Goal: Task Accomplishment & Management: Complete application form

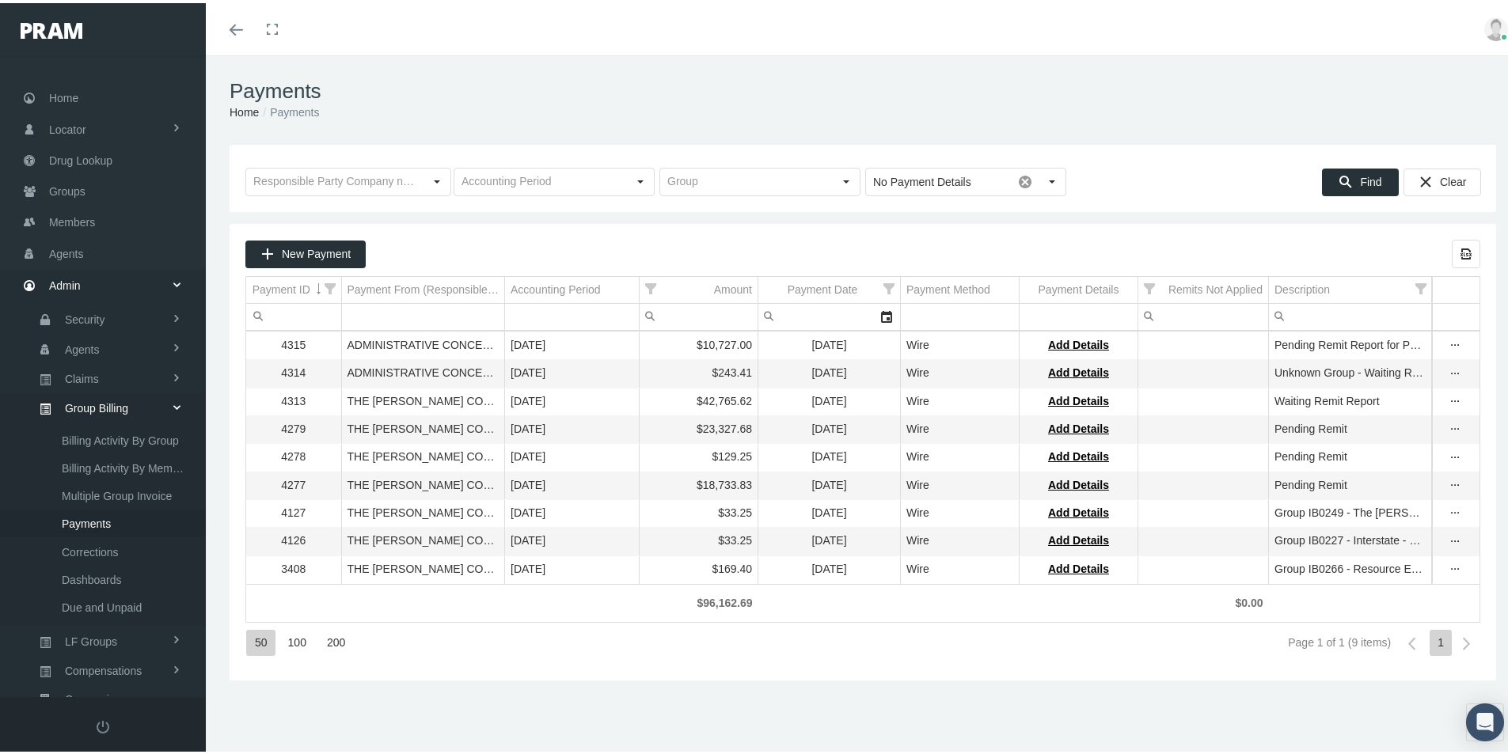
scroll to position [225, 0]
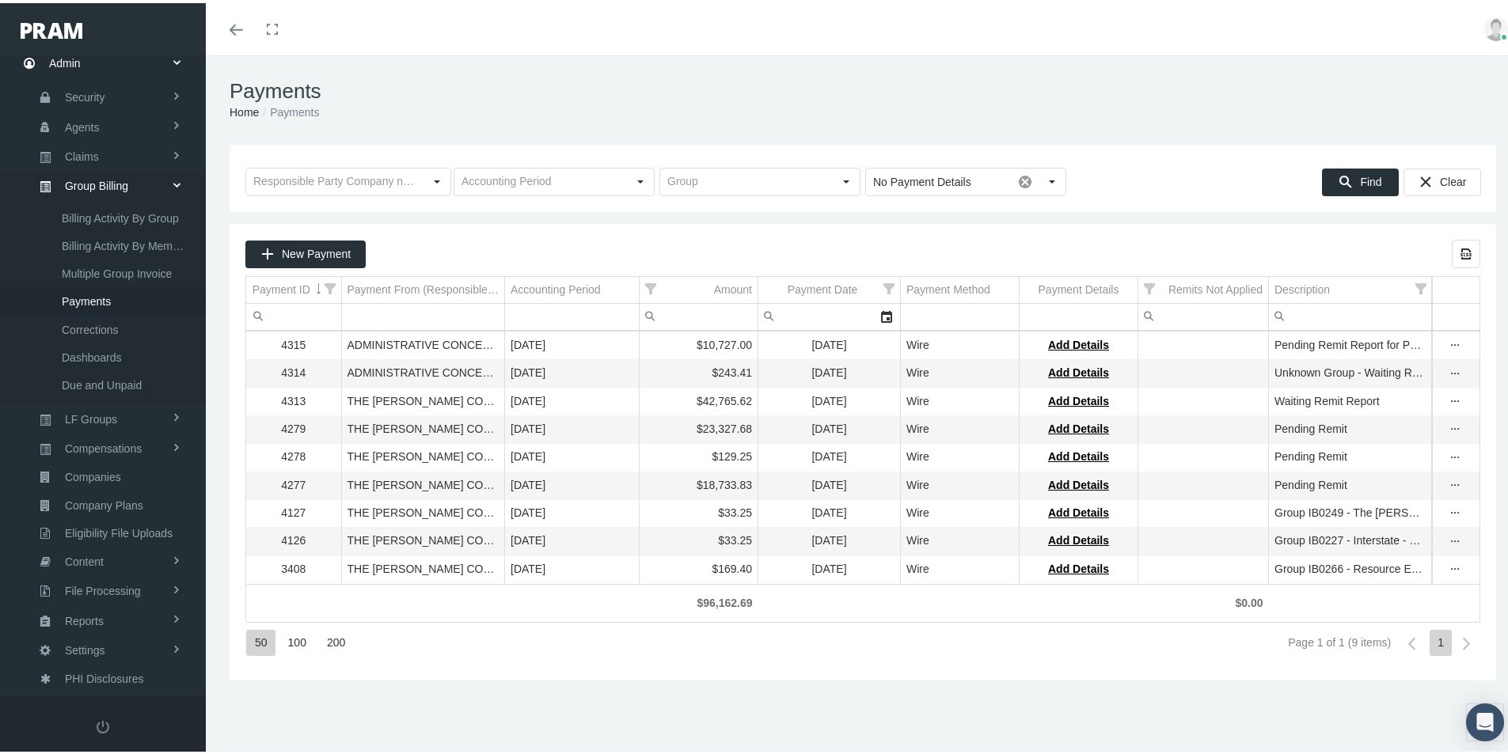
click at [590, 674] on div "New Payment Export all data to Excel Payment ID Payment From (Responsible Party…" at bounding box center [863, 449] width 1266 height 457
click at [507, 703] on div "Payments Home Payments Loading... No Payment Details Pull down to refresh... Re…" at bounding box center [863, 411] width 1314 height 719
click at [85, 531] on span "Eligibility File Uploads" at bounding box center [119, 530] width 108 height 27
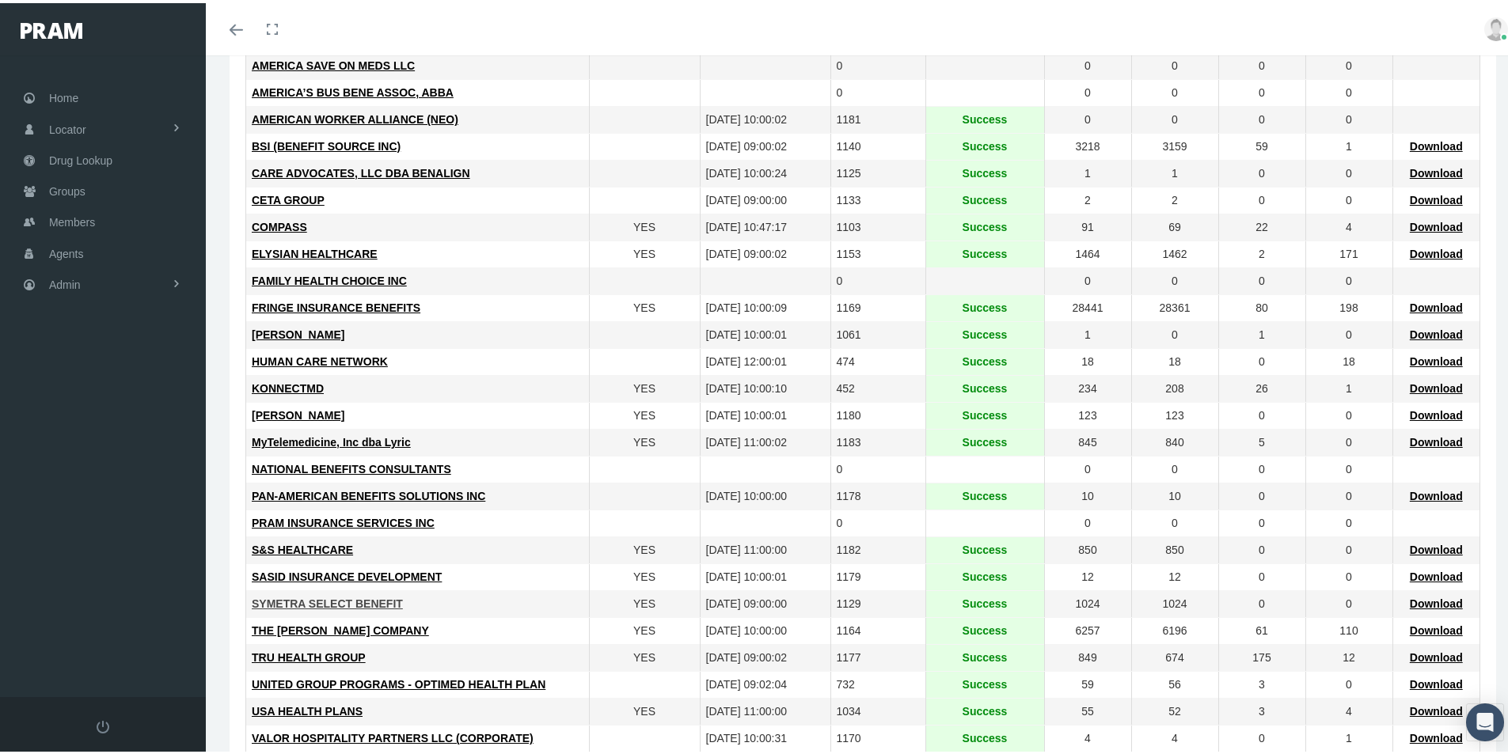
scroll to position [317, 0]
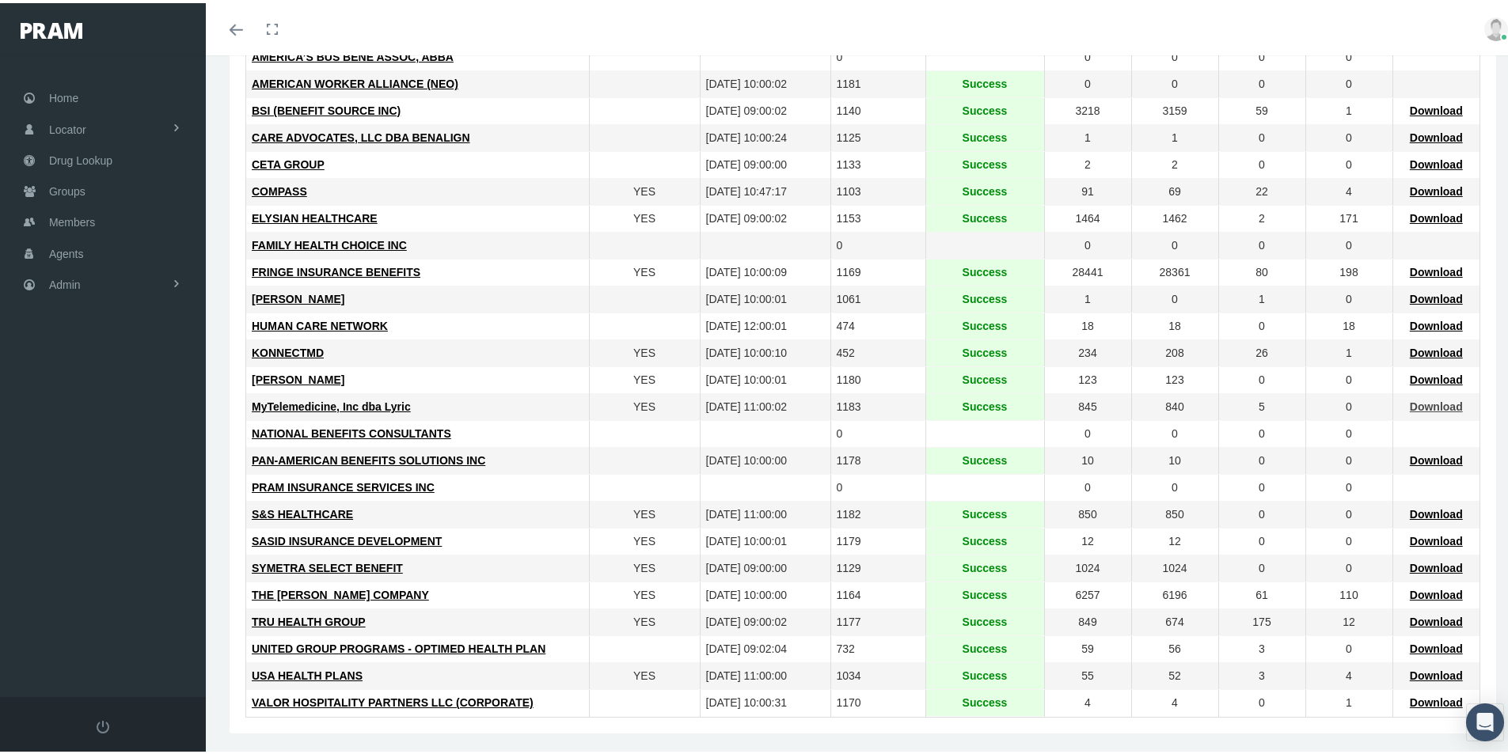
click at [1422, 405] on span "Download" at bounding box center [1436, 403] width 53 height 13
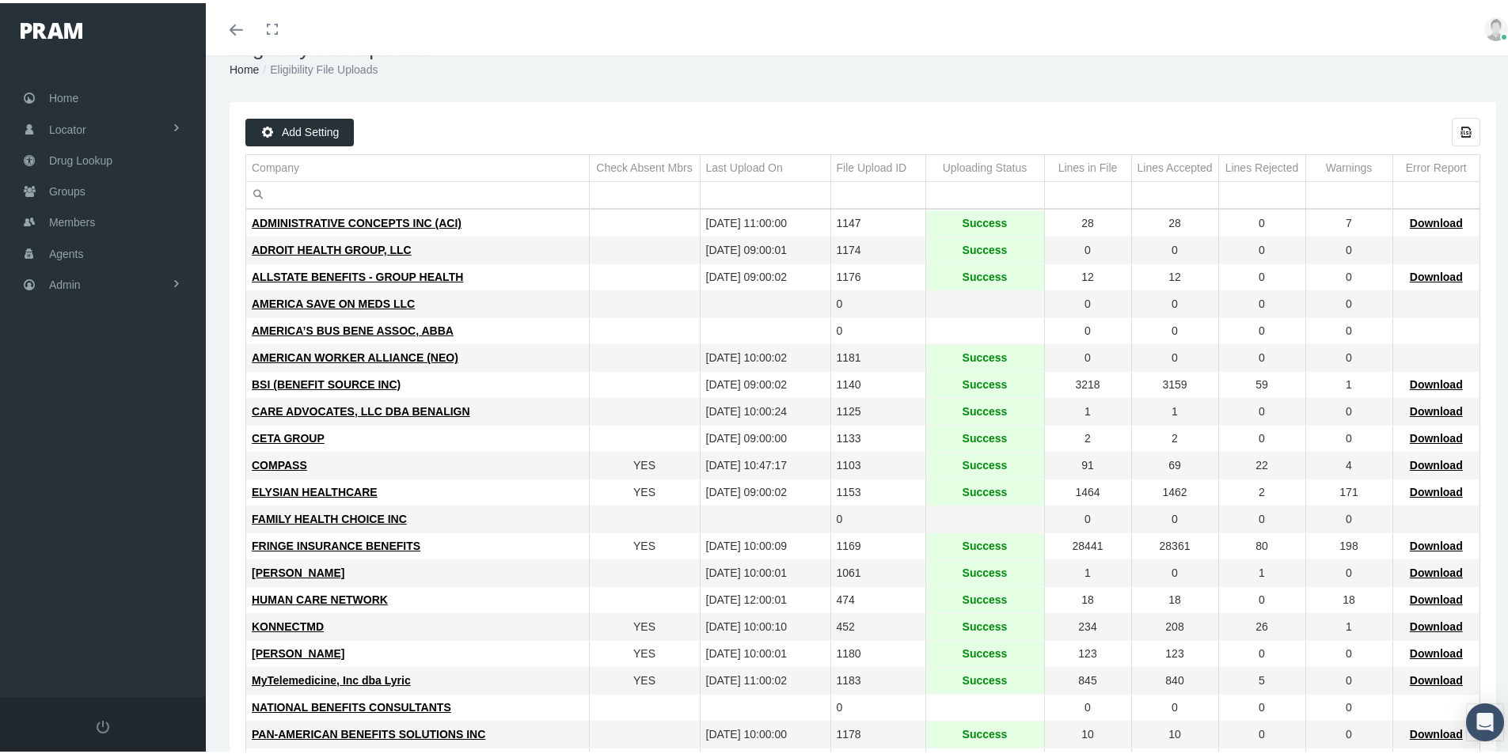
scroll to position [0, 0]
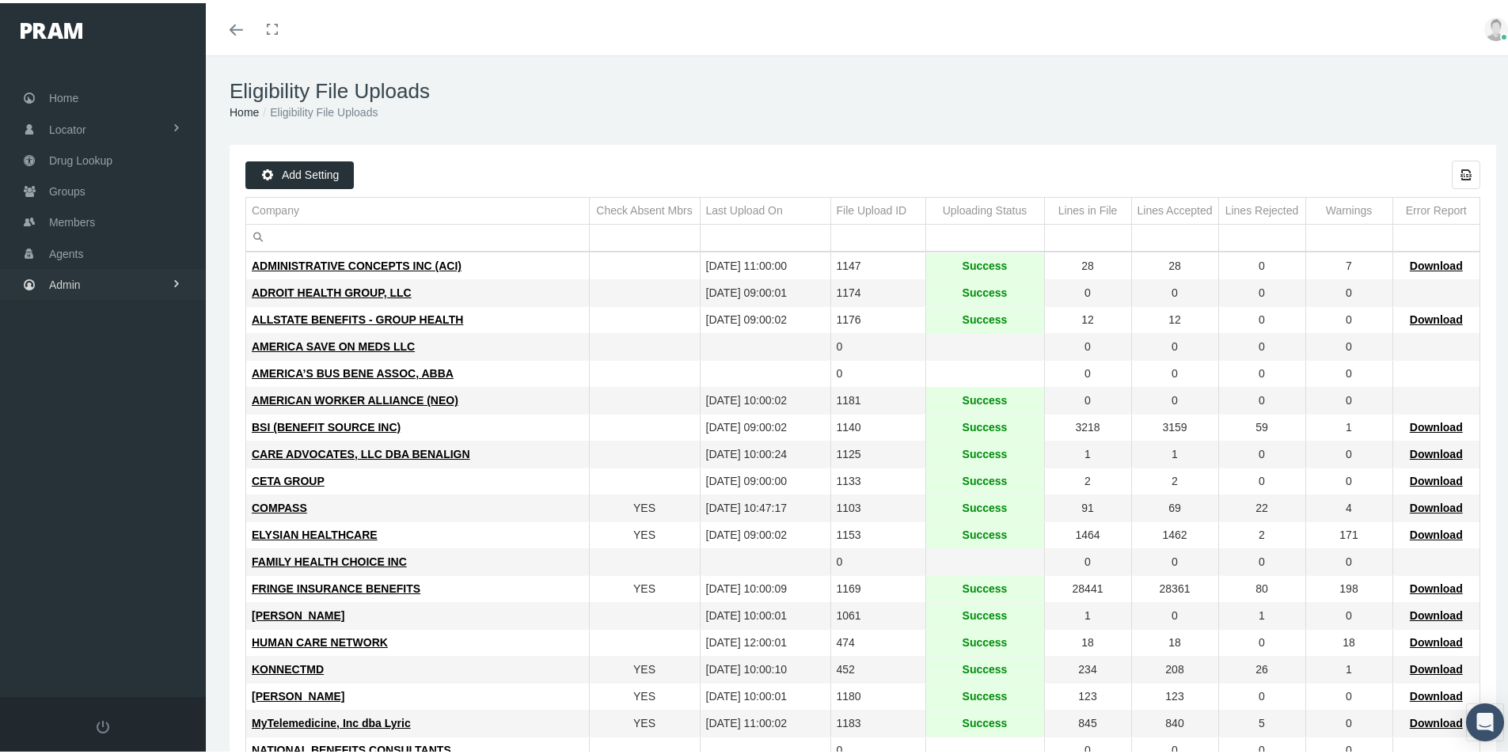
drag, startPoint x: 63, startPoint y: 278, endPoint x: 68, endPoint y: 285, distance: 9.0
click at [63, 278] on span "Admin" at bounding box center [65, 282] width 32 height 30
click at [85, 405] on span "Group Billing" at bounding box center [96, 404] width 63 height 27
click at [78, 523] on span "Payments" at bounding box center [86, 520] width 49 height 27
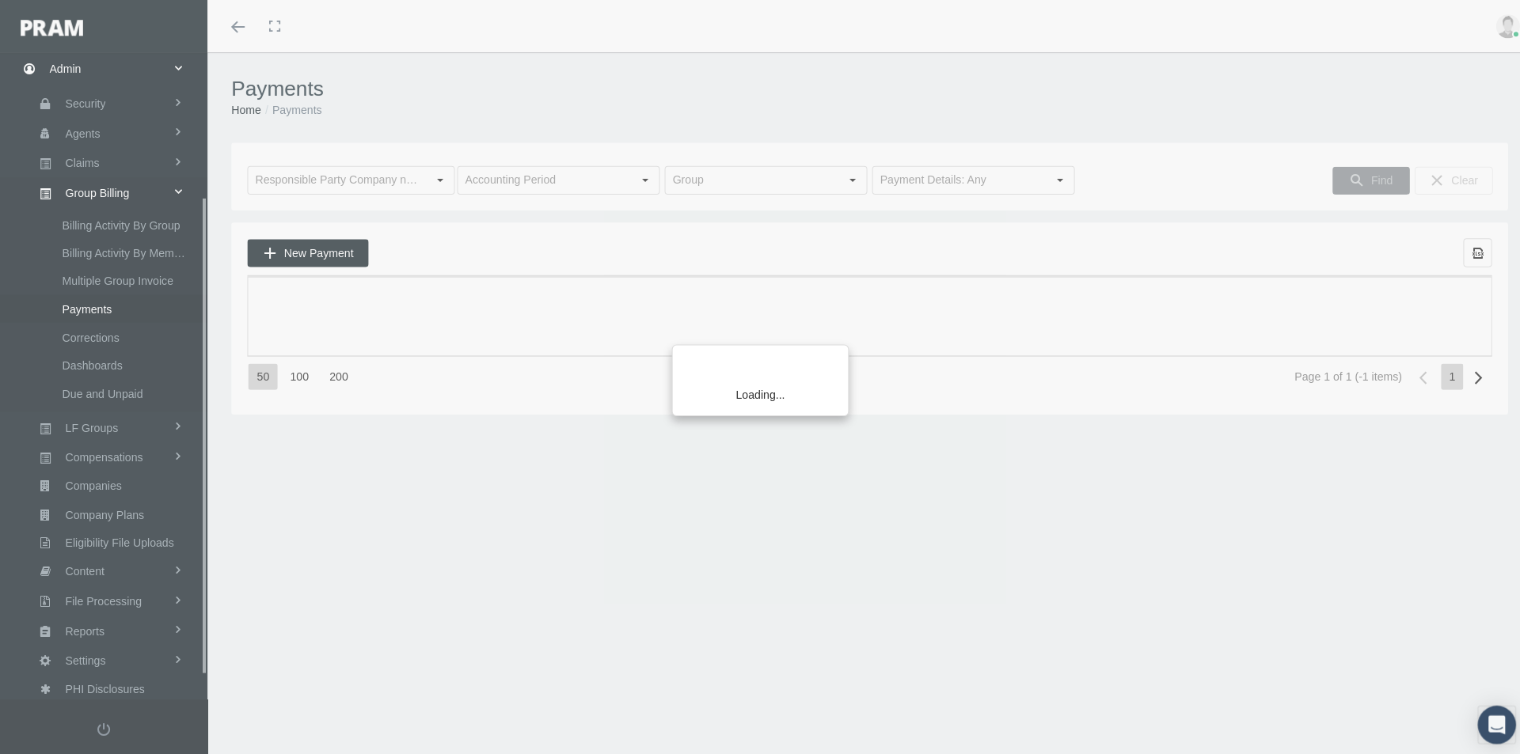
scroll to position [225, 0]
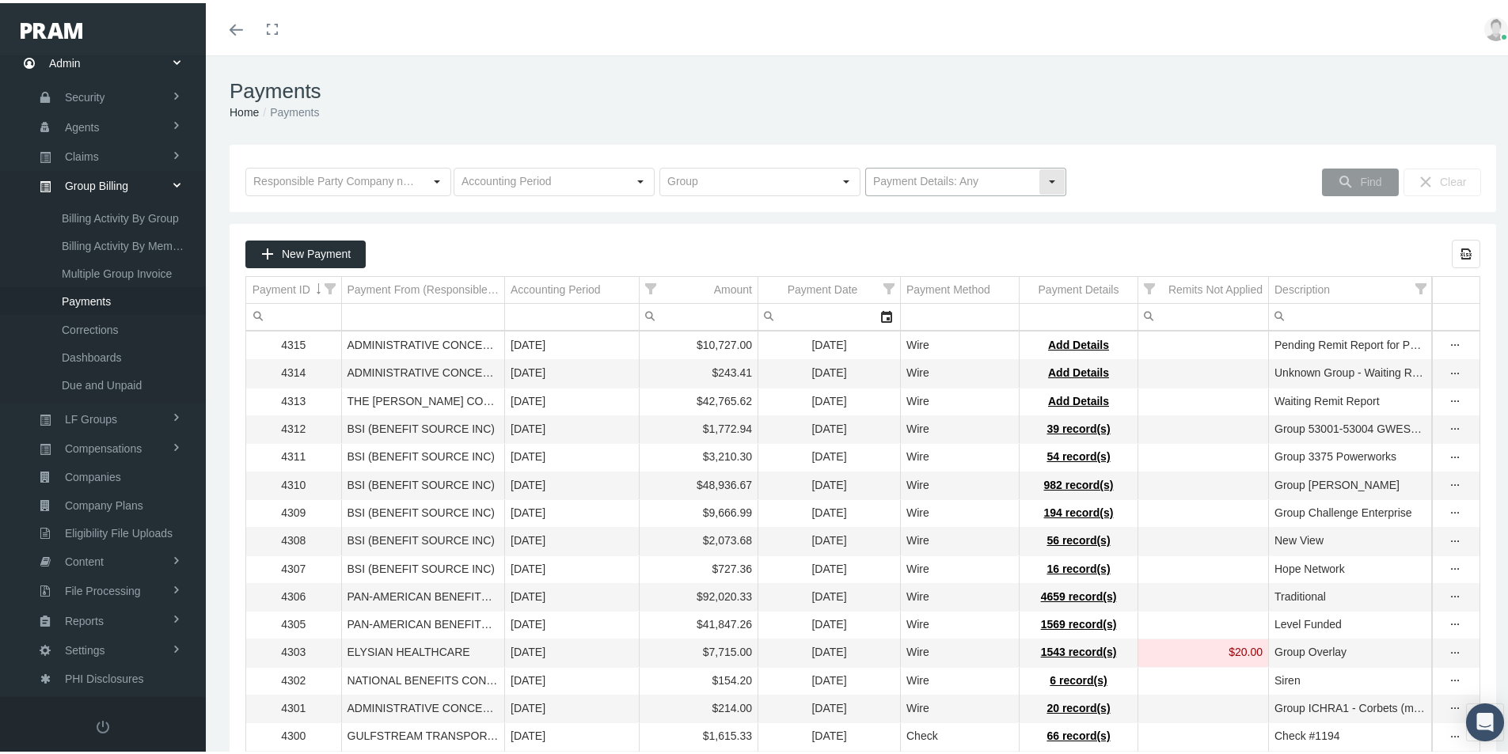
click at [1045, 180] on div "Select" at bounding box center [1051, 178] width 25 height 25
click at [923, 227] on div "No Payment Details" at bounding box center [959, 234] width 196 height 26
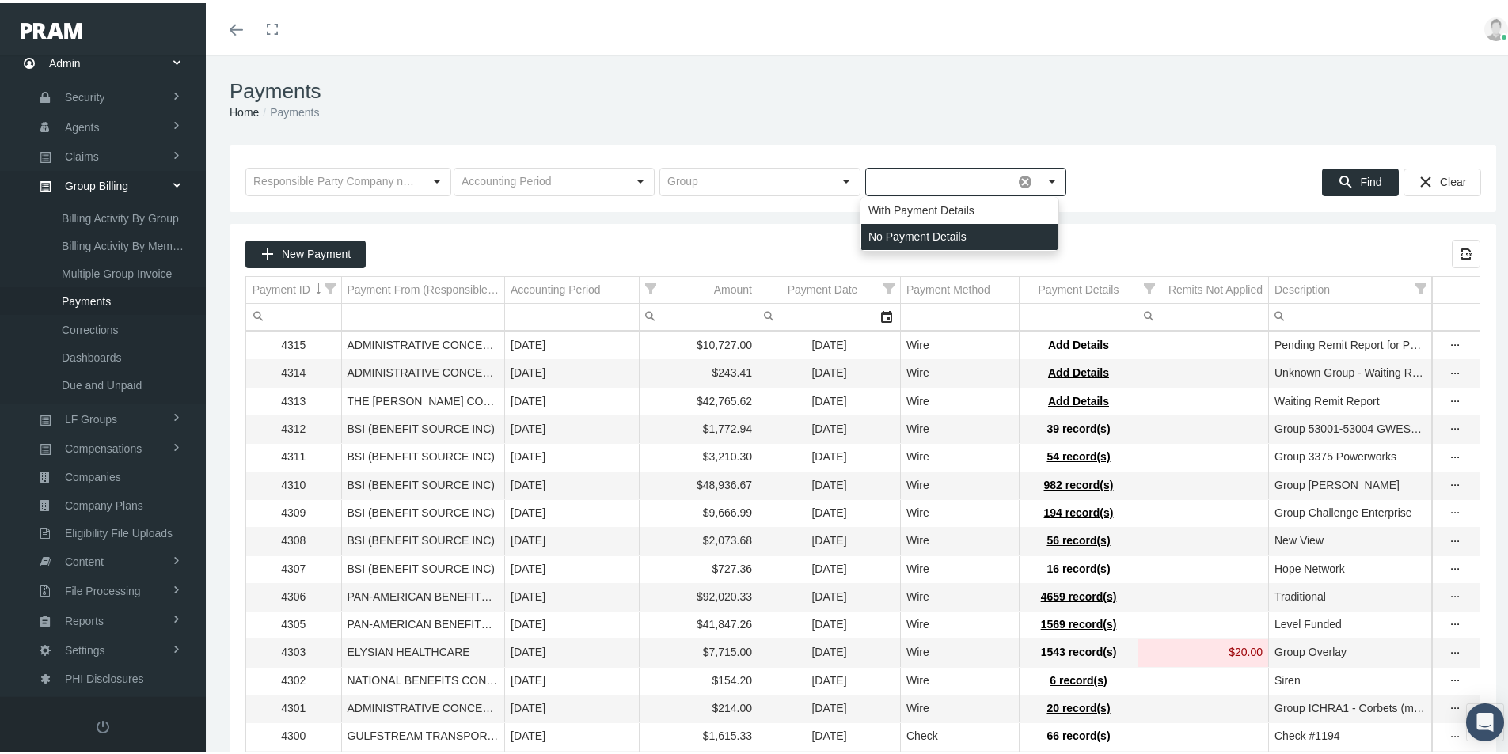
type input "No Payment Details"
click at [1366, 174] on span "Find" at bounding box center [1370, 179] width 21 height 13
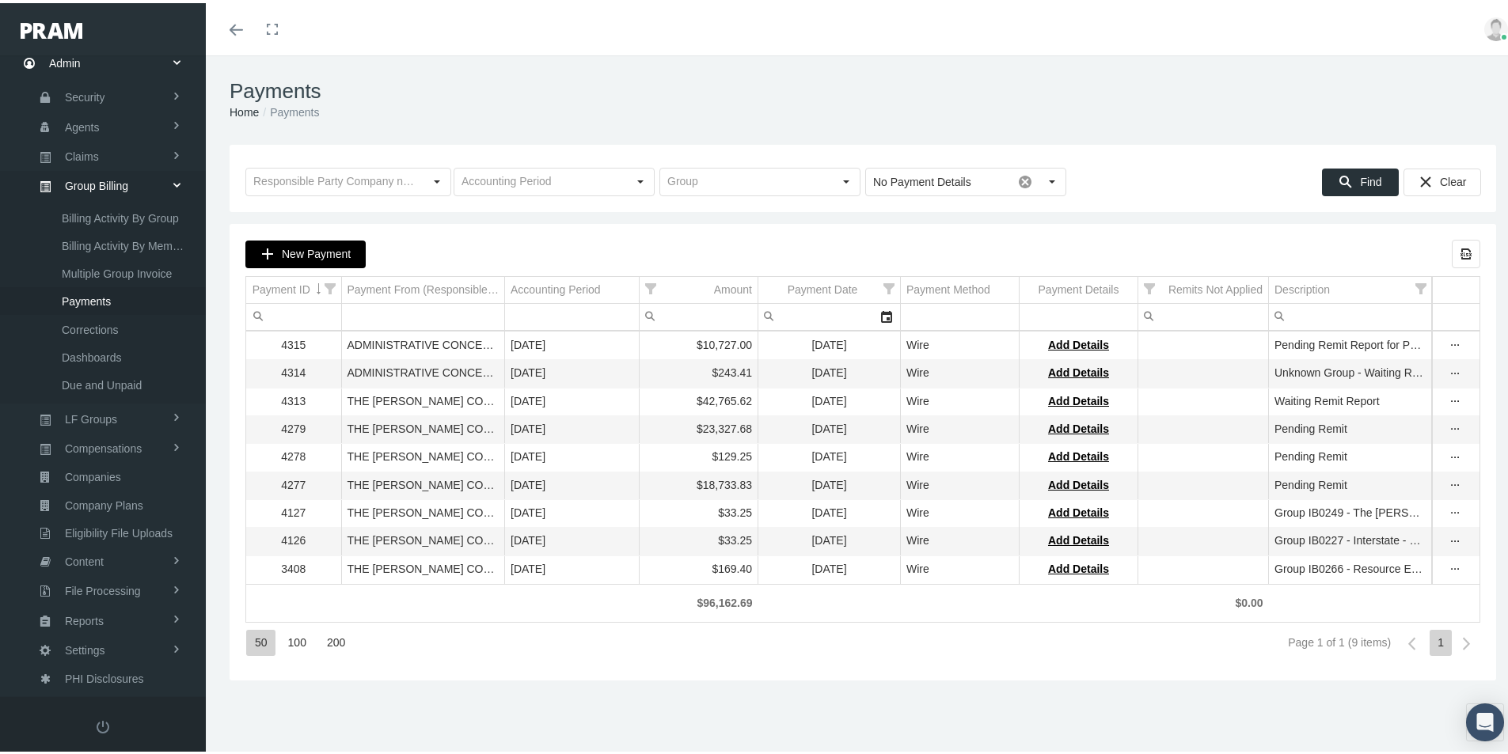
click at [298, 251] on span "New Payment" at bounding box center [316, 251] width 69 height 13
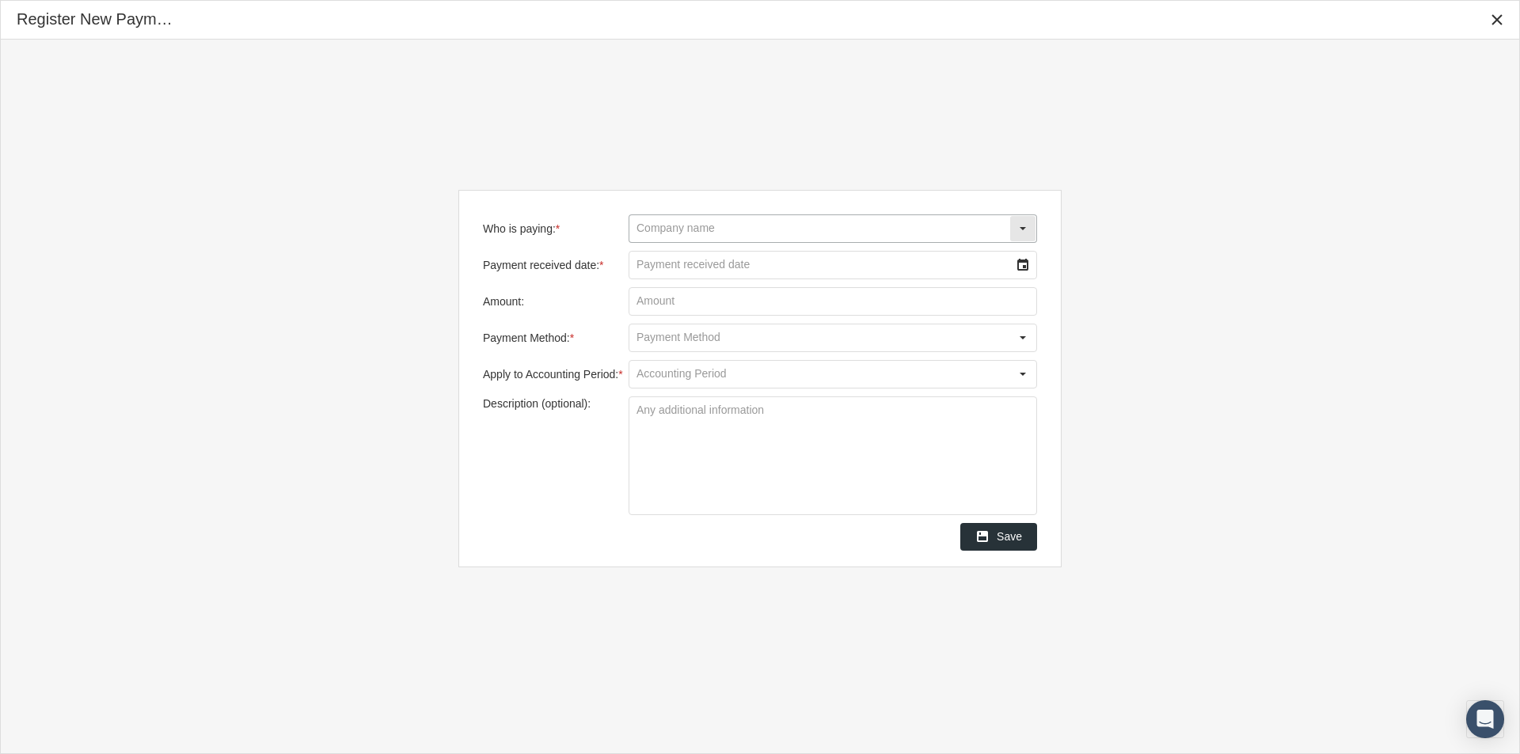
click at [665, 234] on input "Who is paying: *" at bounding box center [819, 228] width 380 height 27
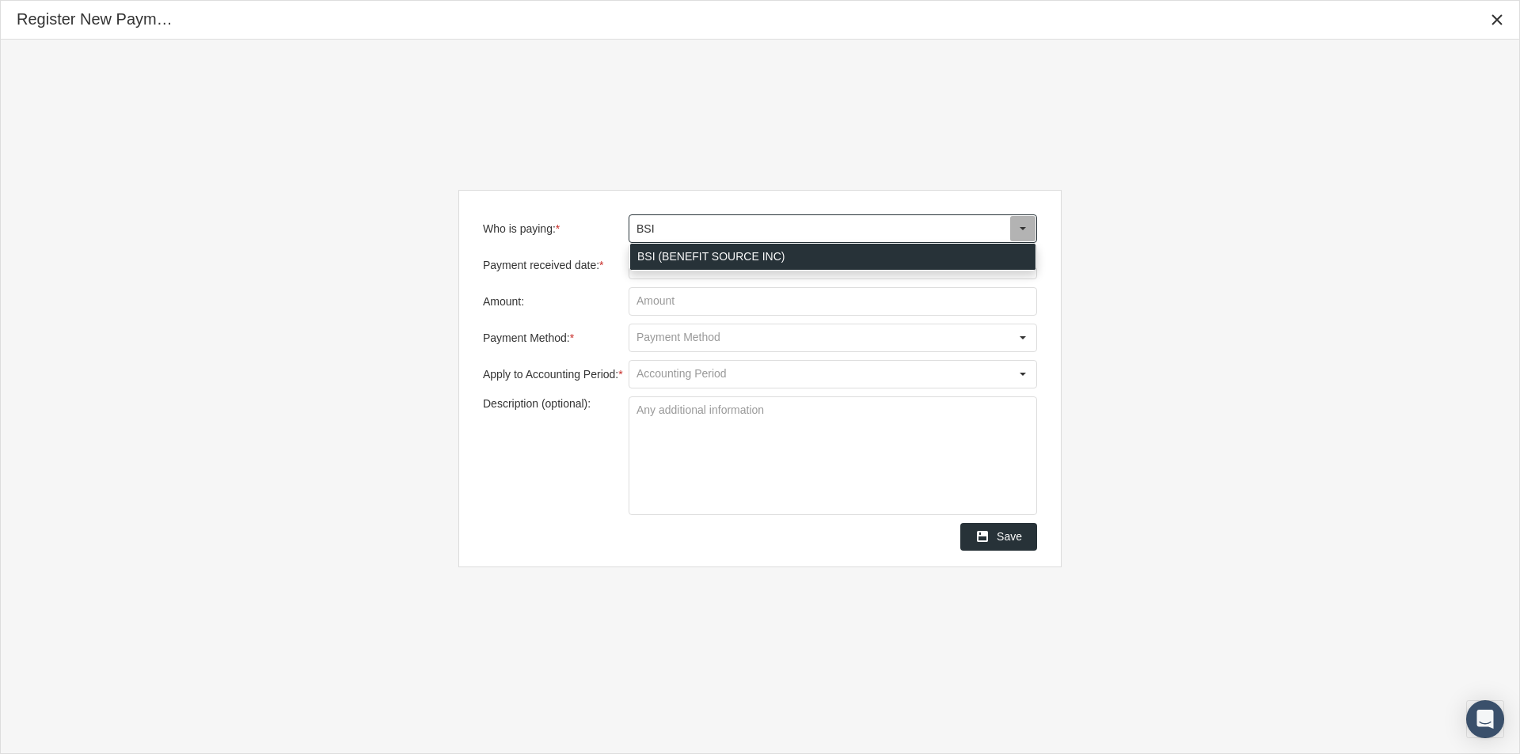
drag, startPoint x: 651, startPoint y: 252, endPoint x: 668, endPoint y: 256, distance: 17.9
click at [651, 253] on div "BSI (BENEFIT SOURCE INC)" at bounding box center [832, 257] width 405 height 26
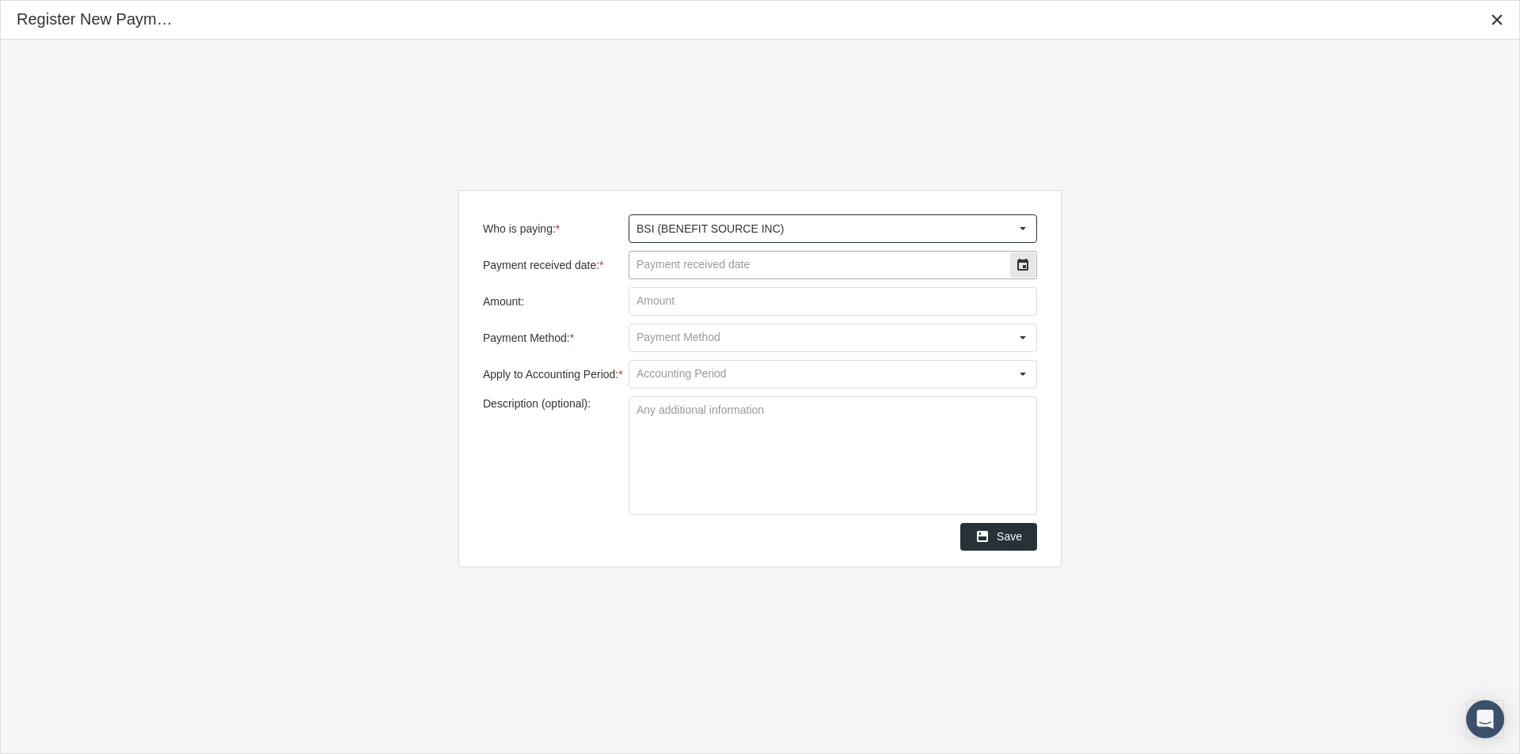
type input "BSI (BENEFIT SOURCE INC)"
drag, startPoint x: 662, startPoint y: 263, endPoint x: 681, endPoint y: 269, distance: 19.3
click at [665, 264] on input "Payment received date: *" at bounding box center [819, 265] width 380 height 27
type input "09/24/2025"
click at [659, 304] on input "Amount:" at bounding box center [832, 301] width 407 height 27
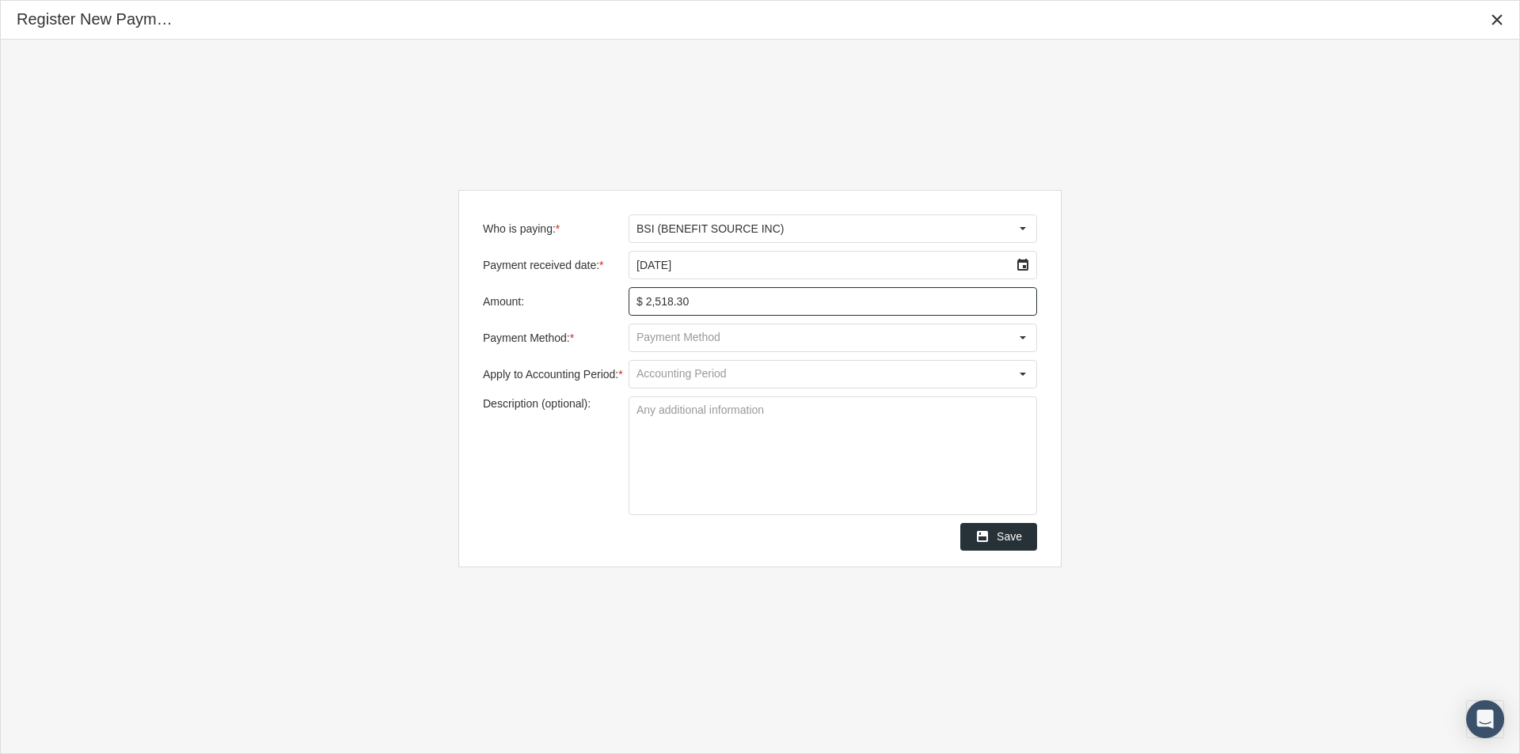
type input "$ 2,518.30"
click at [647, 339] on input "Payment Method: *" at bounding box center [819, 338] width 380 height 27
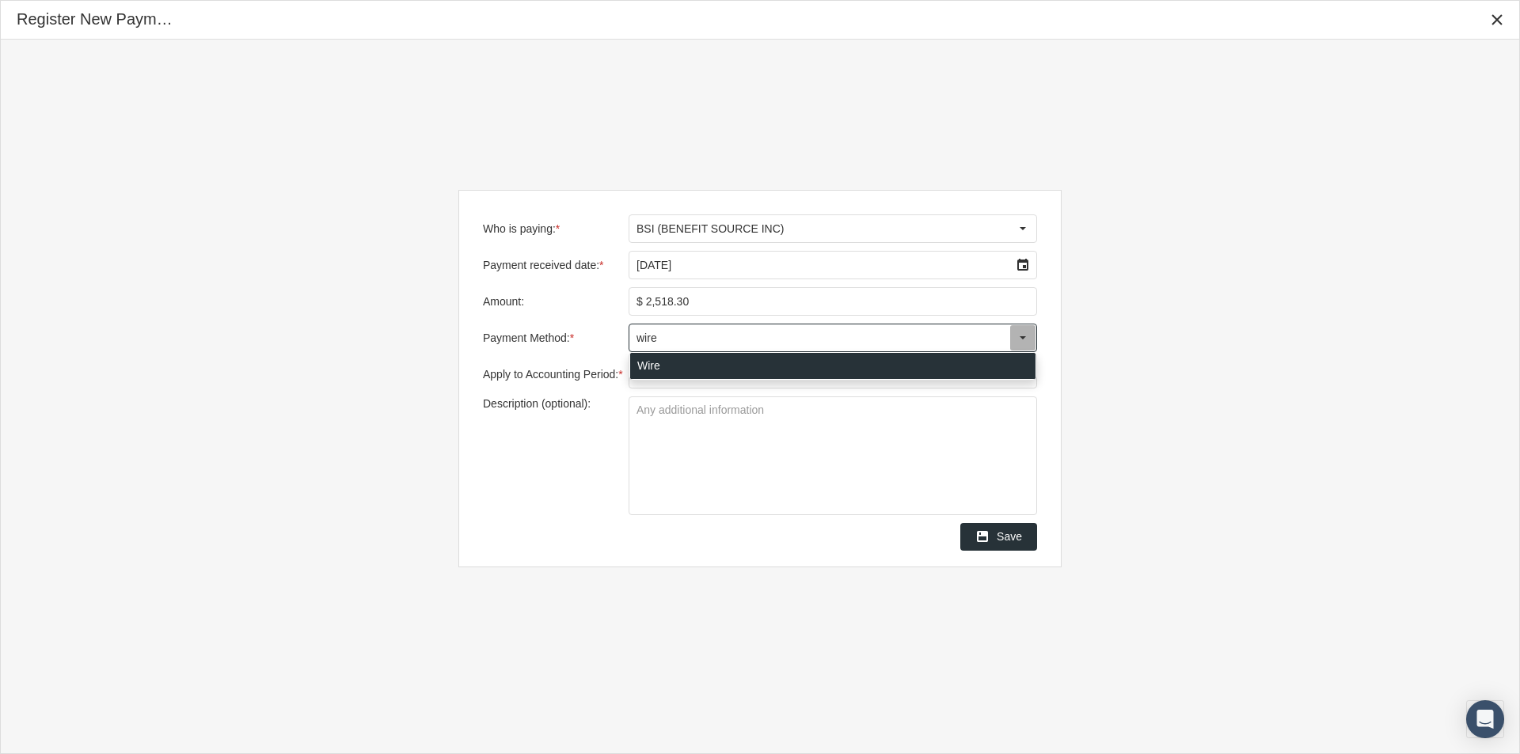
click at [648, 361] on div "Wire" at bounding box center [832, 366] width 405 height 26
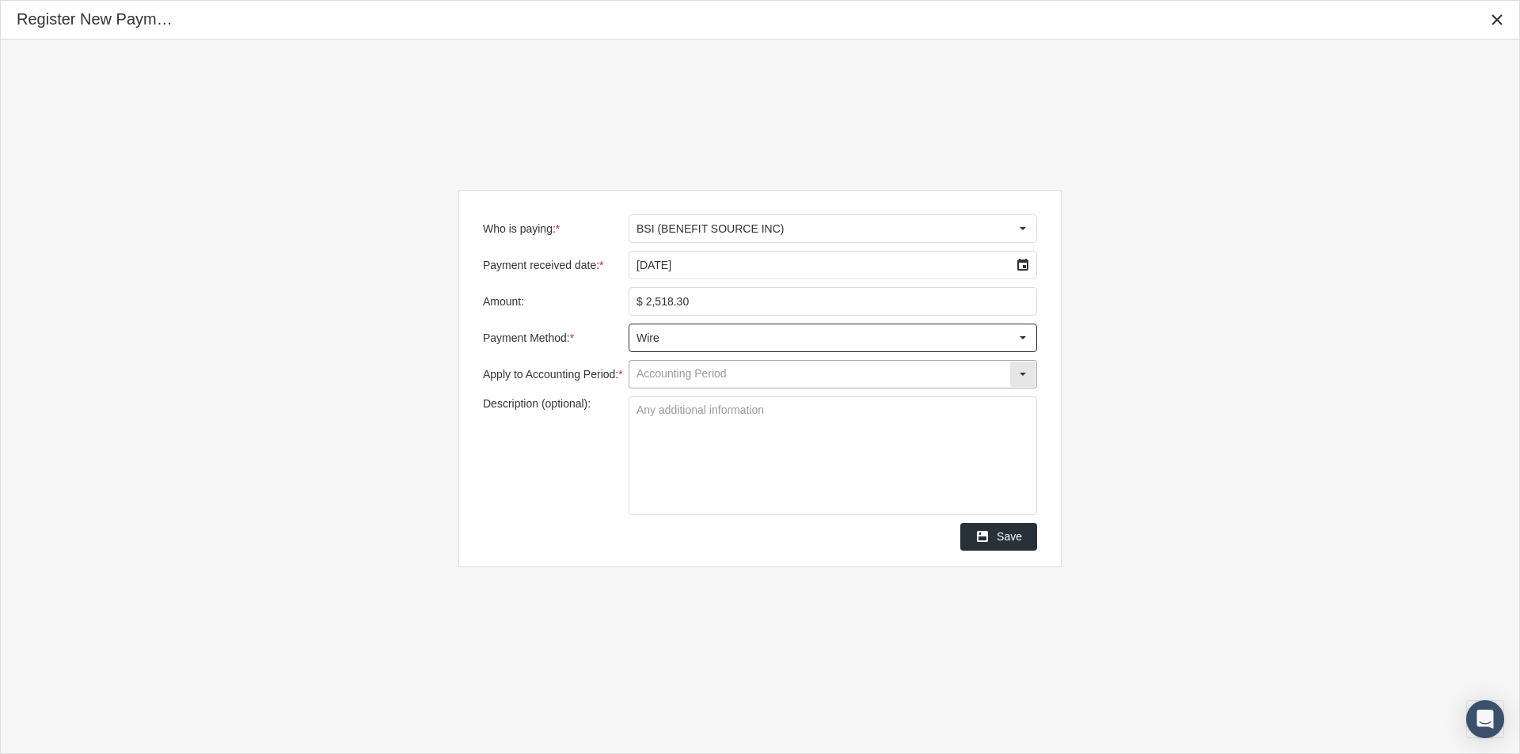
type input "Wire"
click at [649, 371] on input "Apply to Accounting Period: *" at bounding box center [819, 374] width 380 height 27
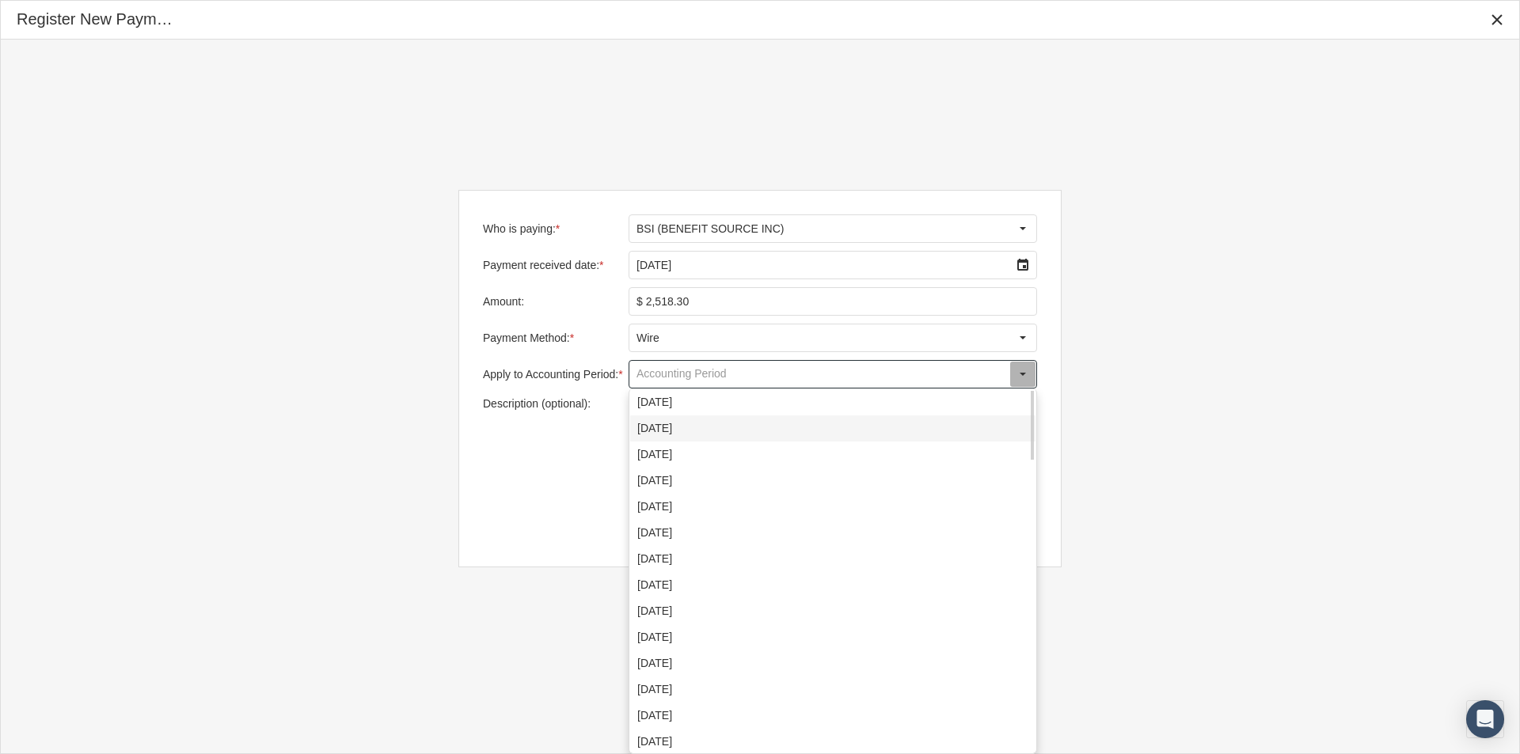
click at [643, 424] on div "September 2025" at bounding box center [832, 429] width 405 height 26
type input "September 2025"
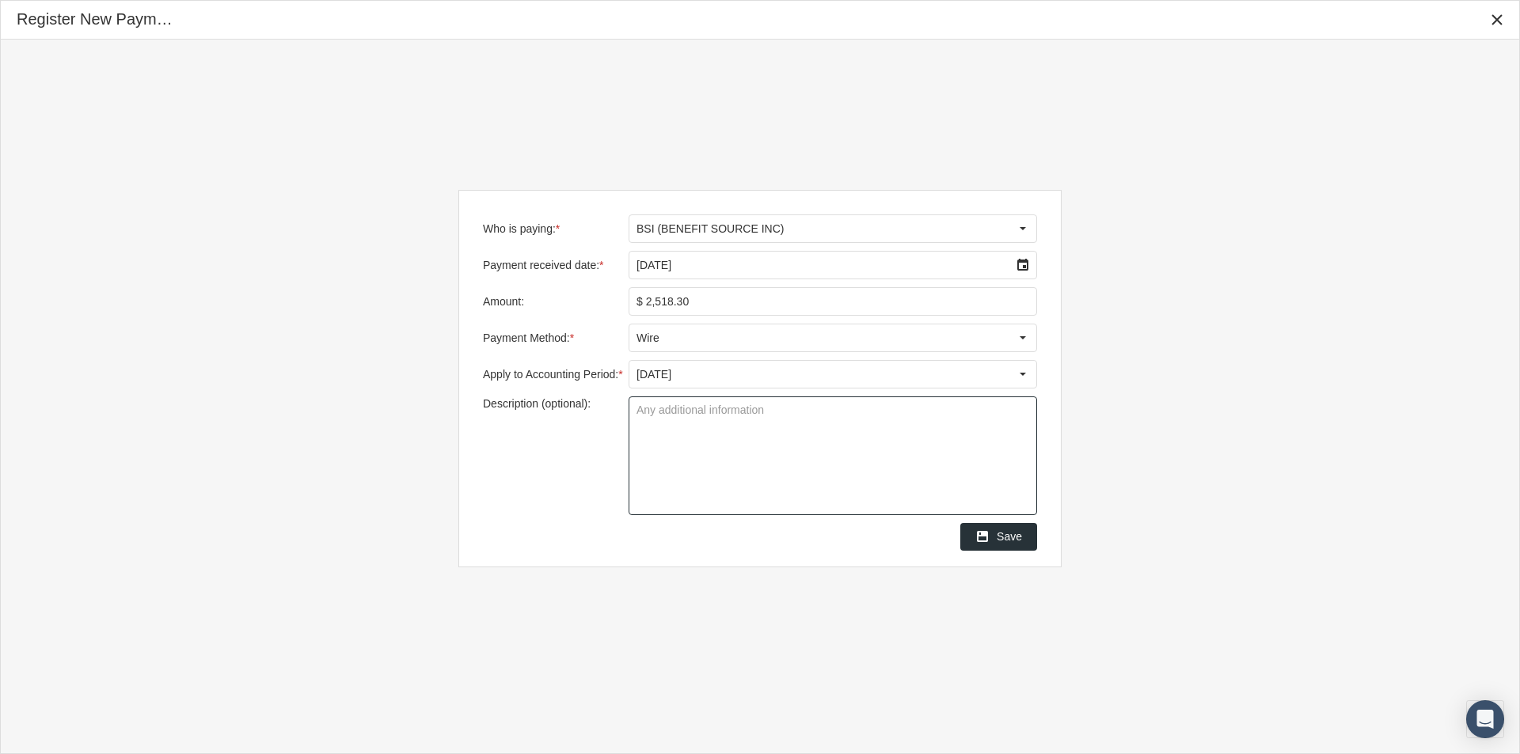
drag, startPoint x: 641, startPoint y: 415, endPoint x: 676, endPoint y: 458, distance: 55.7
click at [641, 416] on textarea "Description (optional):" at bounding box center [832, 455] width 407 height 117
type textarea "Group 2400 Assets"
click at [708, 469] on textarea "Group 2400 Assets" at bounding box center [832, 455] width 407 height 117
click at [1013, 537] on span "Save" at bounding box center [1008, 536] width 25 height 13
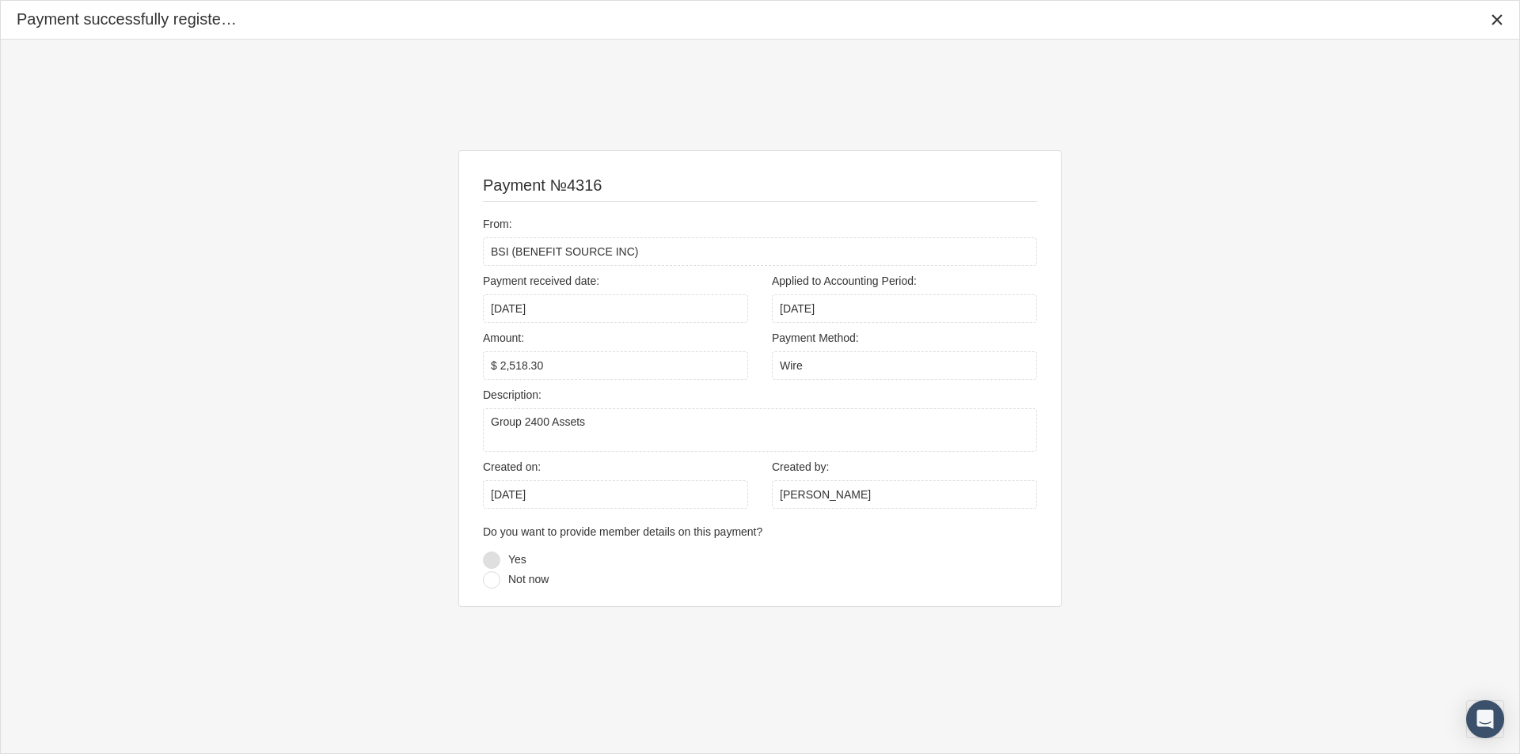
click at [491, 554] on div at bounding box center [491, 560] width 17 height 17
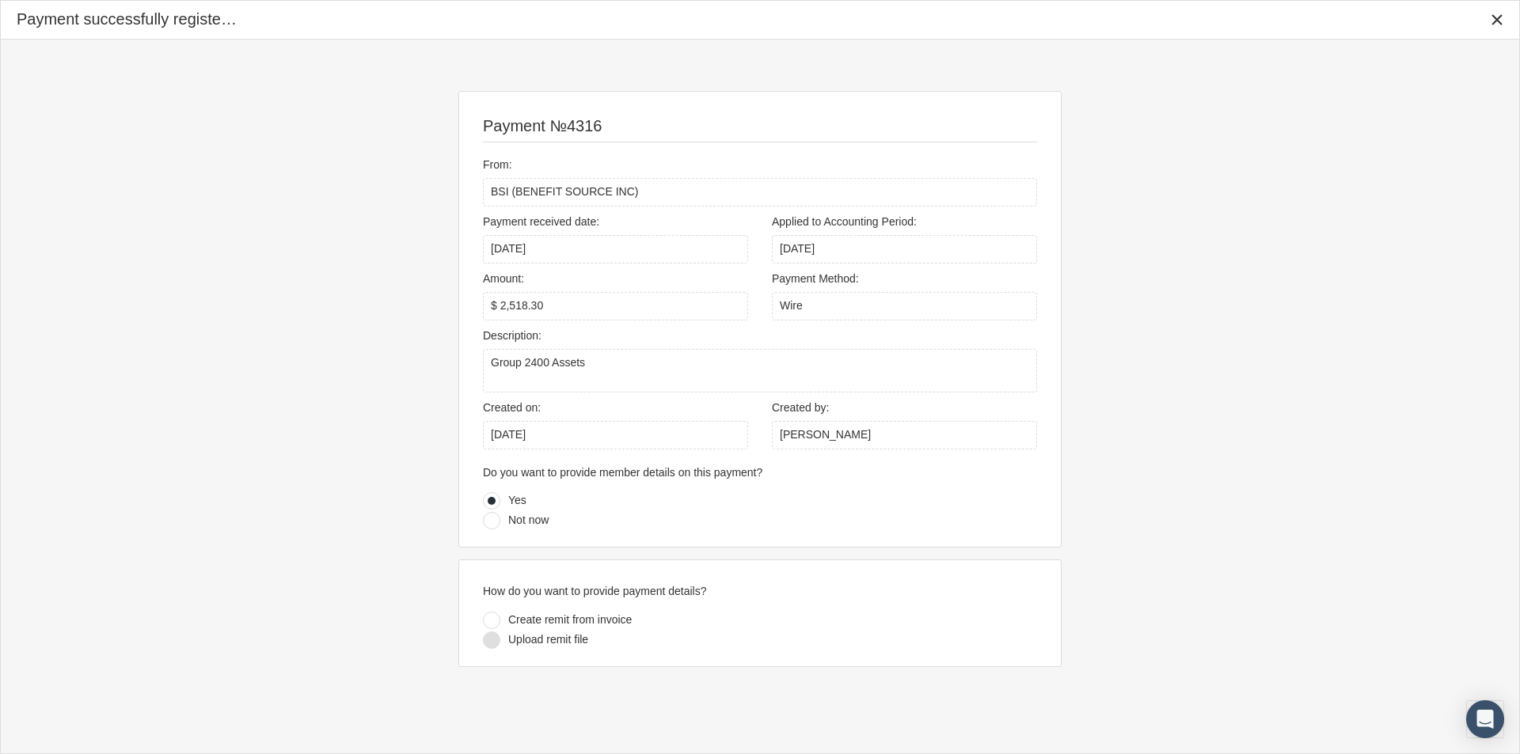
click at [489, 639] on div at bounding box center [491, 640] width 17 height 17
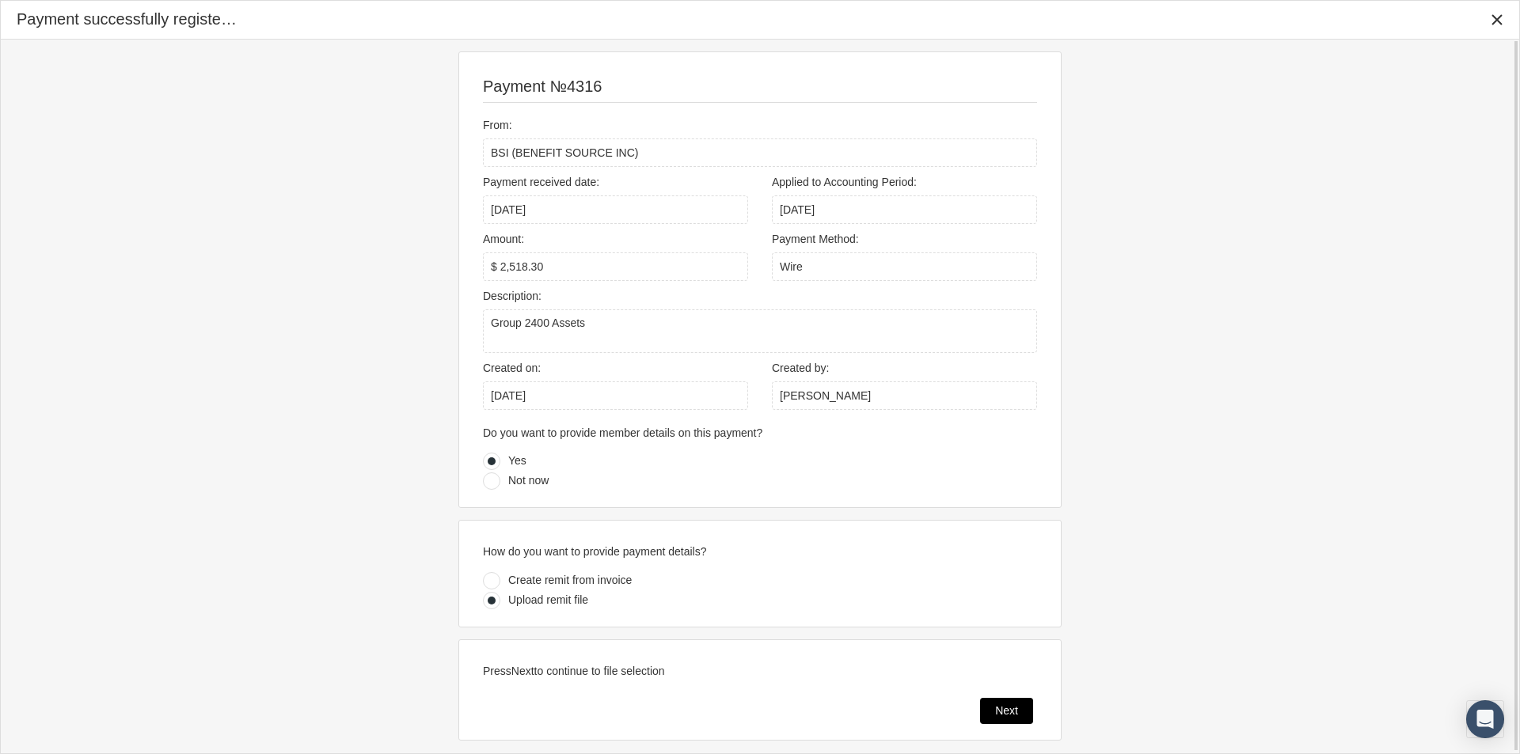
click at [1003, 704] on div "Next" at bounding box center [1006, 711] width 51 height 25
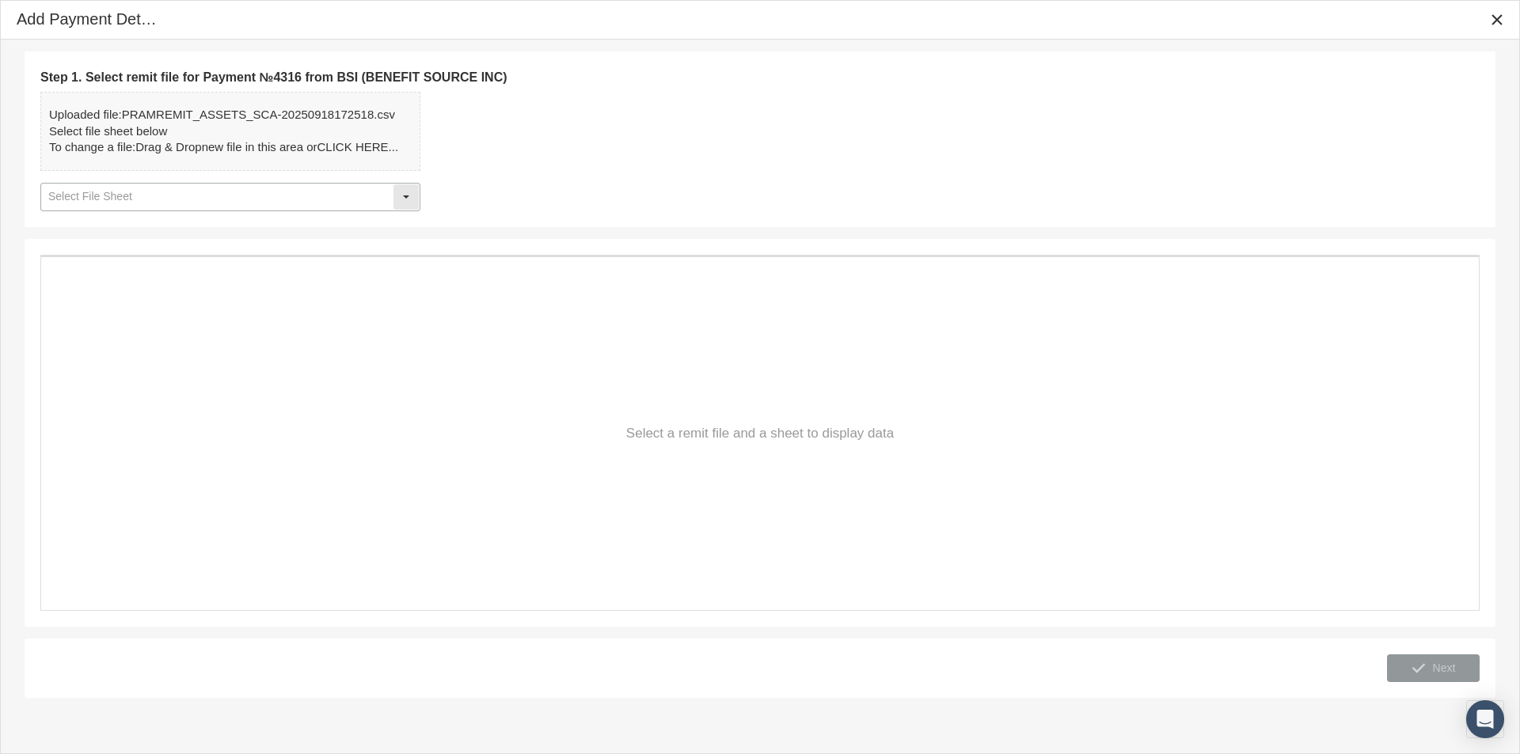
drag, startPoint x: 411, startPoint y: 195, endPoint x: 307, endPoint y: 207, distance: 104.3
click at [409, 195] on div "Select" at bounding box center [405, 196] width 25 height 25
click at [81, 229] on div "Table1" at bounding box center [230, 225] width 377 height 26
type input "Table1"
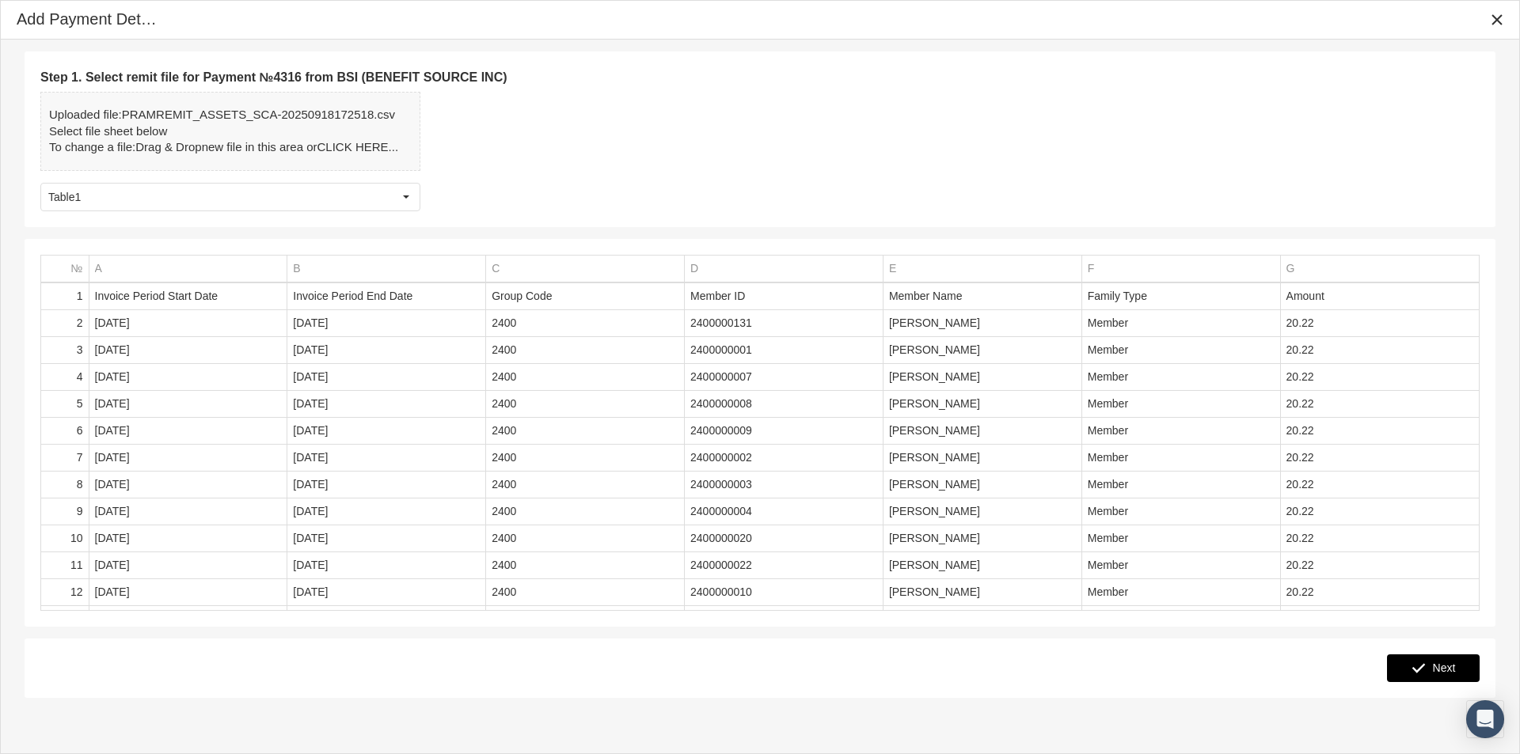
click at [1438, 670] on span "Next" at bounding box center [1444, 668] width 23 height 13
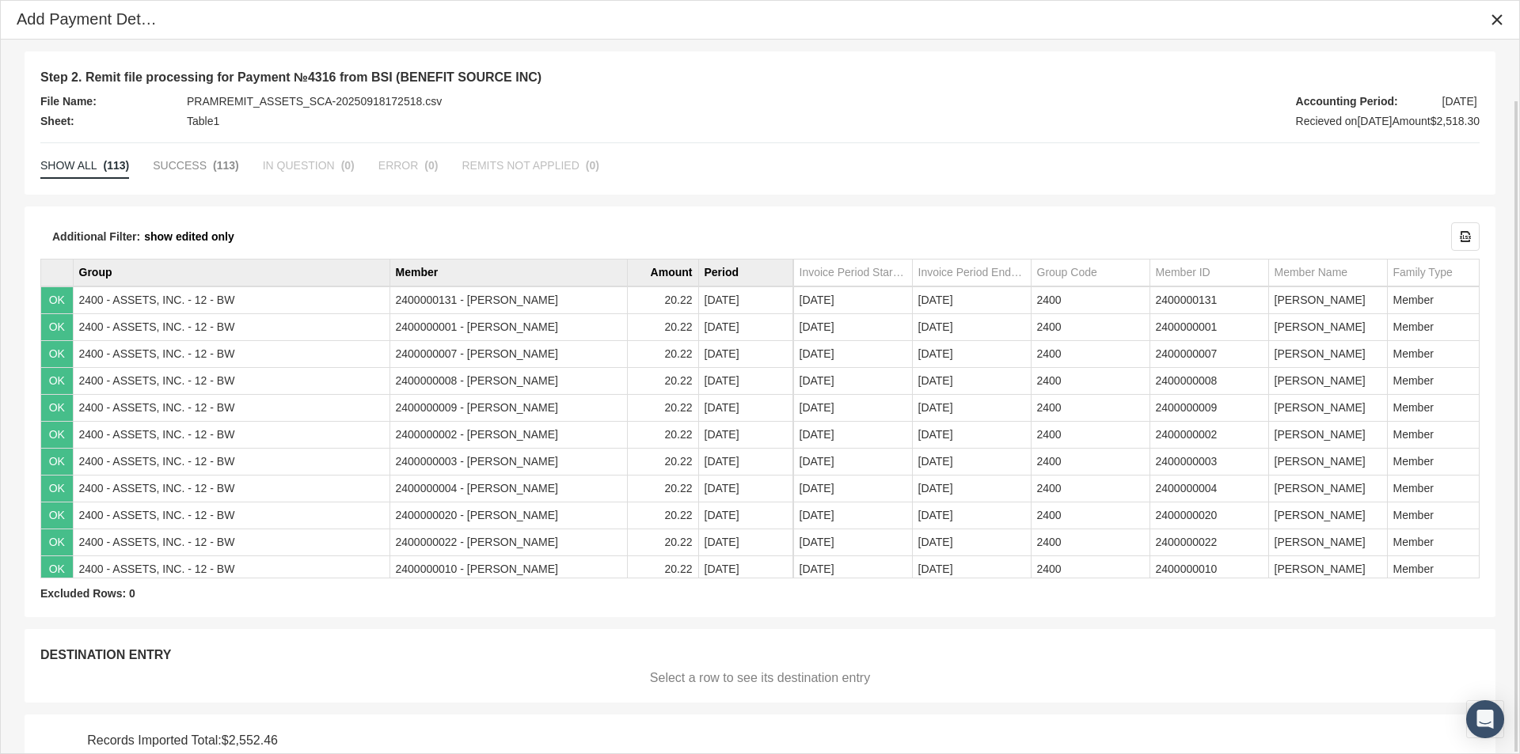
scroll to position [66, 0]
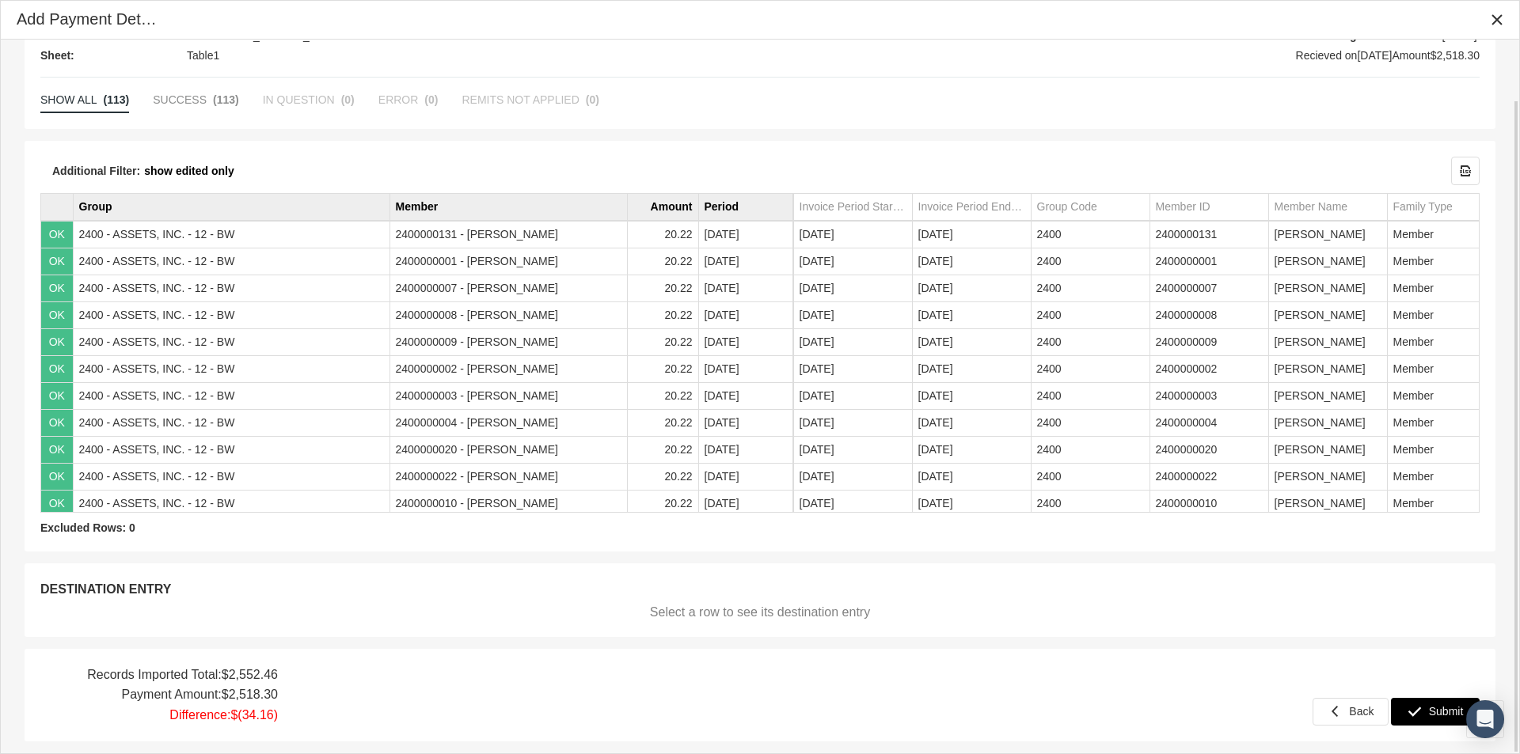
click at [1437, 708] on span "Submit" at bounding box center [1446, 711] width 35 height 13
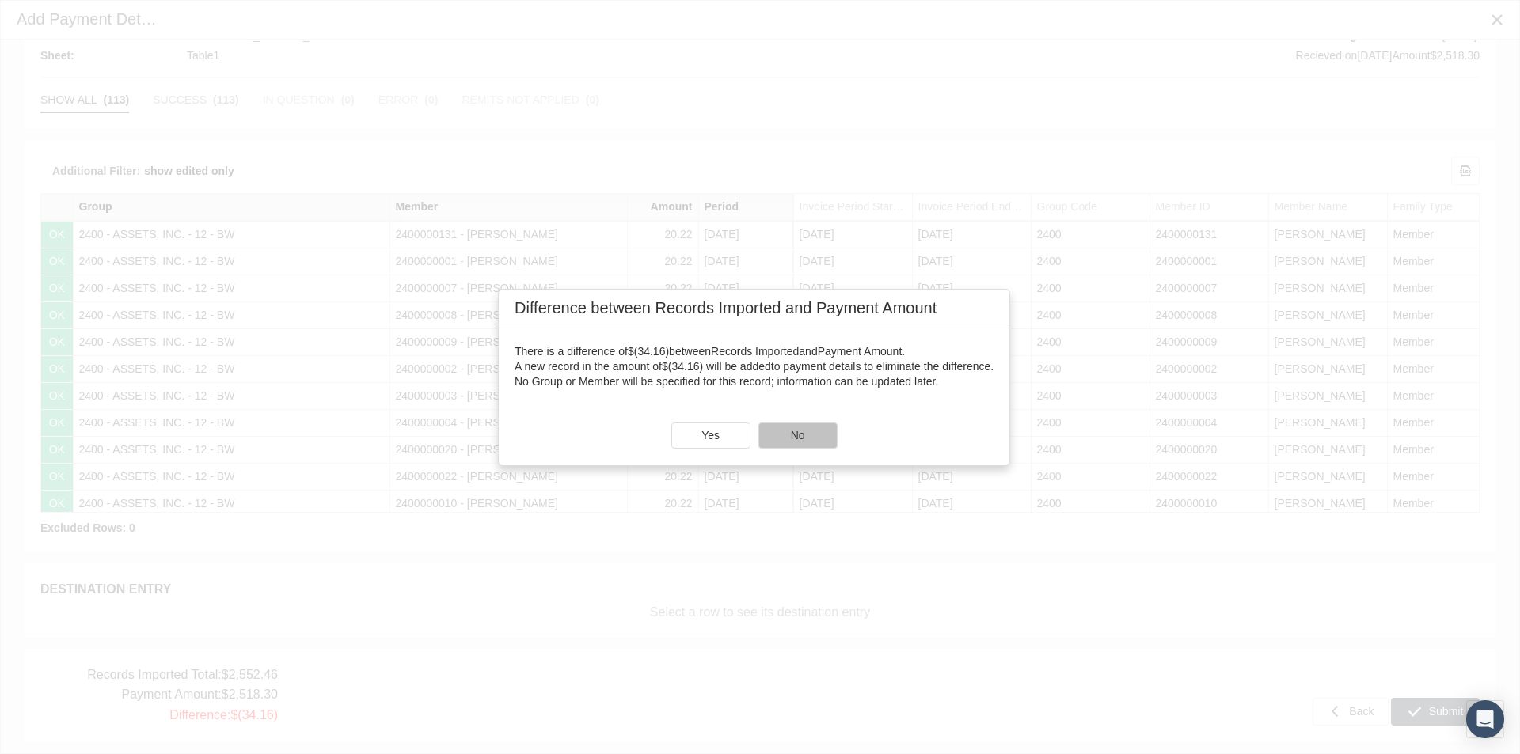
click at [792, 438] on div "No" at bounding box center [798, 435] width 78 height 25
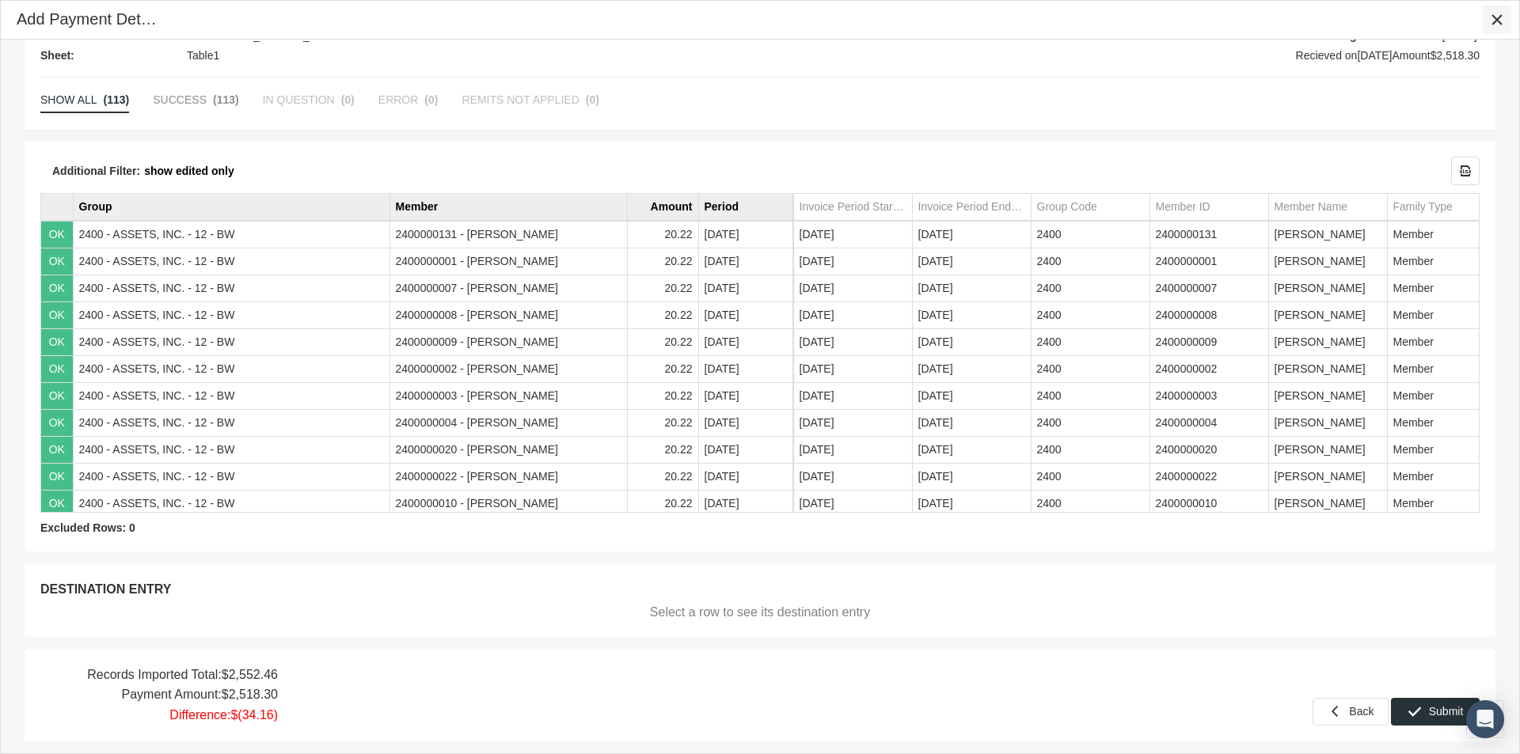
click at [1494, 17] on icon "Close" at bounding box center [1497, 20] width 14 height 14
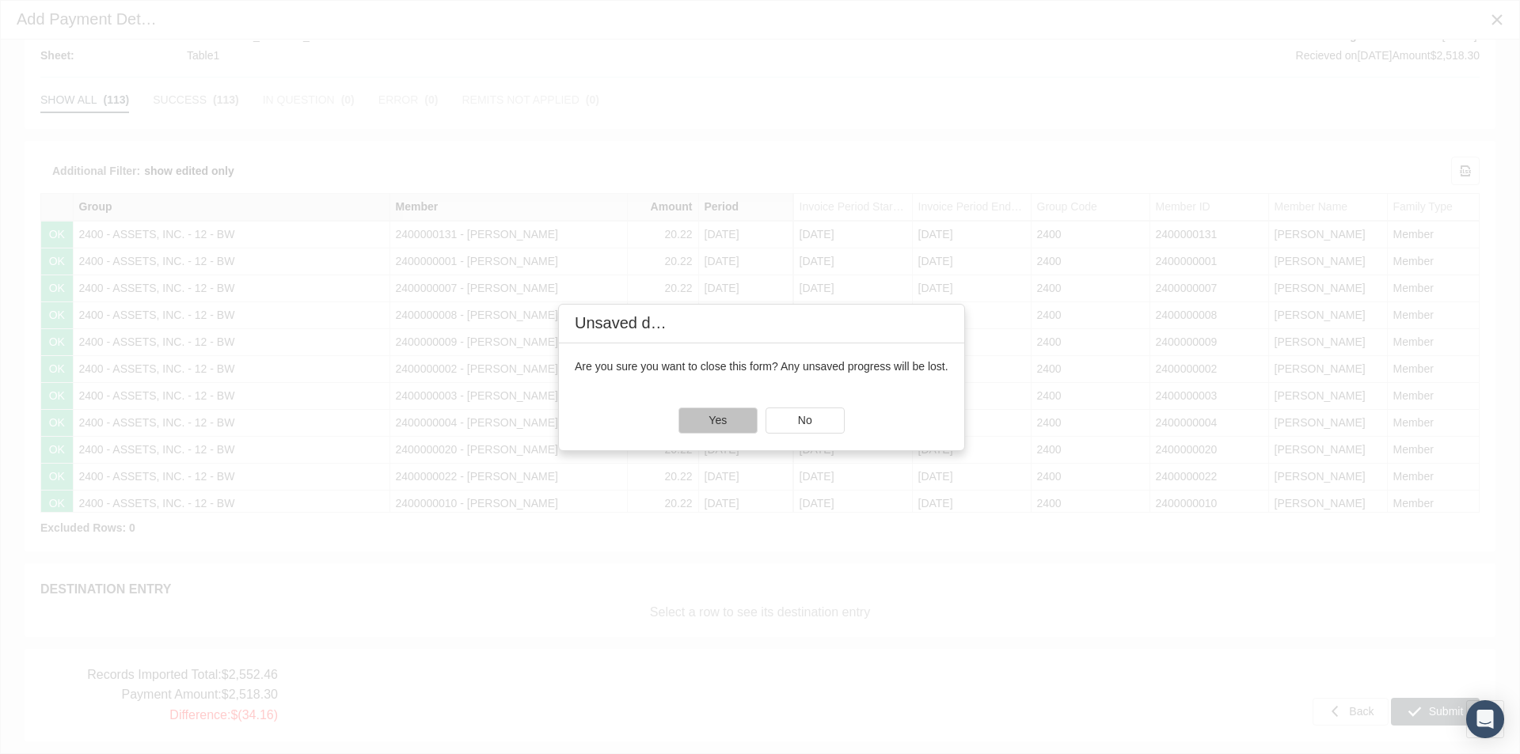
click at [710, 418] on span "Yes" at bounding box center [717, 420] width 18 height 13
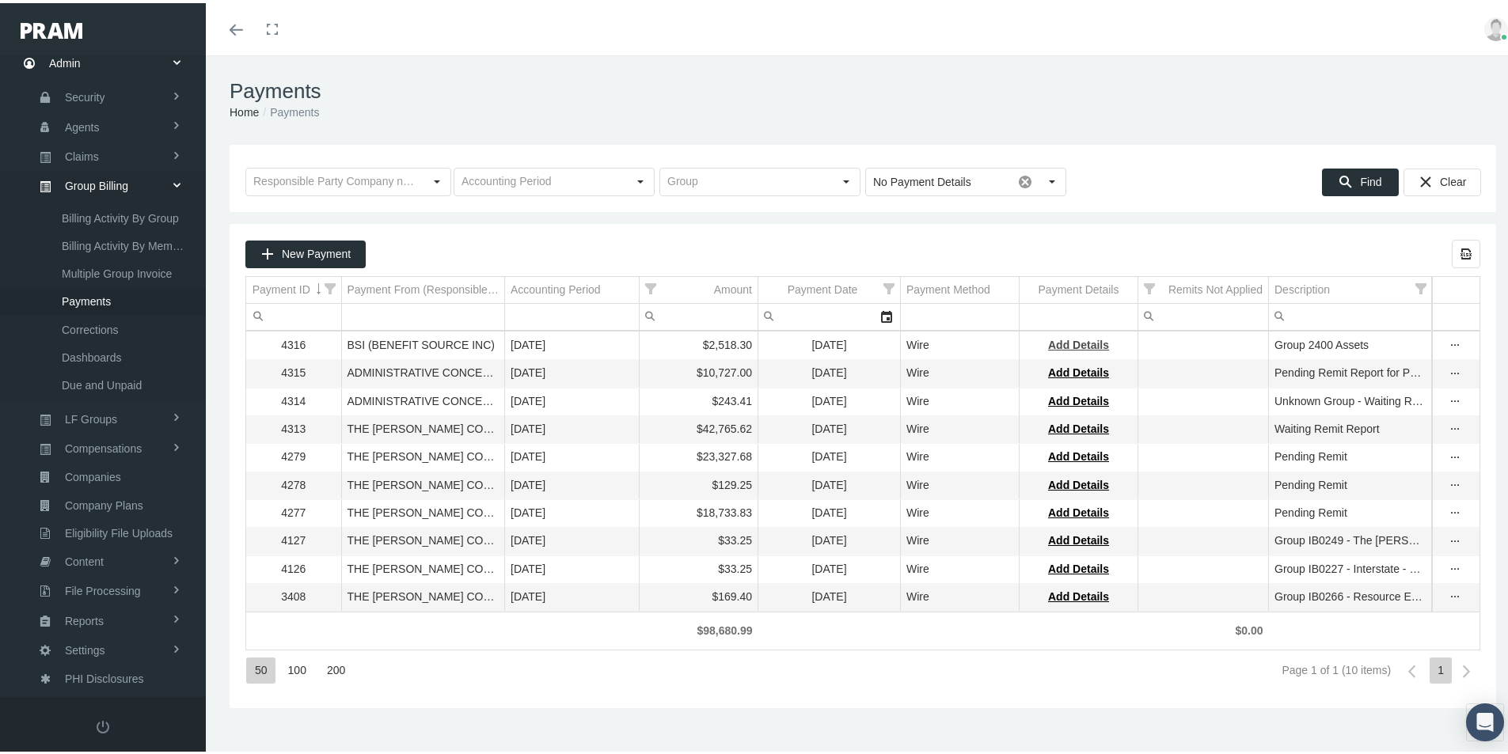
click at [1076, 343] on span "Add Details" at bounding box center [1078, 342] width 61 height 13
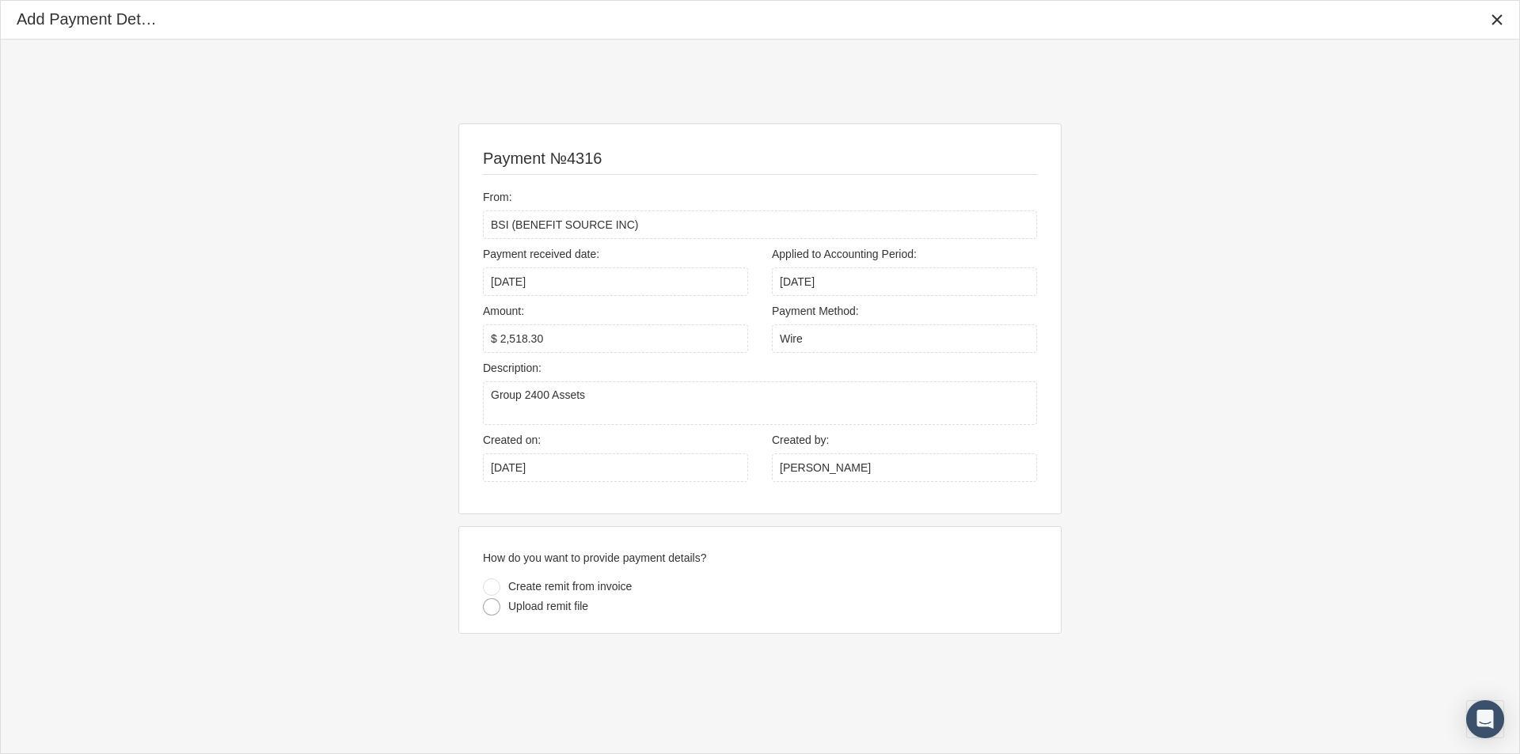
click at [491, 610] on div at bounding box center [491, 606] width 17 height 17
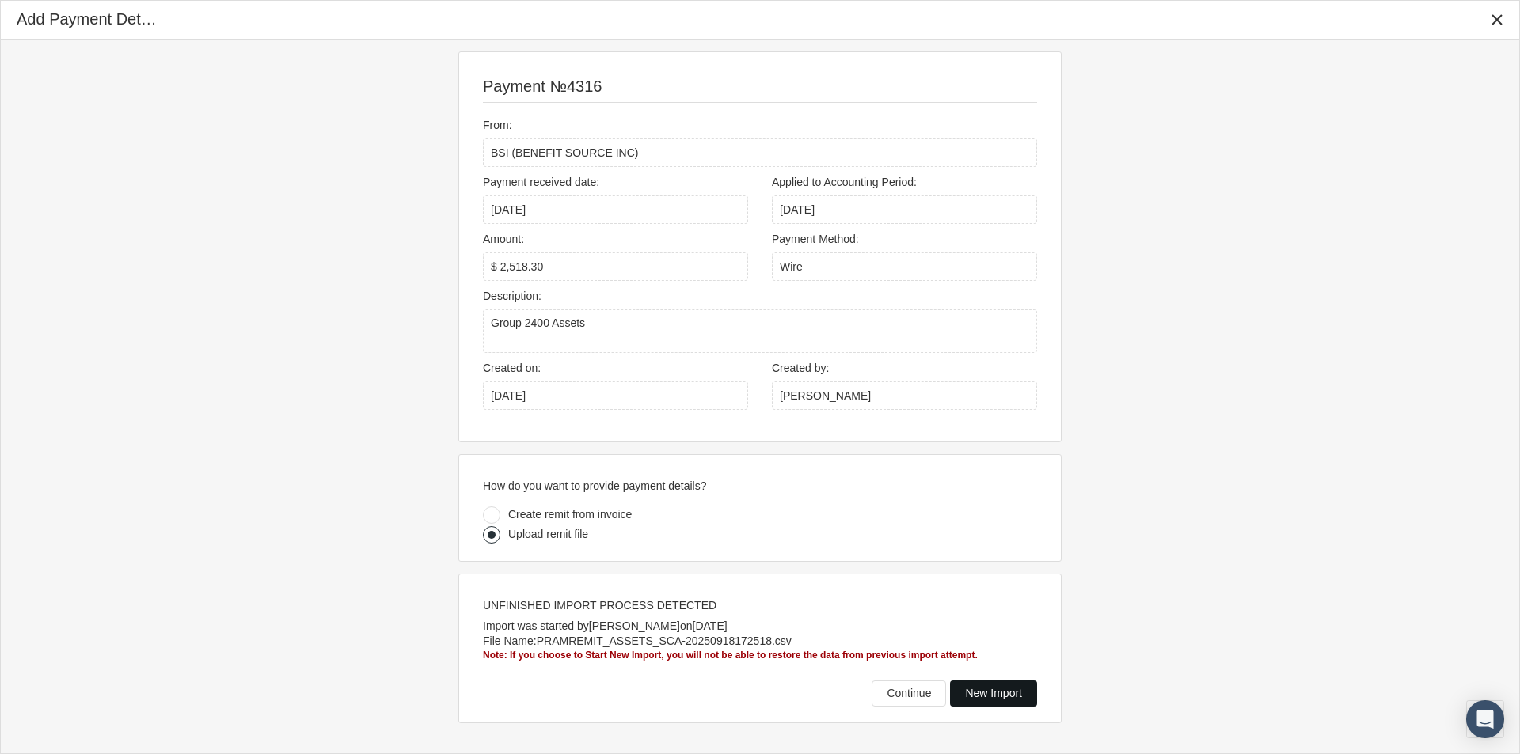
click at [981, 689] on span "New Import" at bounding box center [993, 693] width 57 height 13
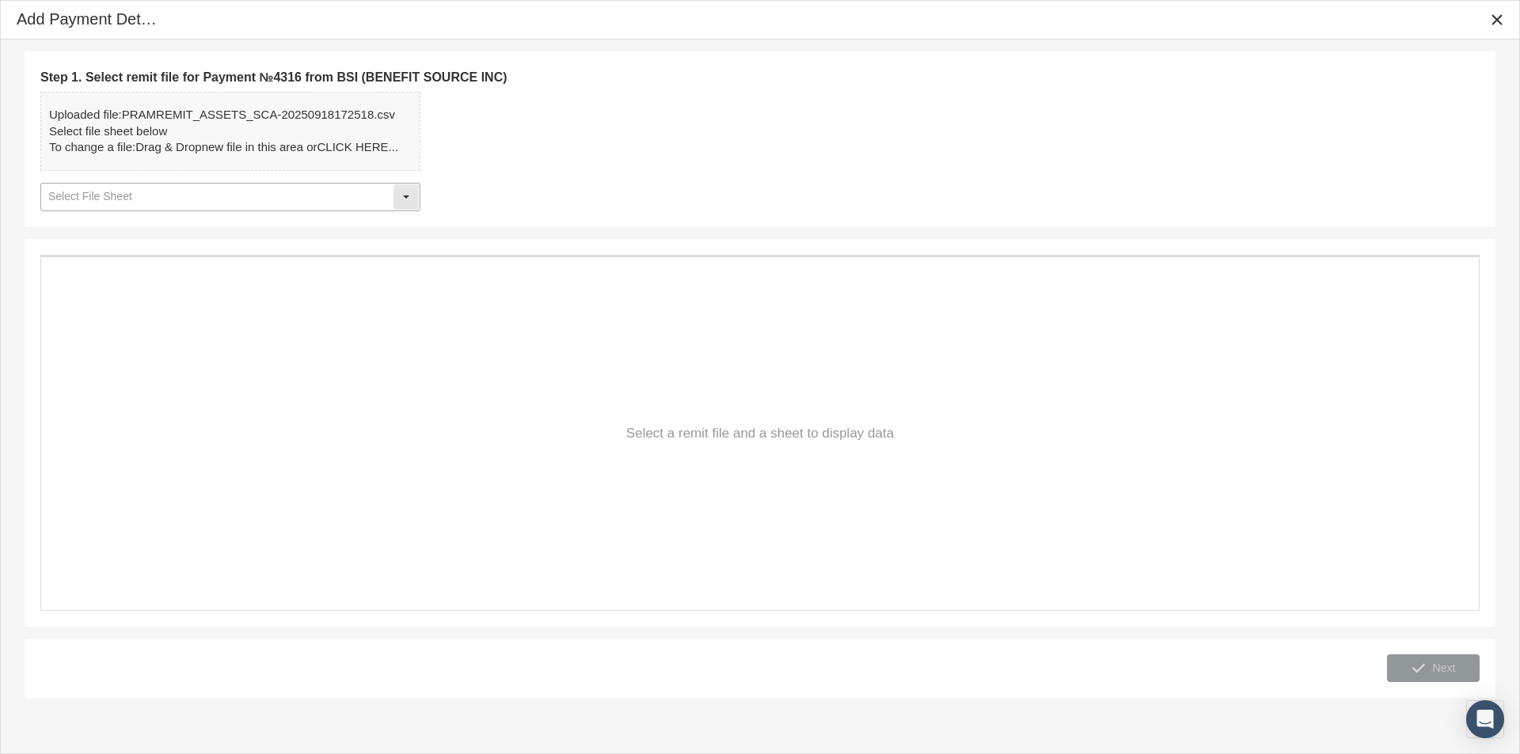
click at [406, 195] on div "Select" at bounding box center [405, 196] width 25 height 25
click at [86, 228] on div "Table1" at bounding box center [230, 225] width 377 height 26
type input "Table1"
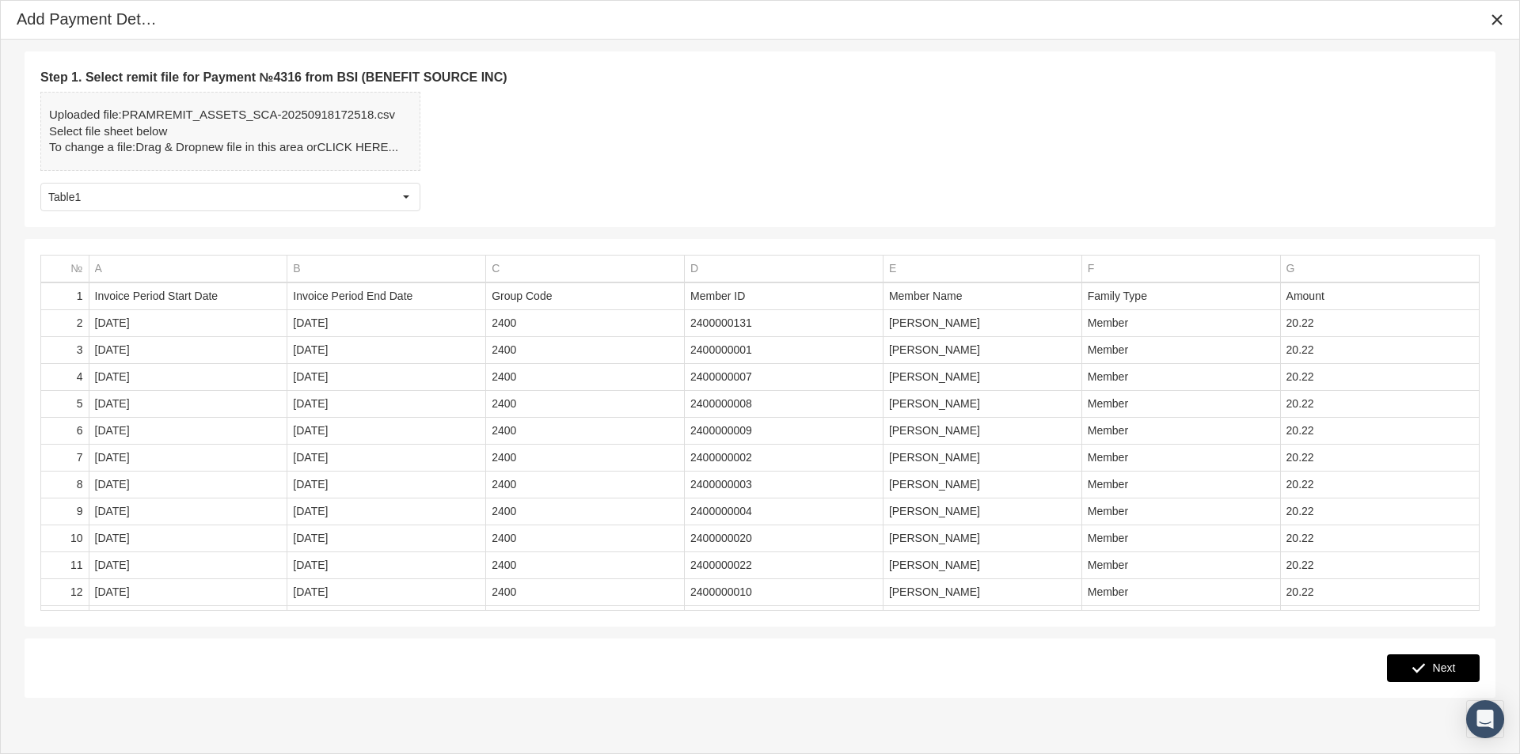
click at [1438, 669] on span "Next" at bounding box center [1444, 668] width 23 height 13
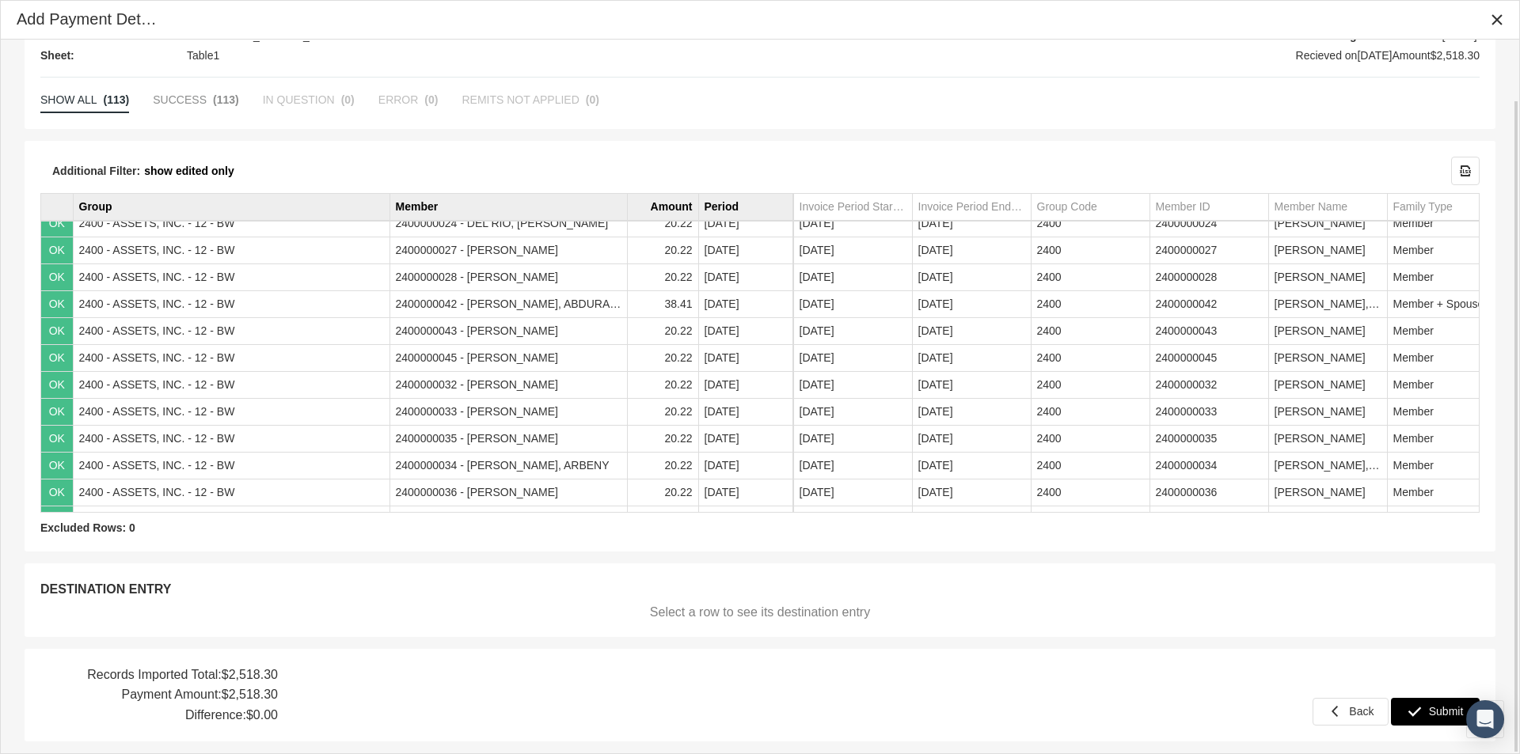
click at [1434, 707] on span "Submit" at bounding box center [1446, 711] width 35 height 13
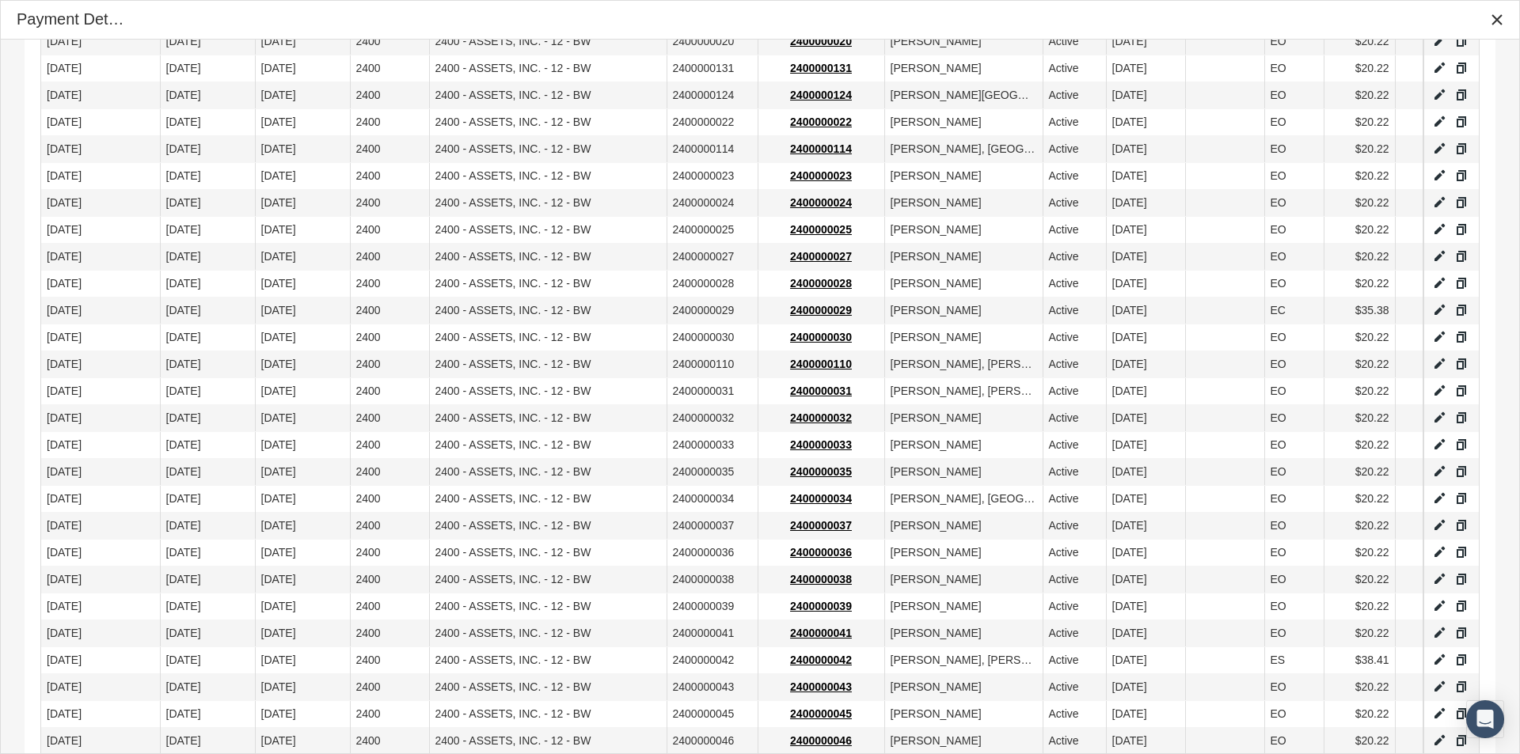
scroll to position [1050, 0]
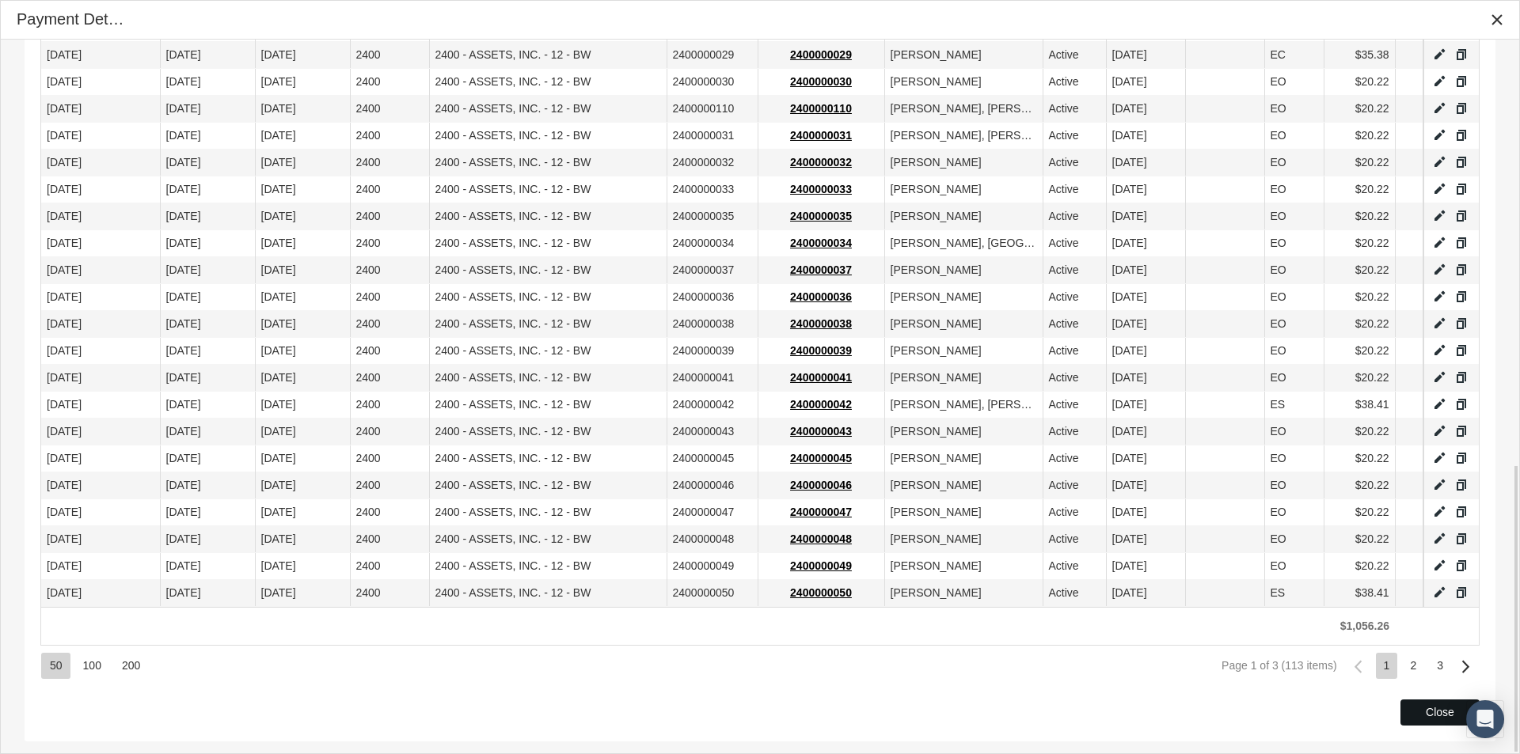
click at [1416, 706] on div "Close" at bounding box center [1440, 712] width 78 height 25
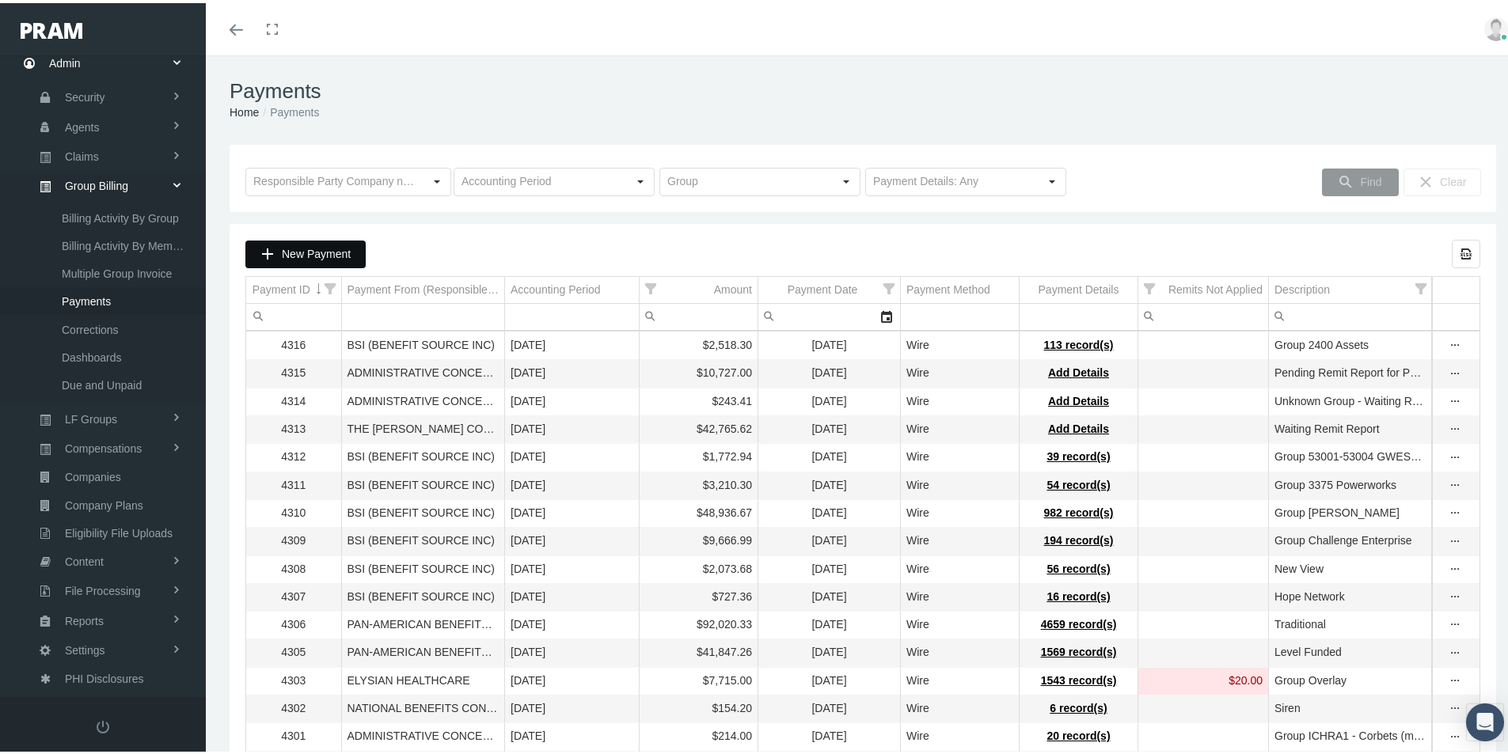
click at [309, 252] on span "New Payment" at bounding box center [316, 251] width 69 height 13
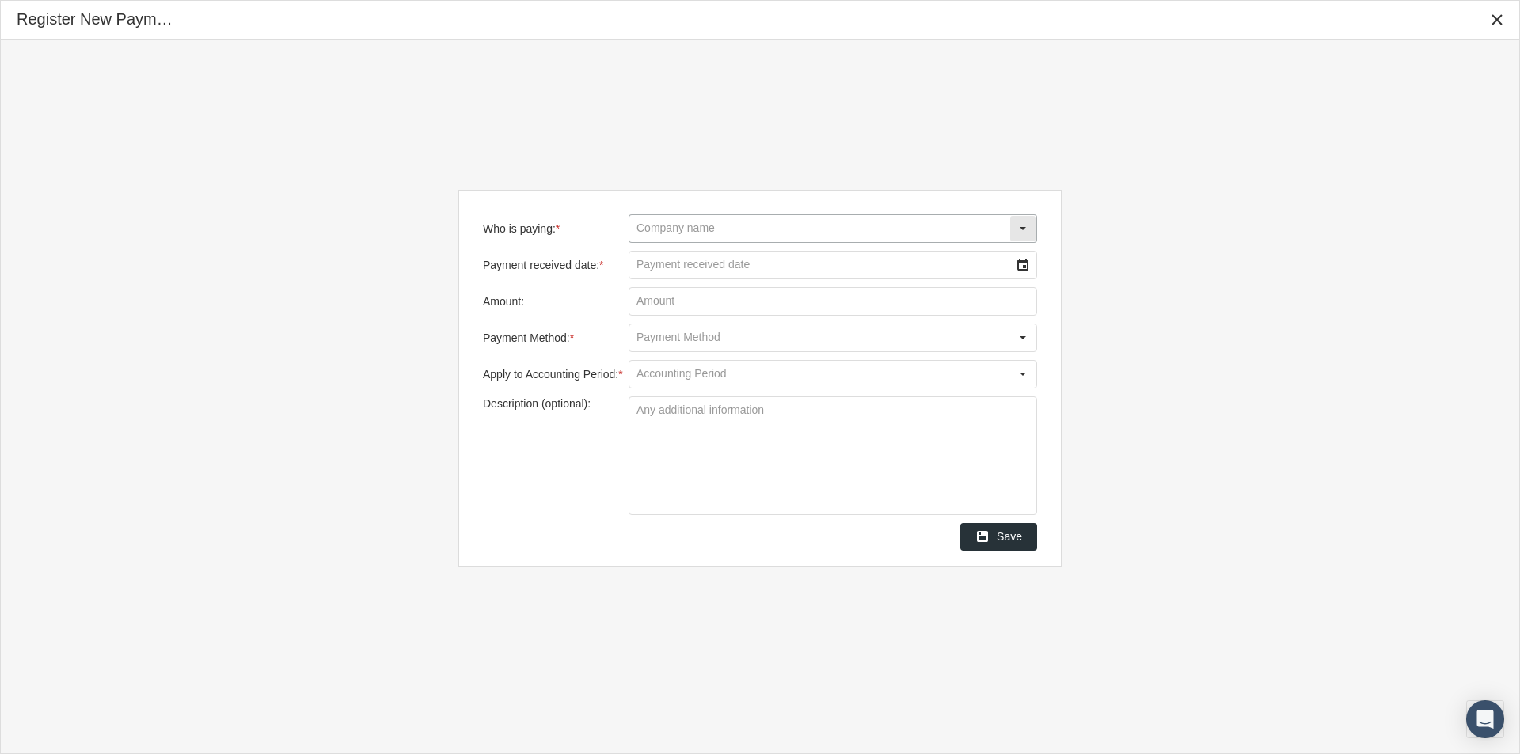
click at [659, 233] on input "Who is paying: *" at bounding box center [819, 228] width 380 height 27
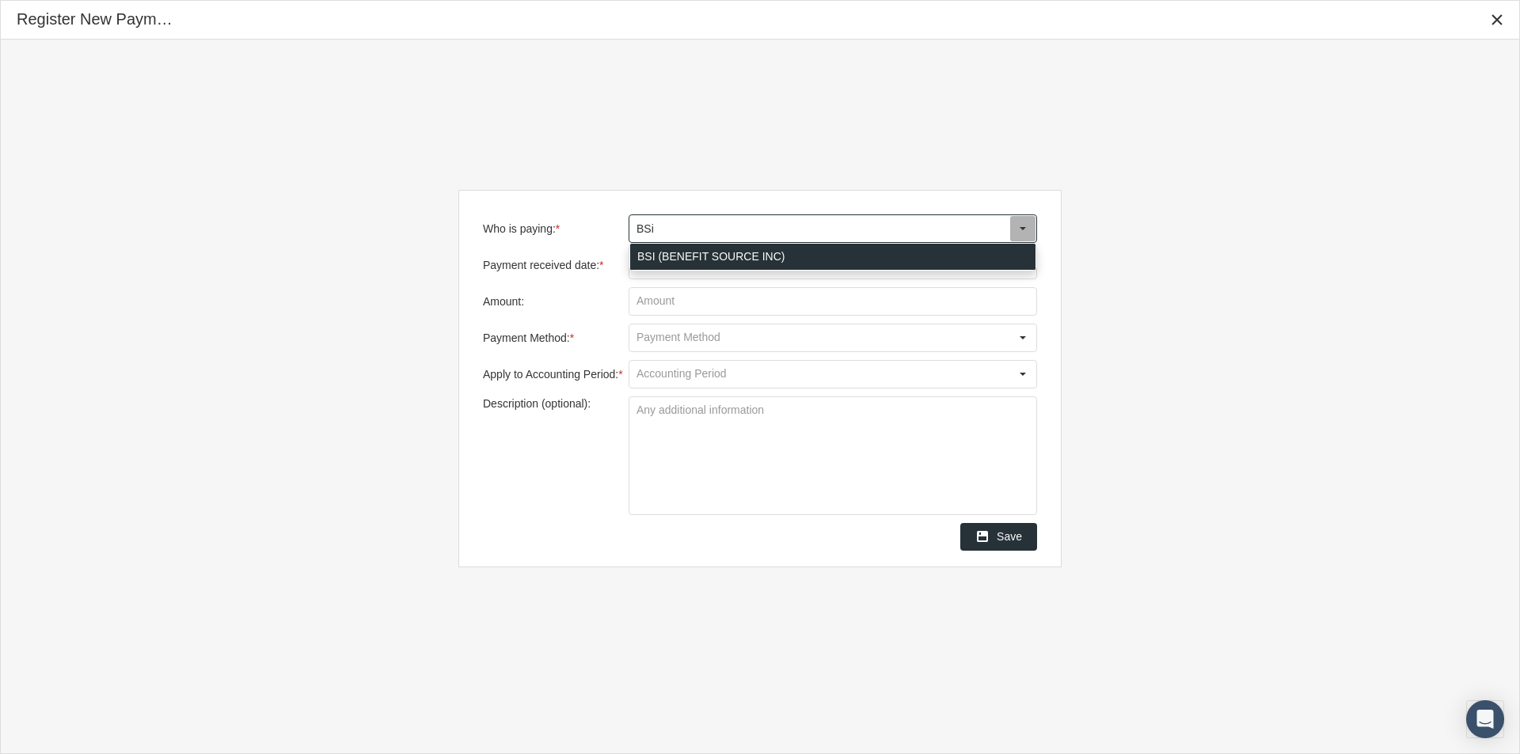
click at [646, 252] on div "BSI (BENEFIT SOURCE INC)" at bounding box center [832, 257] width 405 height 26
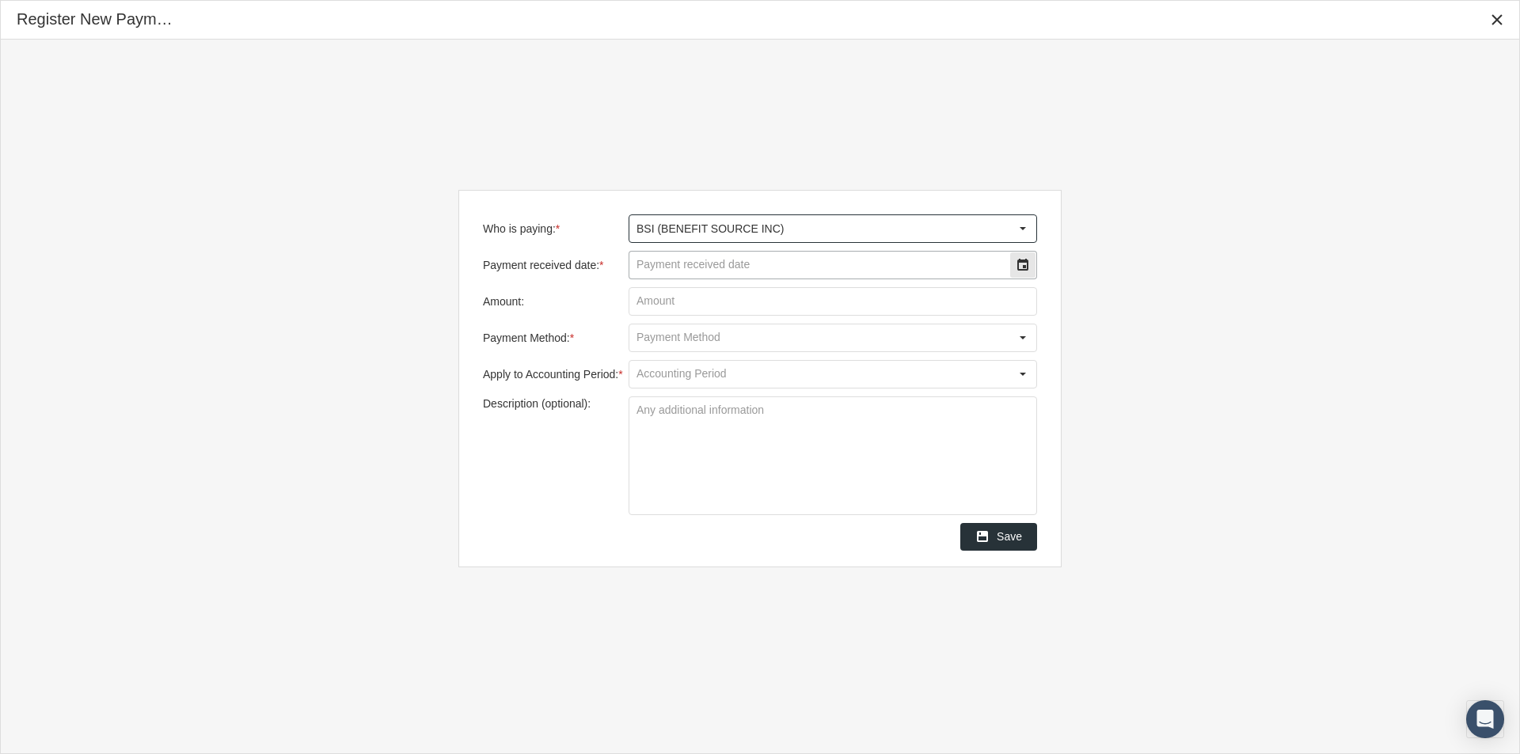
type input "BSI (BENEFIT SOURCE INC)"
drag, startPoint x: 660, startPoint y: 270, endPoint x: 693, endPoint y: 267, distance: 32.6
click at [669, 269] on input "Payment received date: *" at bounding box center [819, 265] width 380 height 27
type input "09/24/2025"
drag, startPoint x: 648, startPoint y: 302, endPoint x: 810, endPoint y: 260, distance: 166.8
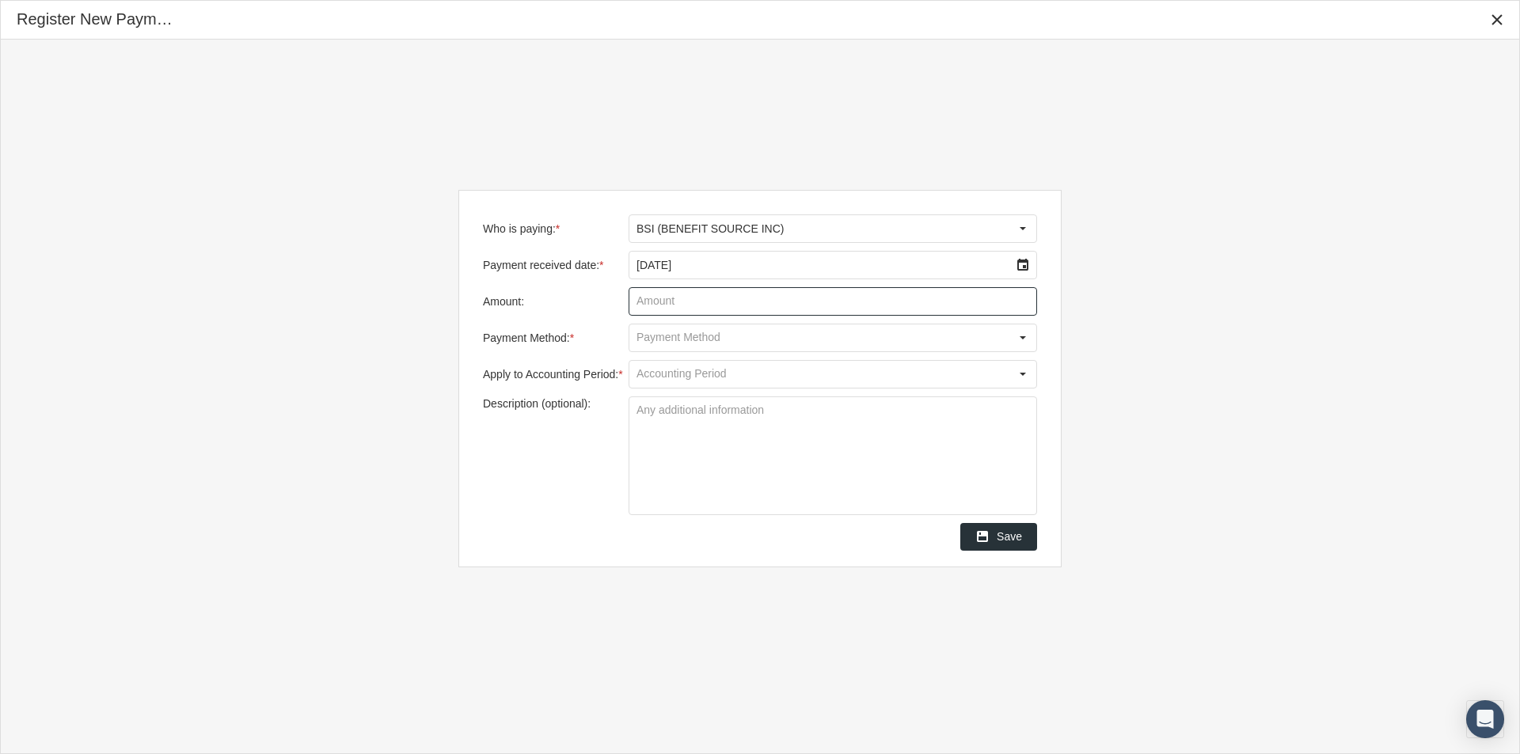
click at [653, 300] on input "Amount:" at bounding box center [832, 301] width 407 height 27
type input "$ 2,727.60"
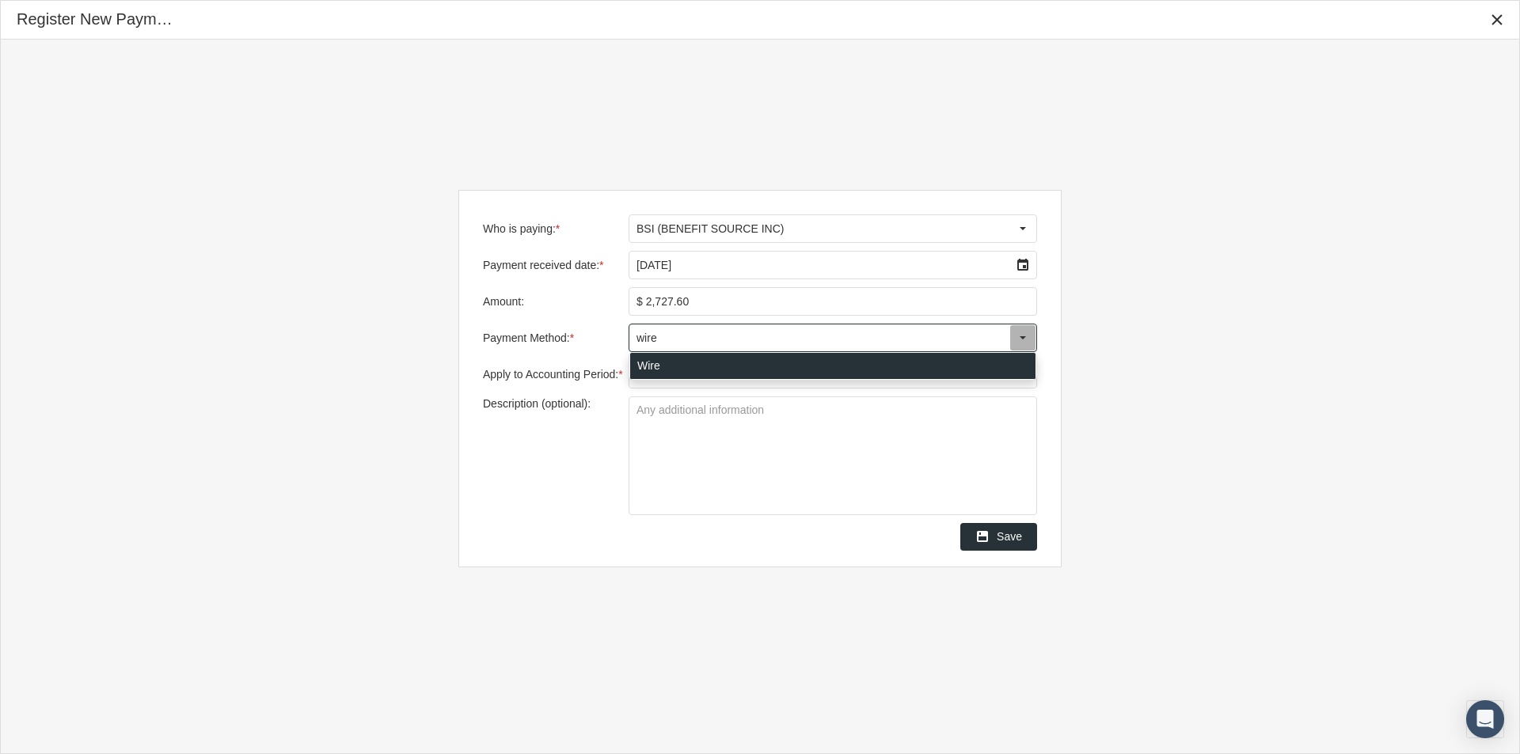
click at [649, 371] on div "Wire" at bounding box center [832, 366] width 405 height 26
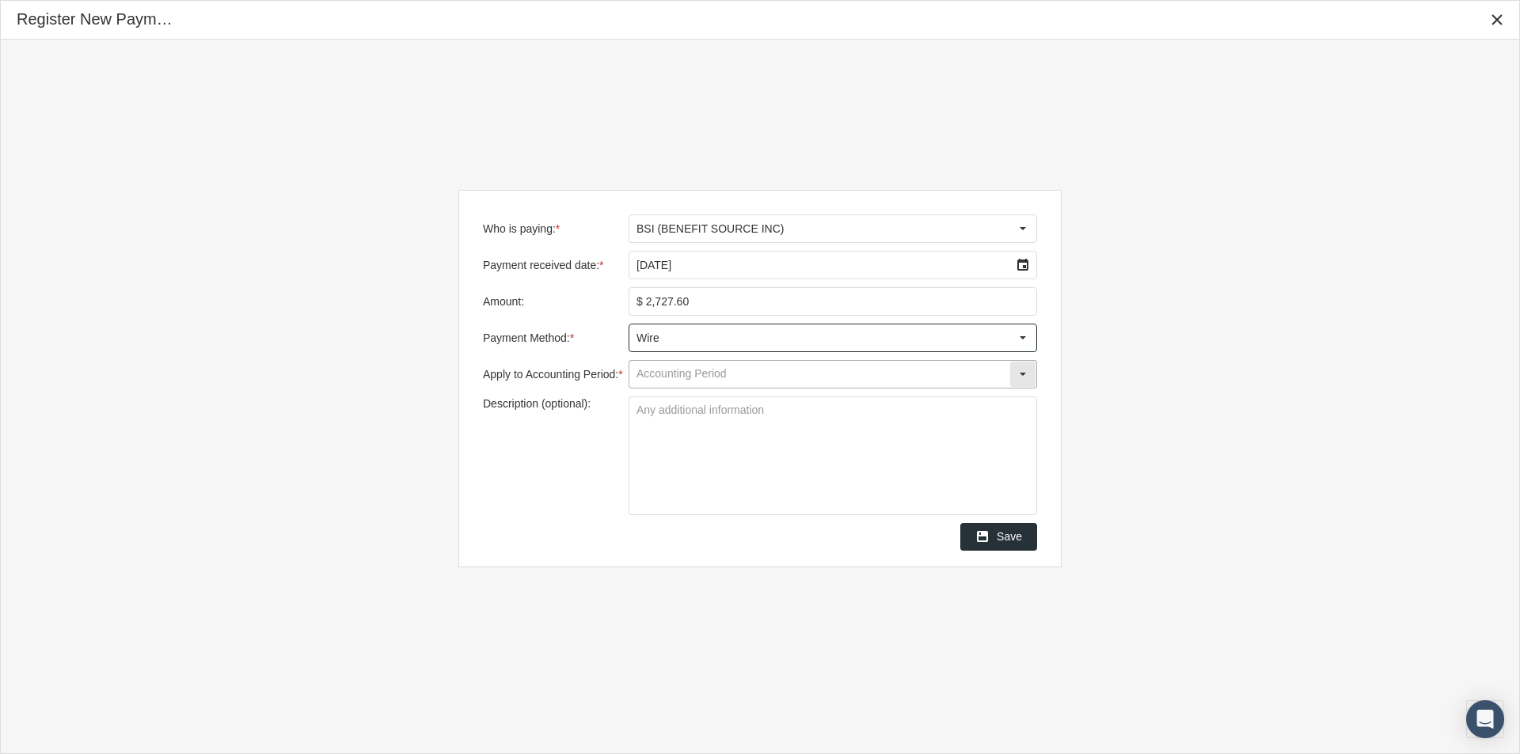
type input "Wire"
click at [659, 369] on input "Apply to Accounting Period: *" at bounding box center [819, 374] width 380 height 27
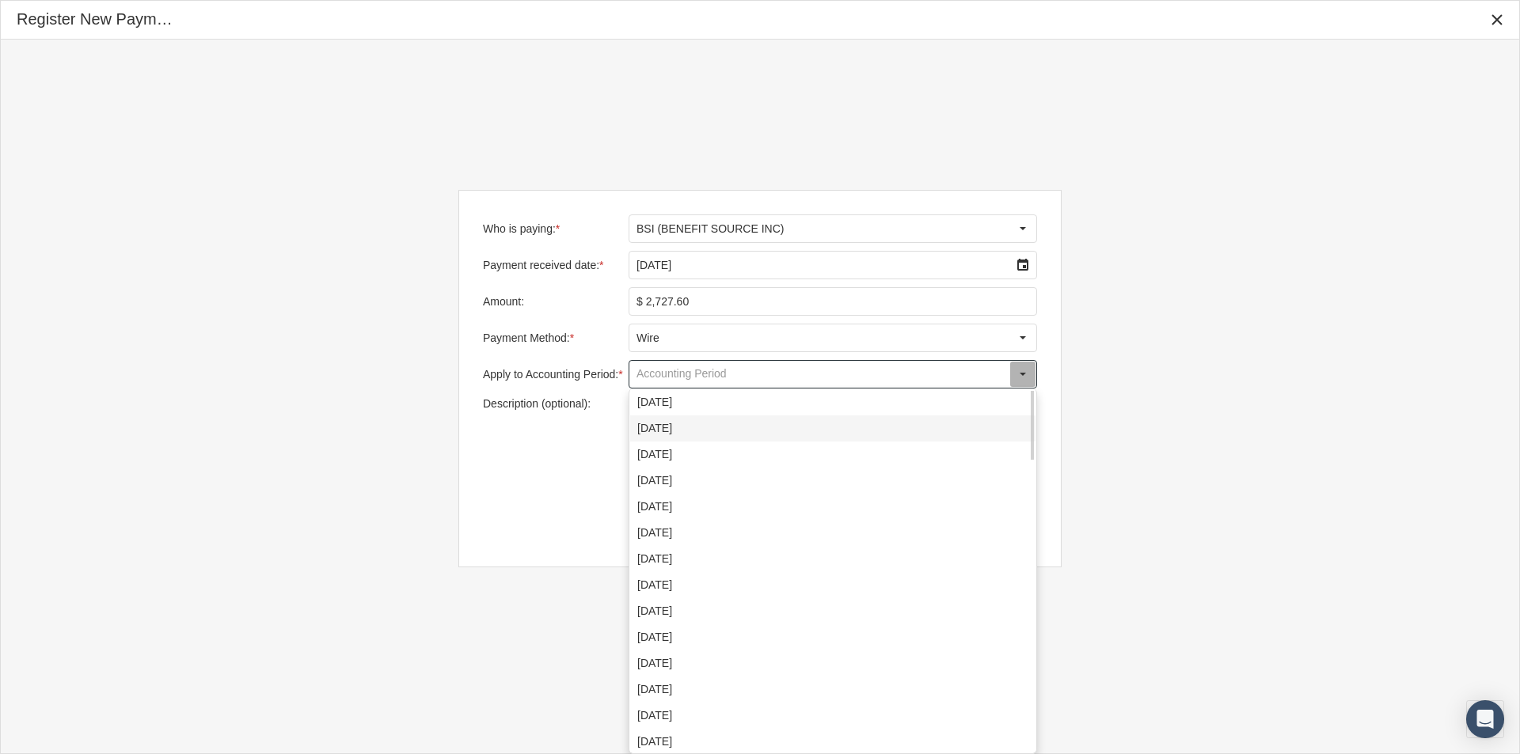
click at [653, 431] on div "September 2025" at bounding box center [832, 429] width 405 height 26
type input "September 2025"
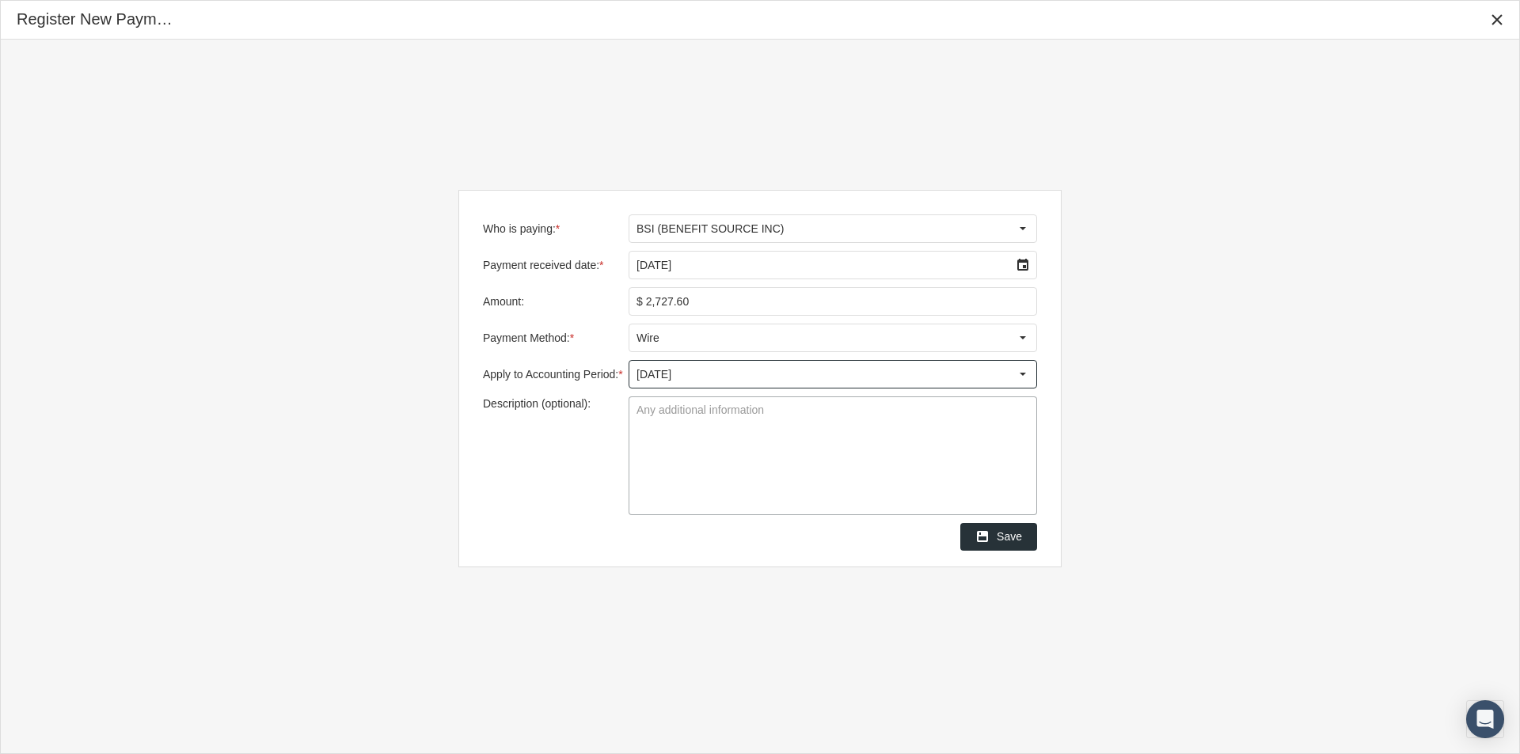
drag, startPoint x: 647, startPoint y: 416, endPoint x: 672, endPoint y: 420, distance: 24.9
click at [651, 416] on textarea "Description (optional):" at bounding box center [832, 455] width 407 height 117
type textarea "Gesher 7250"
click at [669, 475] on textarea "Gesher 7250" at bounding box center [832, 455] width 407 height 117
click at [789, 469] on textarea "Gesher 7250" at bounding box center [832, 455] width 407 height 117
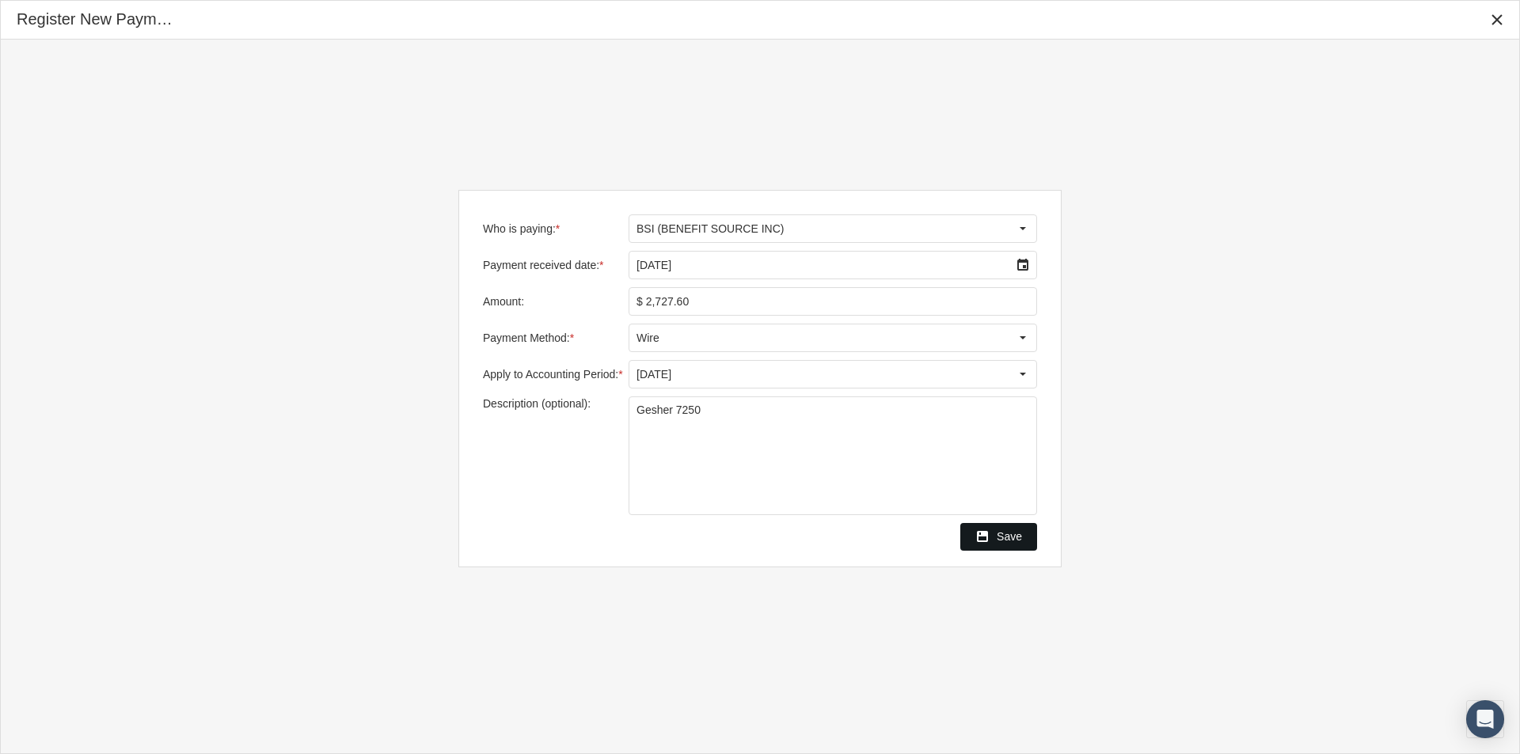
click at [1004, 534] on span "Save" at bounding box center [1008, 536] width 25 height 13
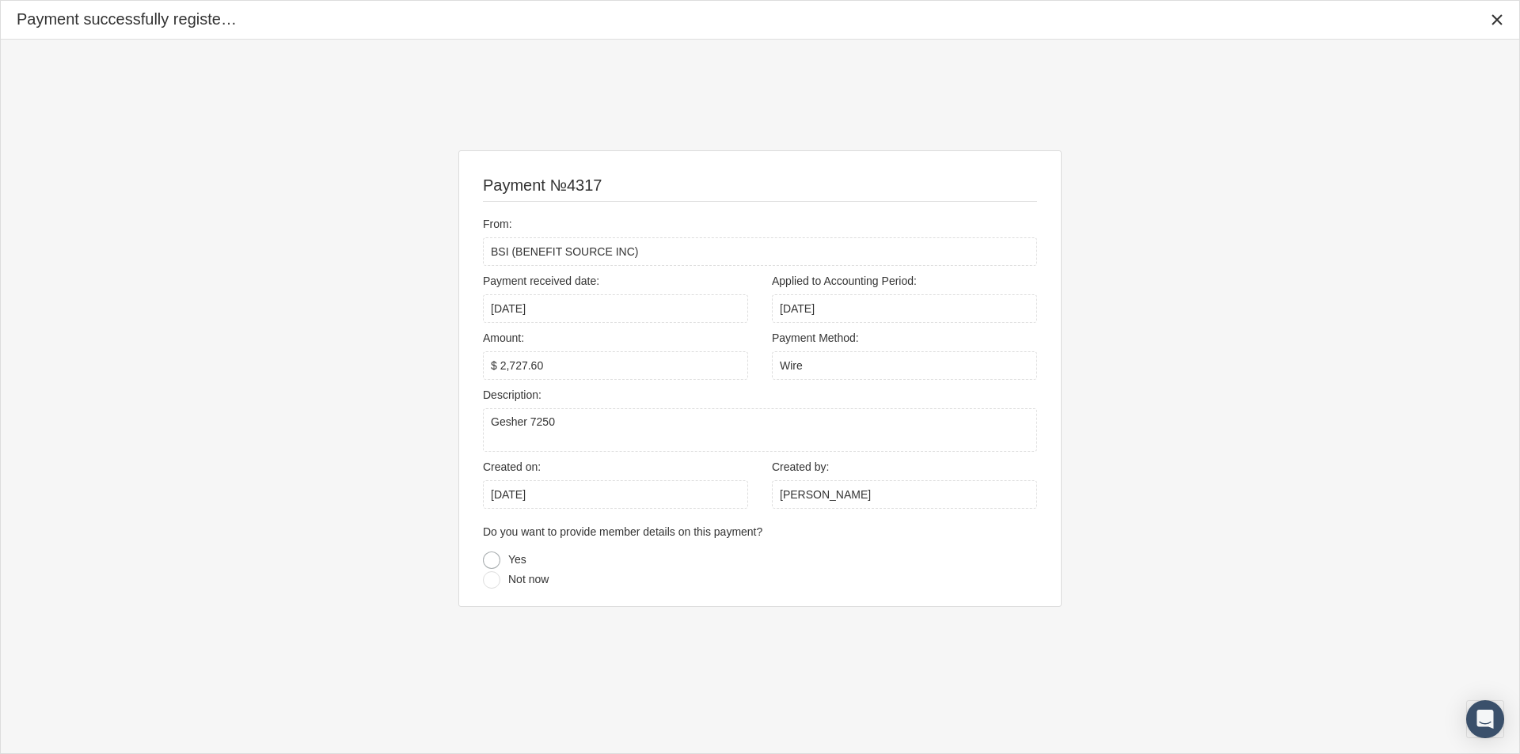
click at [492, 558] on div at bounding box center [491, 560] width 17 height 17
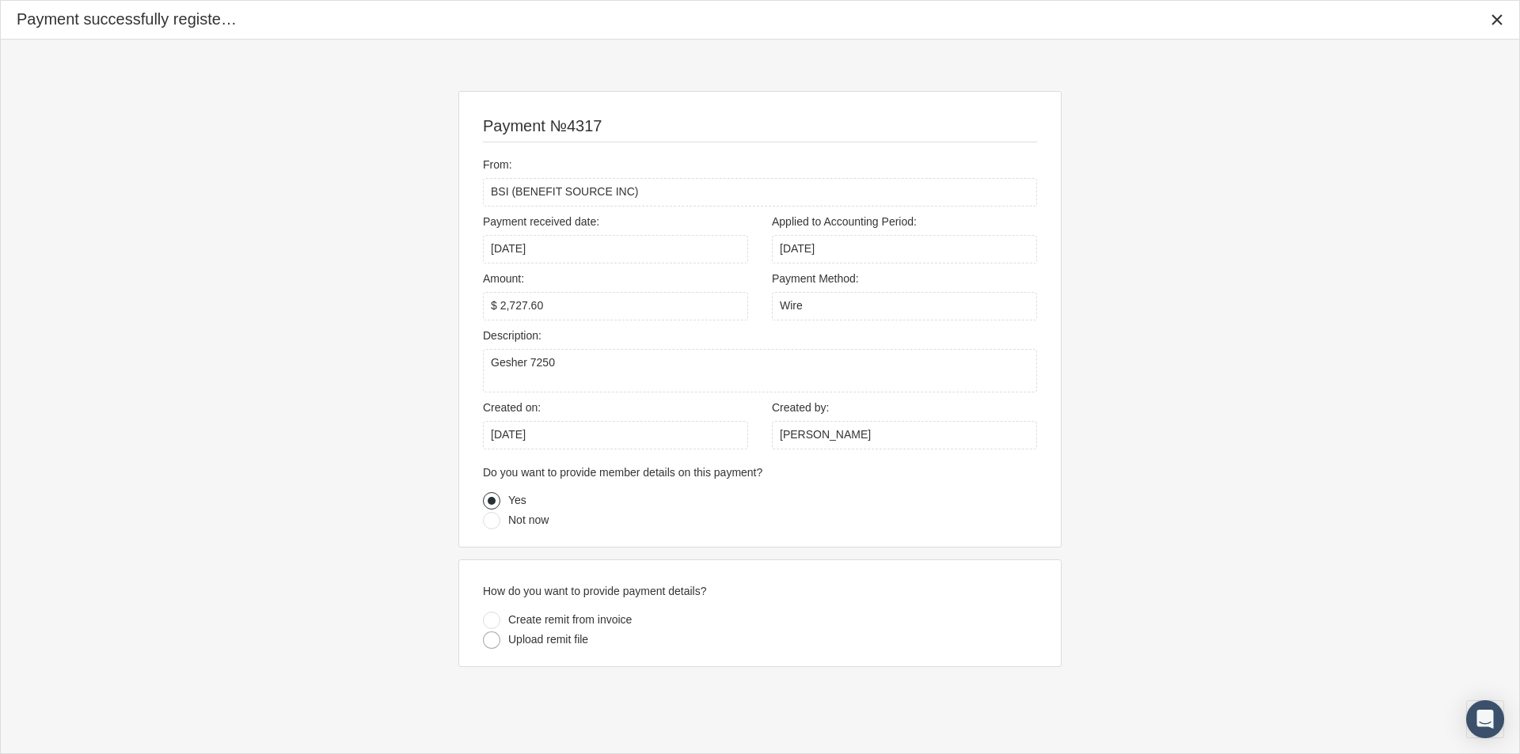
click at [487, 640] on div at bounding box center [491, 640] width 17 height 17
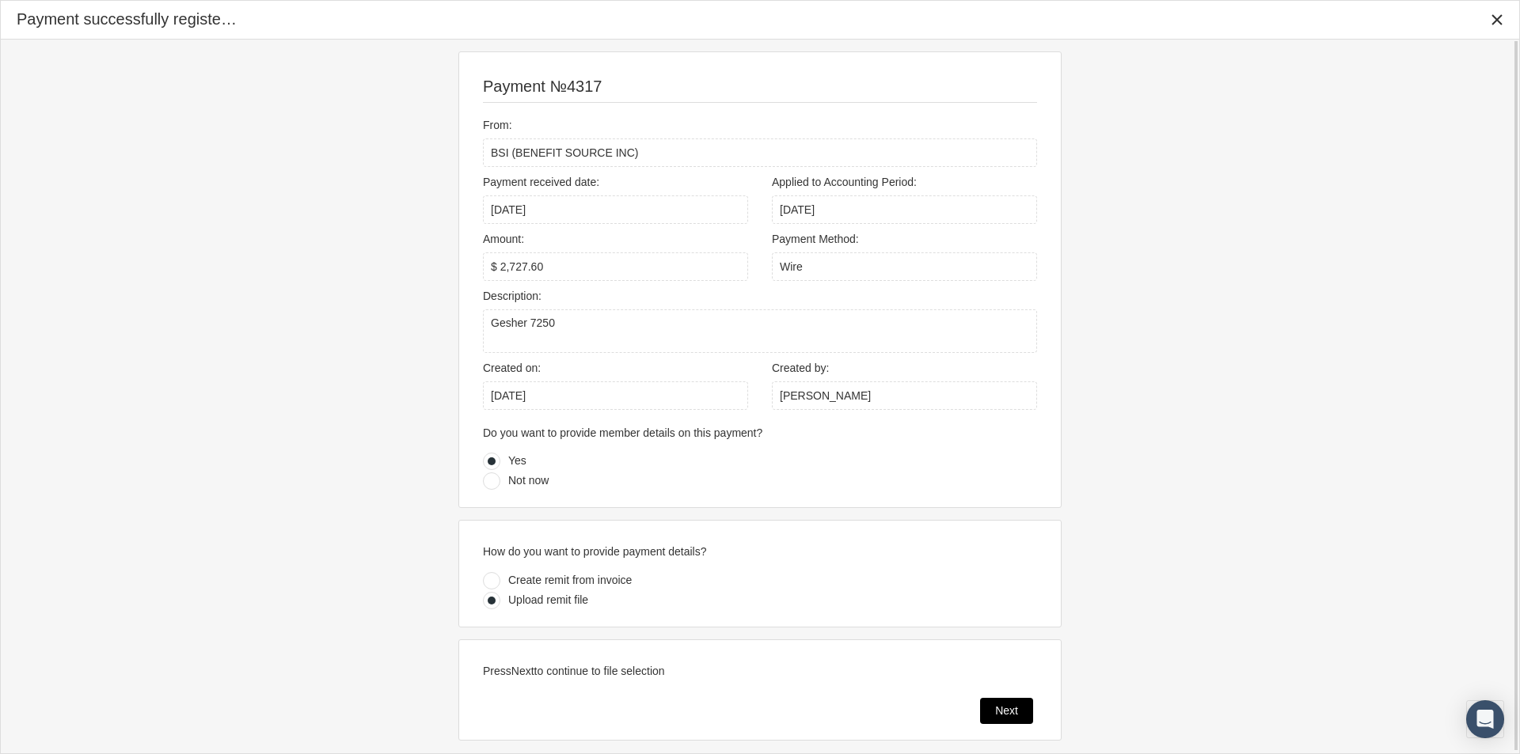
click at [1001, 708] on span "Next" at bounding box center [1006, 710] width 23 height 13
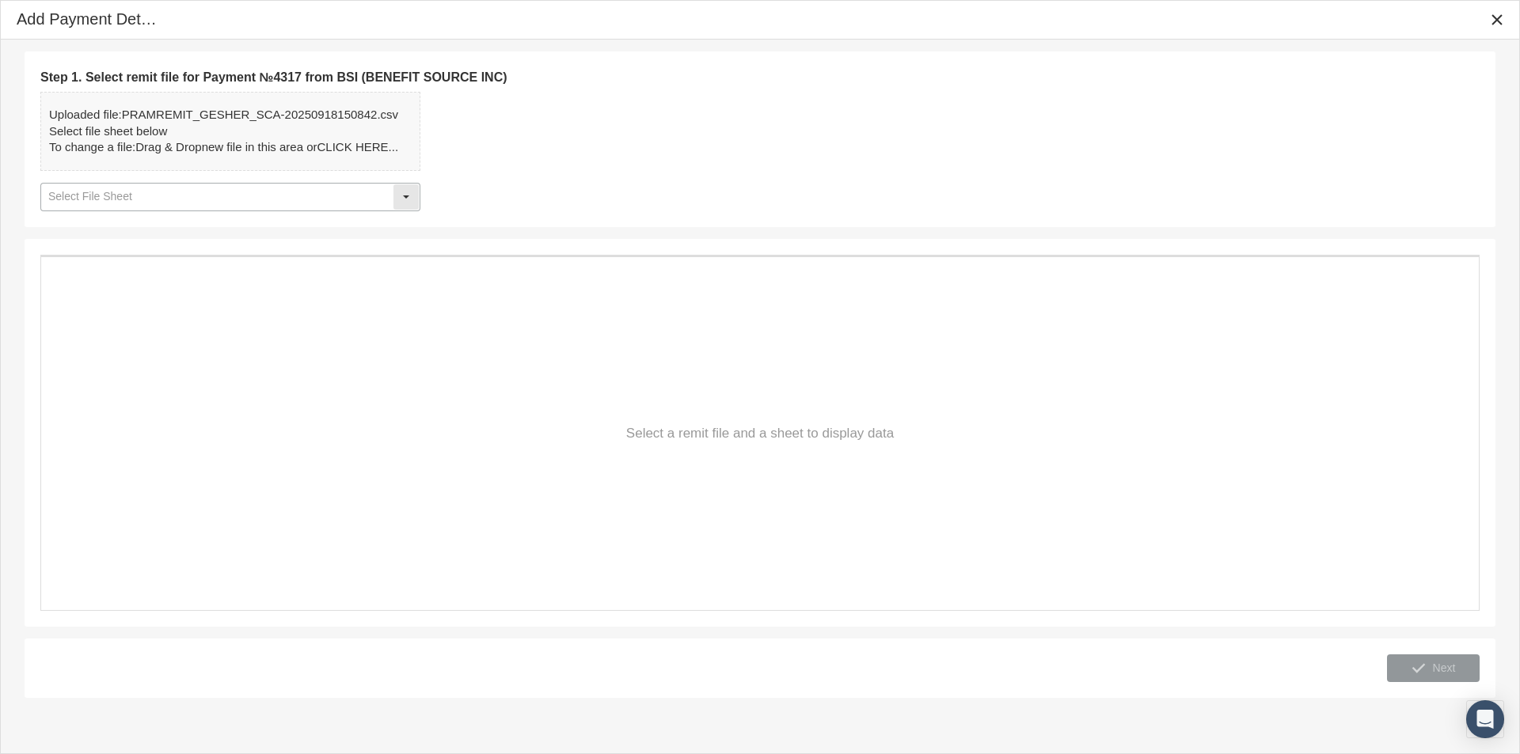
click at [406, 192] on div "Select" at bounding box center [405, 196] width 25 height 25
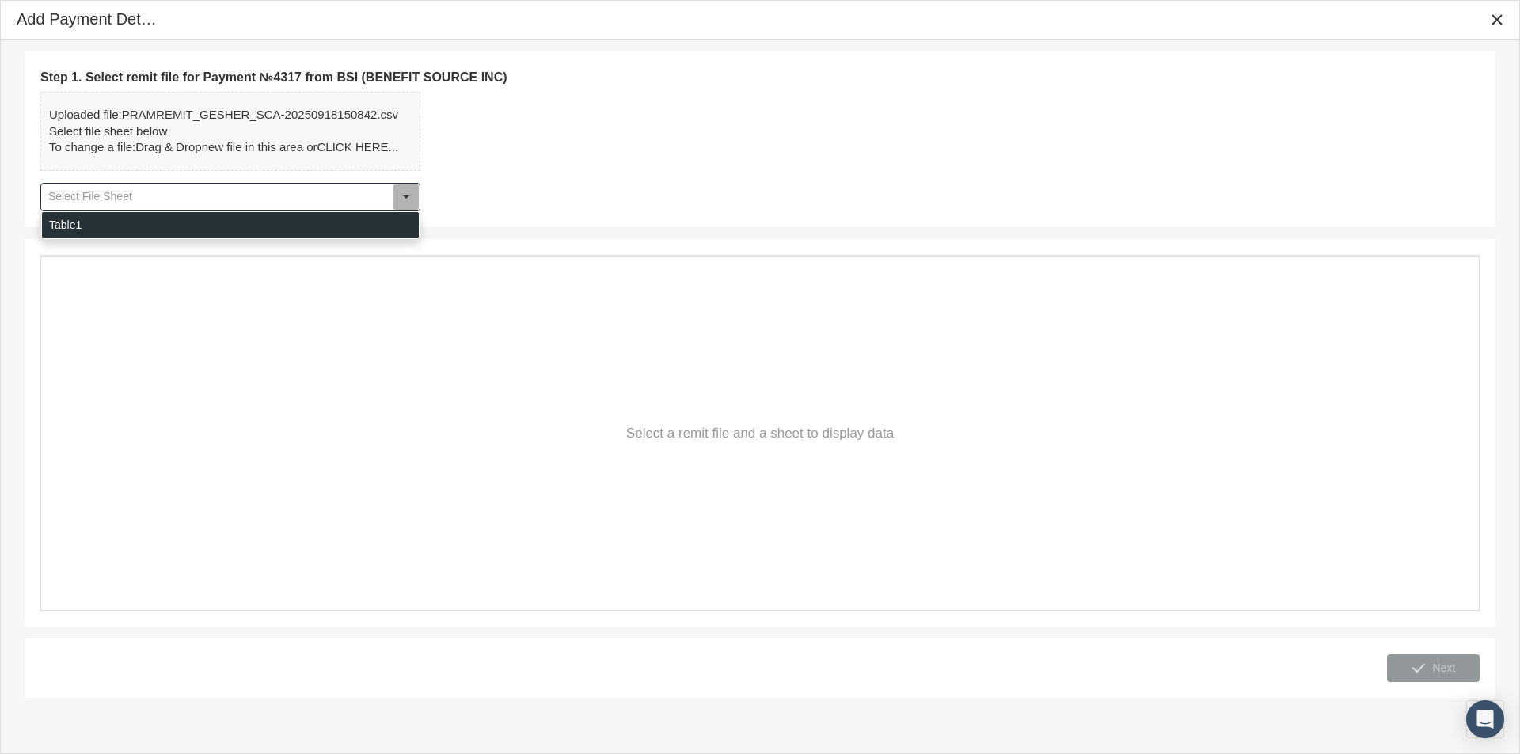
click at [79, 230] on div "Table1" at bounding box center [230, 225] width 377 height 26
type input "Table1"
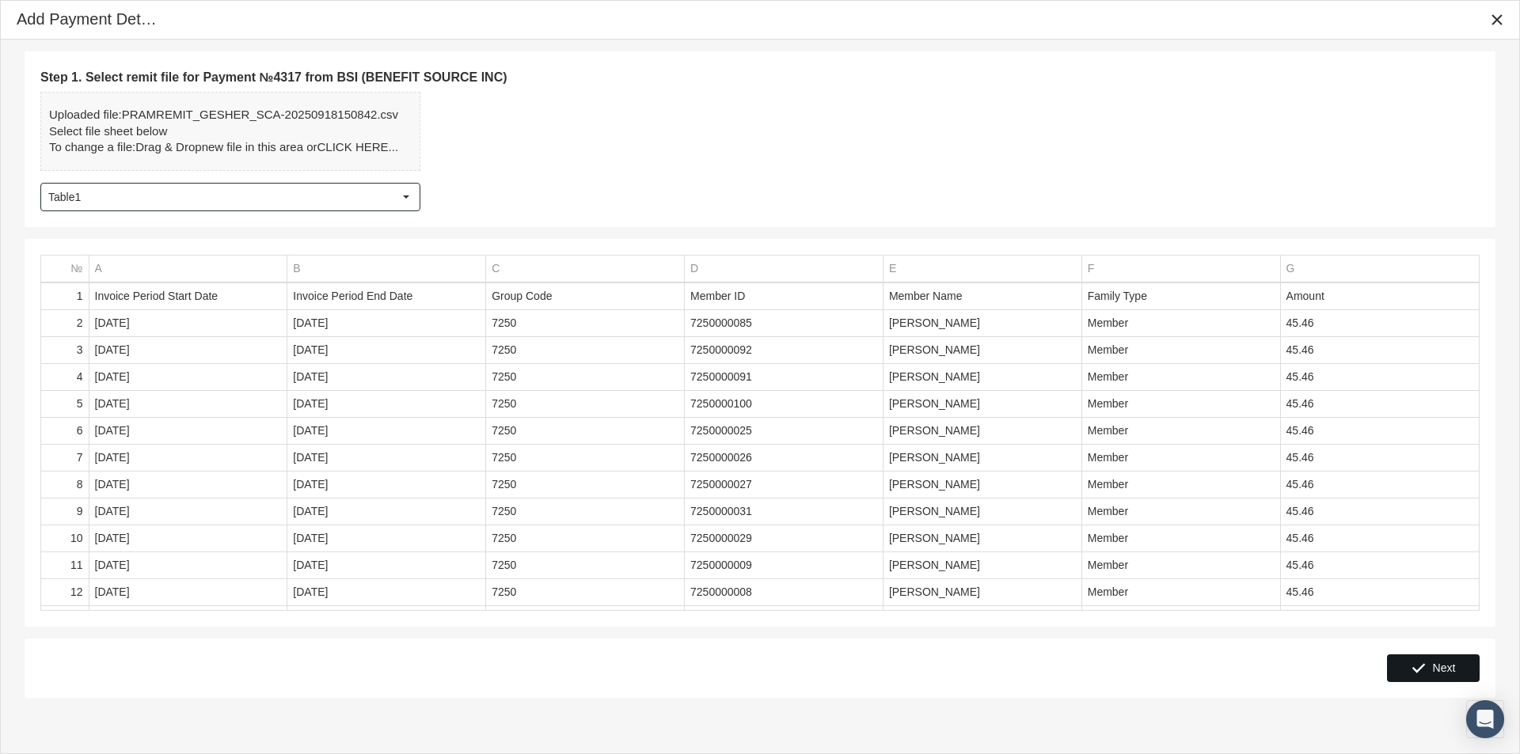
click at [1441, 668] on span "Next" at bounding box center [1444, 668] width 23 height 13
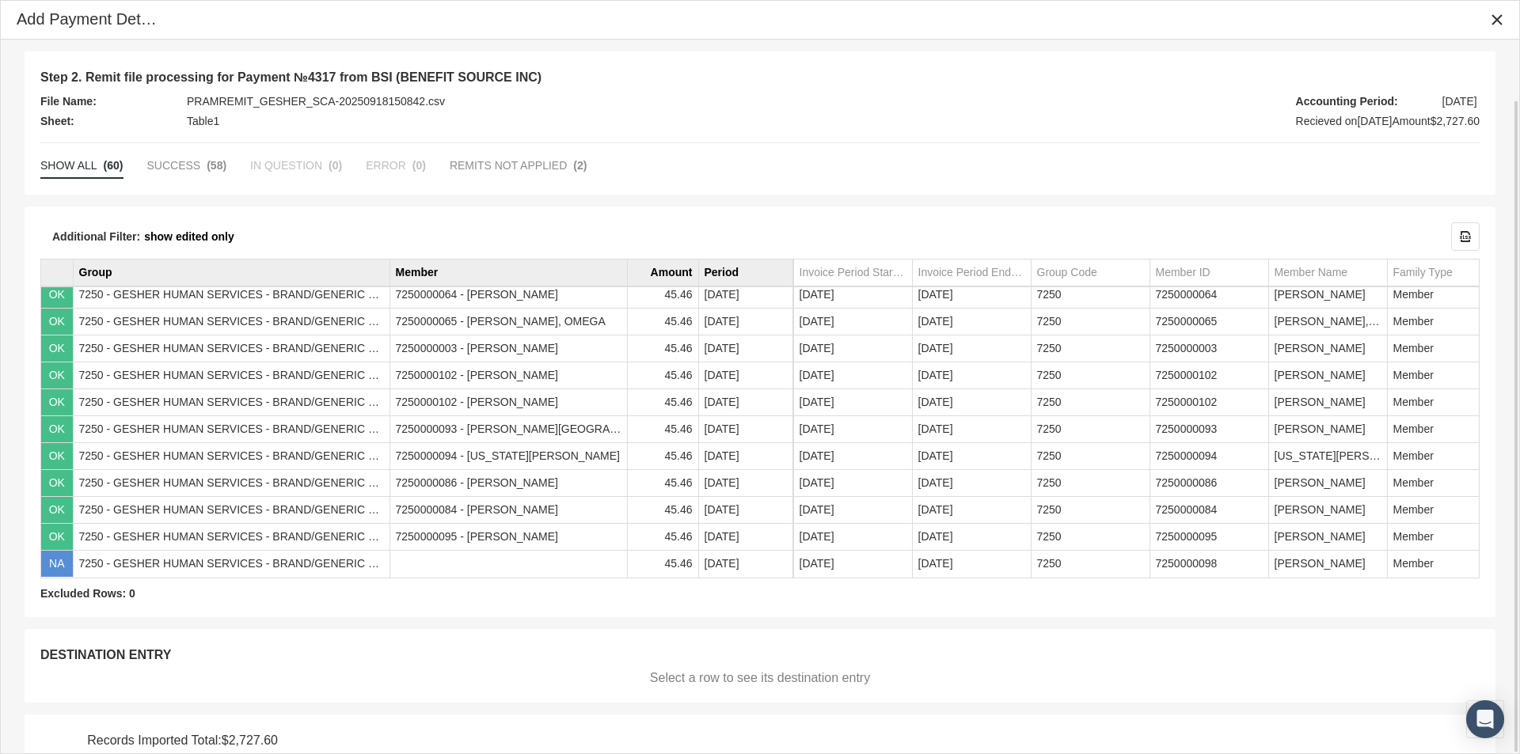
scroll to position [66, 0]
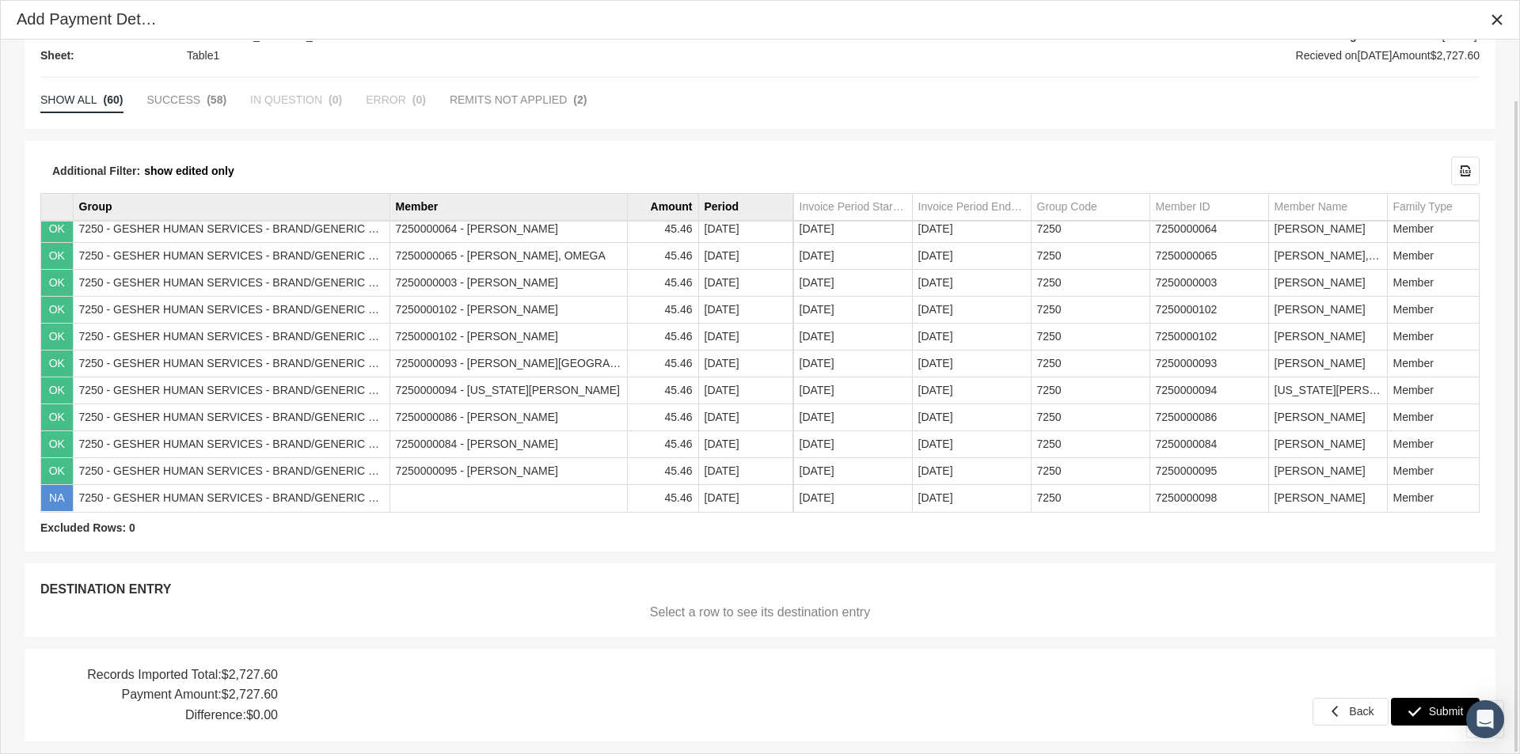
drag, startPoint x: 1439, startPoint y: 713, endPoint x: 1102, endPoint y: 710, distance: 337.2
click at [1437, 713] on span "Submit" at bounding box center [1446, 711] width 35 height 13
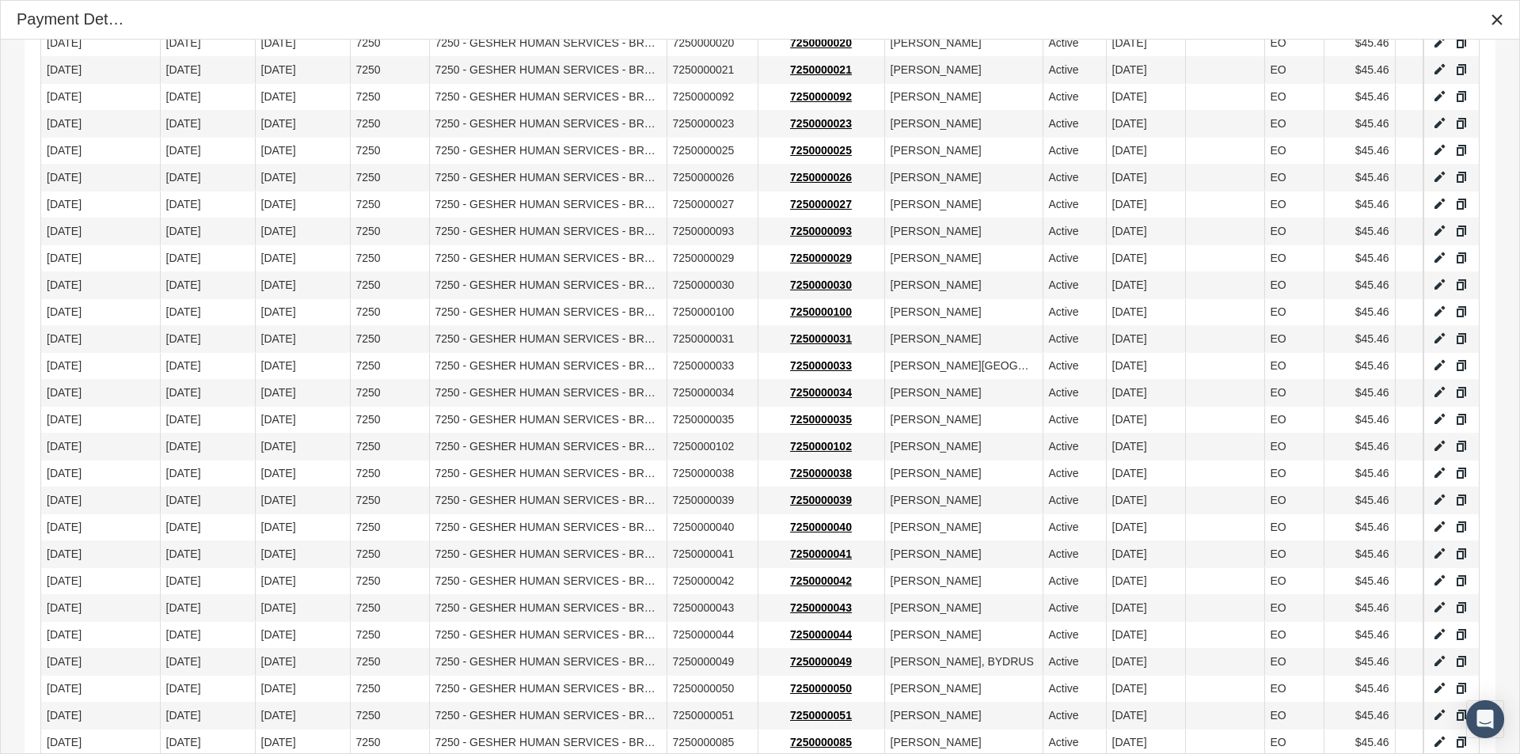
scroll to position [1079, 0]
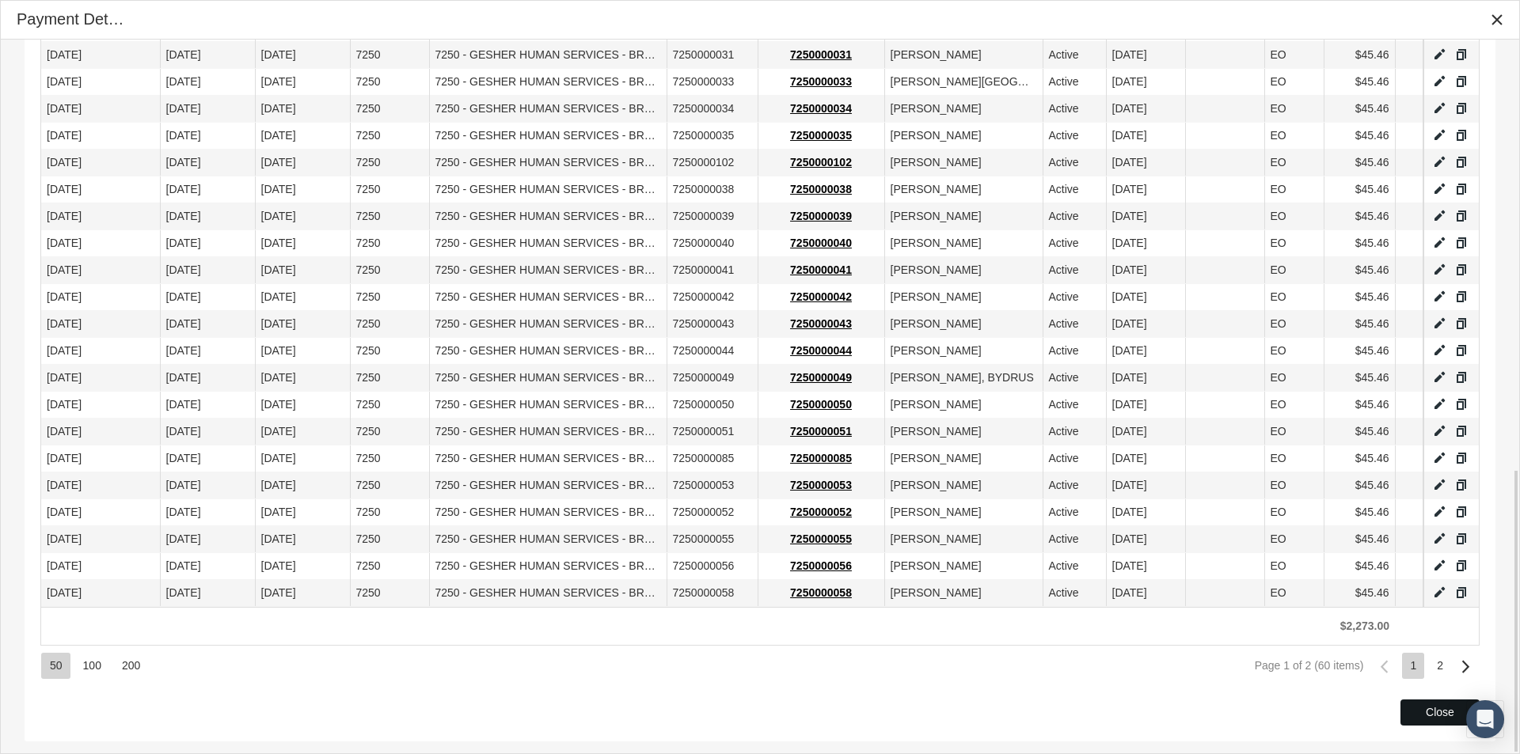
click at [1417, 700] on div "Close" at bounding box center [1440, 712] width 78 height 25
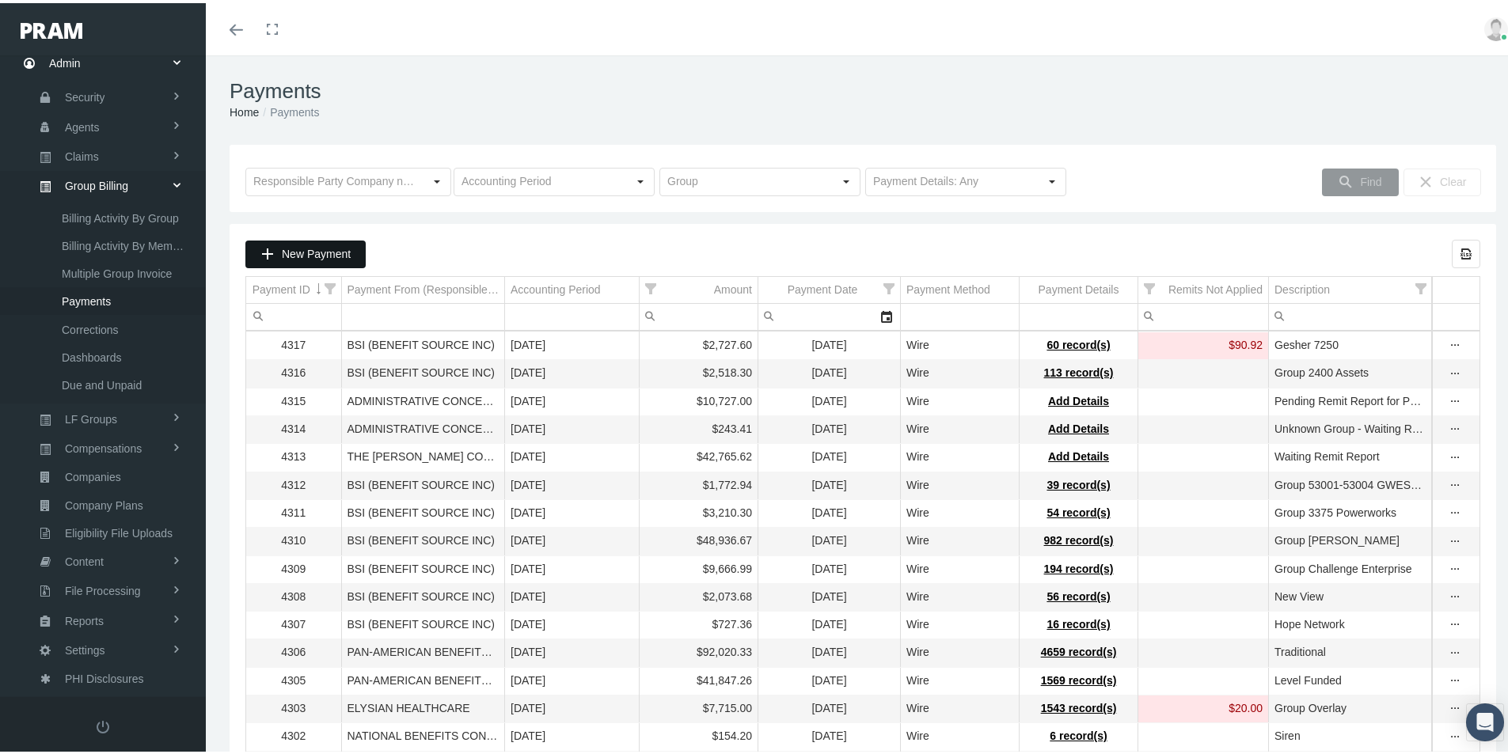
drag, startPoint x: 289, startPoint y: 249, endPoint x: 406, endPoint y: 326, distance: 140.1
click at [289, 249] on span "New Payment" at bounding box center [316, 251] width 69 height 13
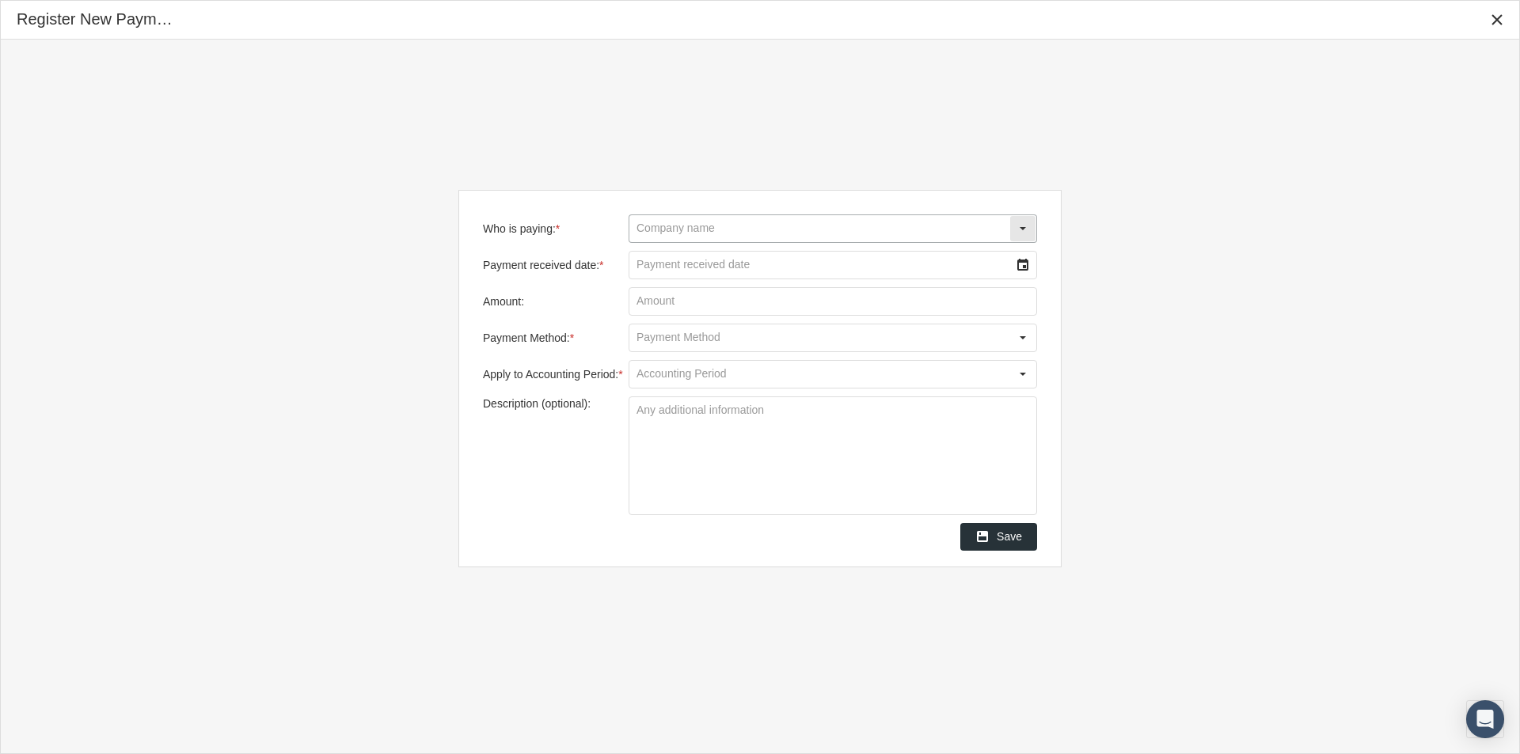
click at [678, 228] on input "Who is paying: *" at bounding box center [819, 228] width 380 height 27
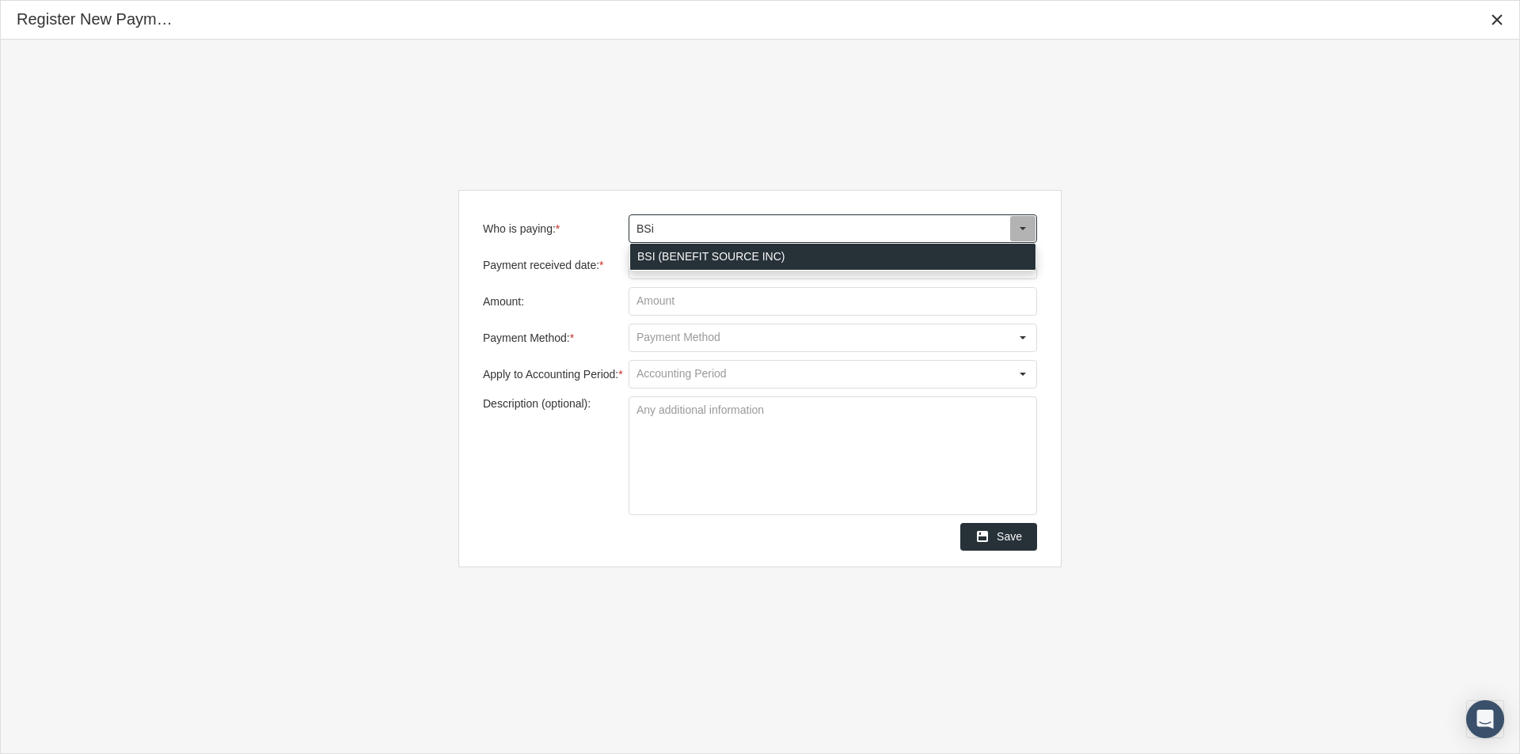
click at [647, 260] on div "BSI (BENEFIT SOURCE INC)" at bounding box center [832, 257] width 405 height 26
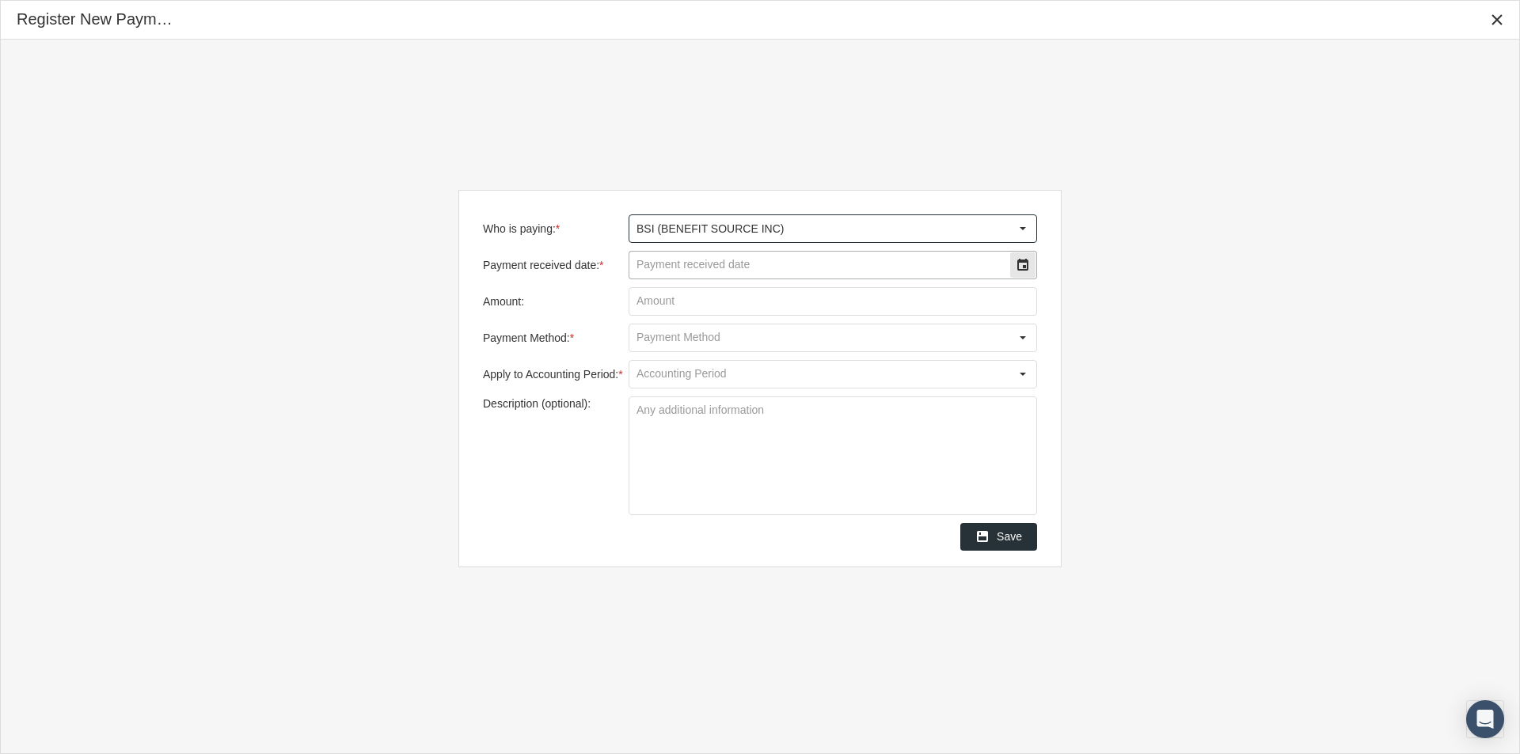
type input "BSI (BENEFIT SOURCE INC)"
click at [647, 266] on input "Payment received date: *" at bounding box center [819, 265] width 380 height 27
type input "[DATE]"
drag, startPoint x: 658, startPoint y: 302, endPoint x: 803, endPoint y: 282, distance: 146.3
click at [662, 302] on input "Amount:" at bounding box center [832, 301] width 407 height 27
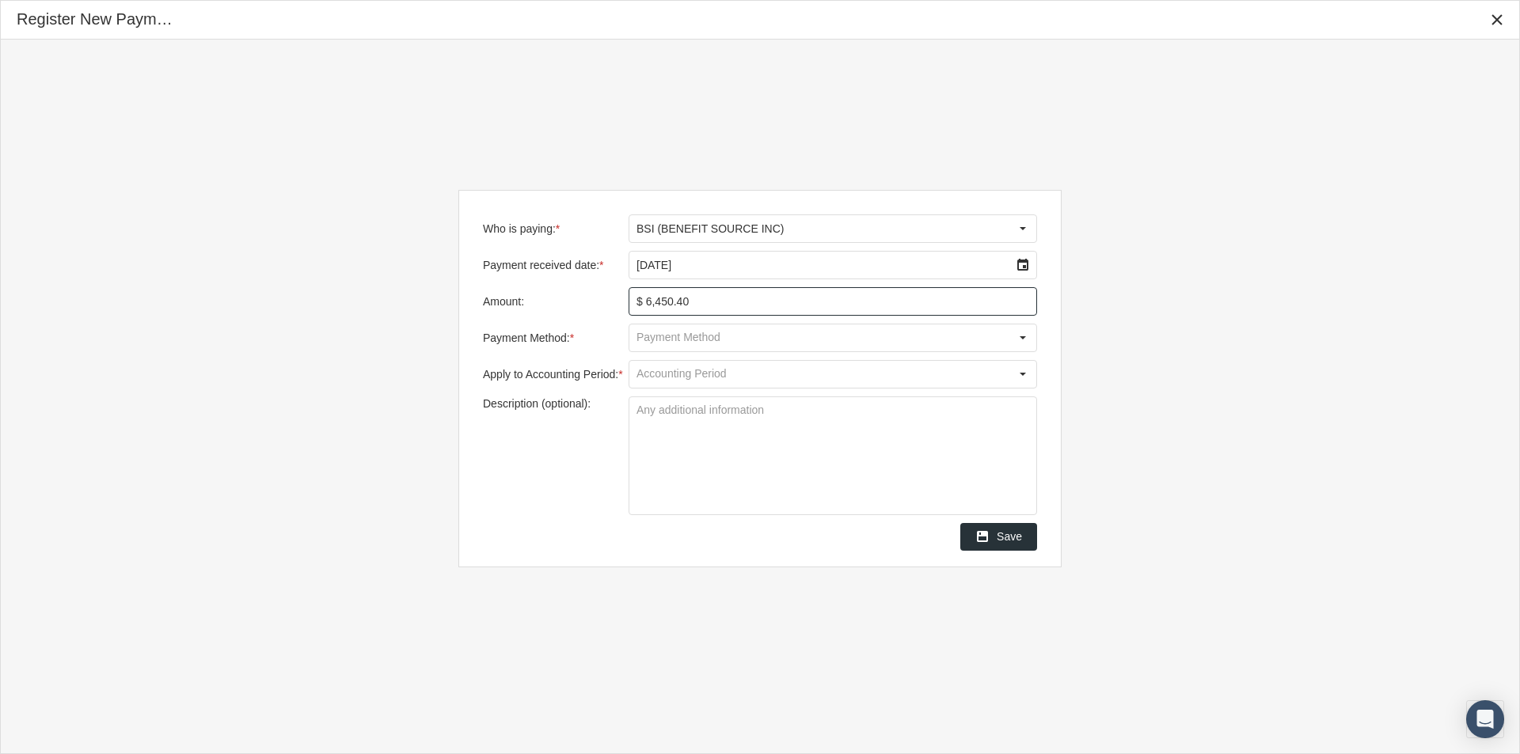
type input "$ 6,450.49"
click at [647, 342] on input "Payment Method: *" at bounding box center [819, 338] width 380 height 27
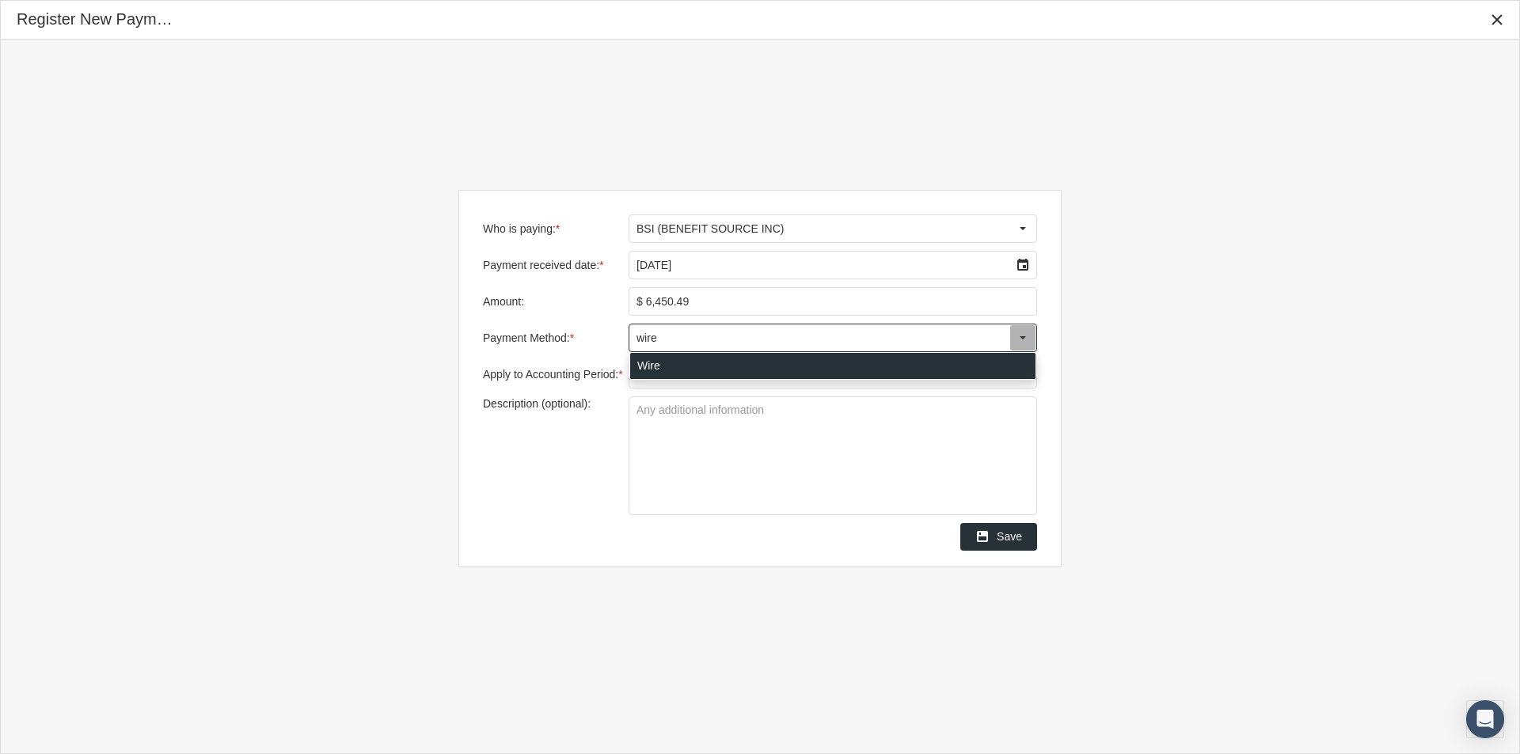
click at [643, 366] on div "Wire" at bounding box center [832, 366] width 405 height 26
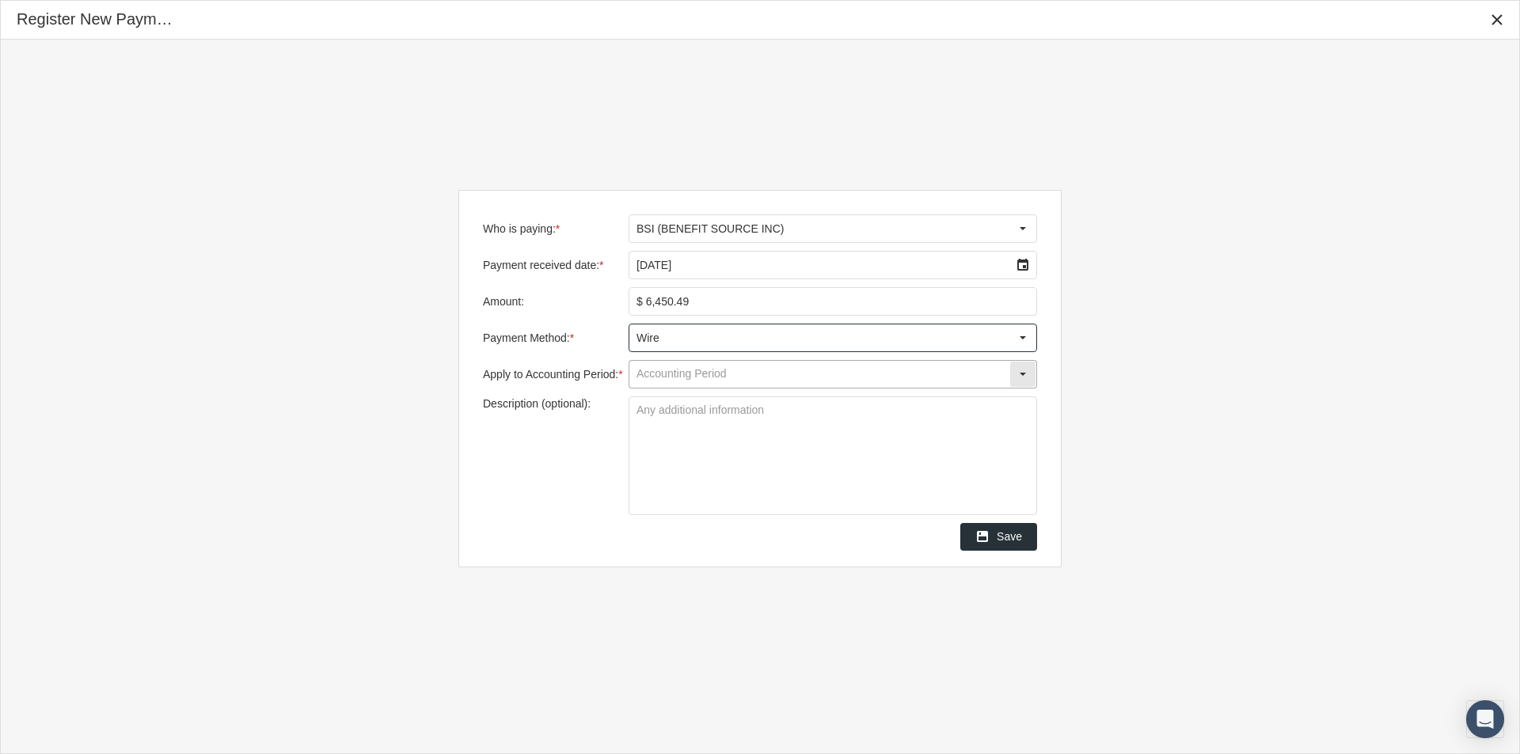
type input "Wire"
click at [652, 379] on input "Apply to Accounting Period: *" at bounding box center [819, 374] width 380 height 27
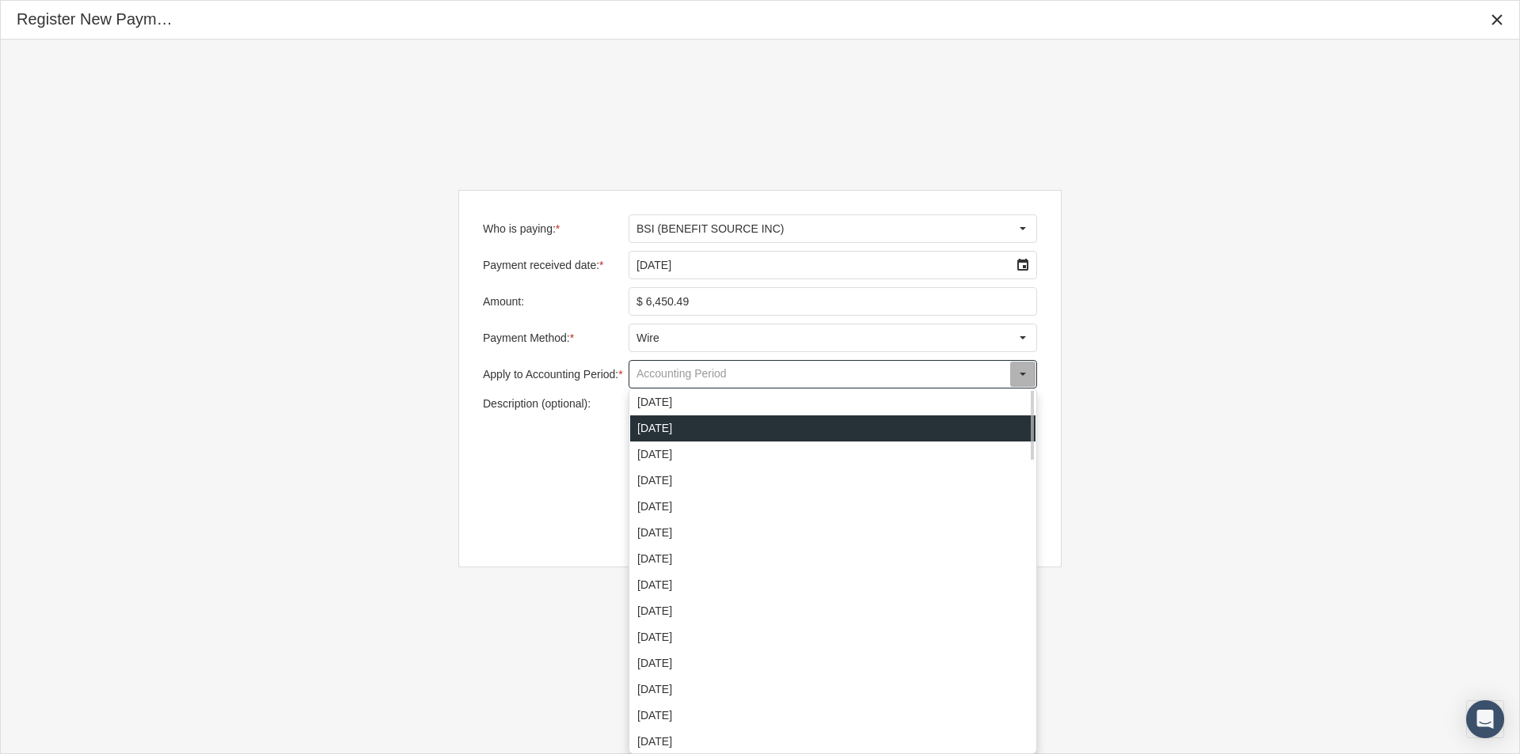
click at [652, 426] on div "September 2025" at bounding box center [832, 429] width 405 height 26
type input "September 2025"
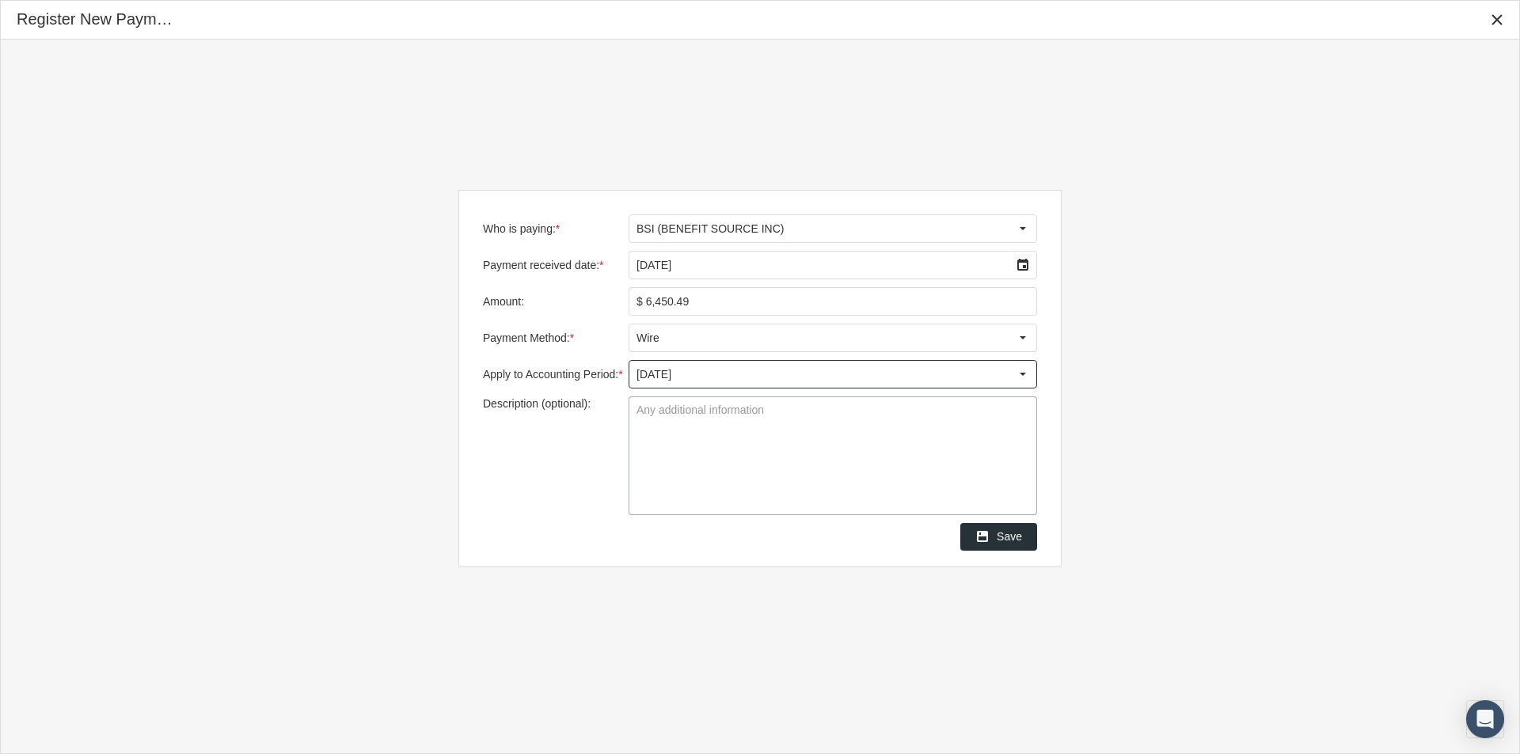
click at [646, 422] on textarea "Description (optional):" at bounding box center [832, 455] width 407 height 117
type textarea "Group 3000 - VTC"
click at [704, 456] on textarea "Group 3000 - VTC" at bounding box center [832, 455] width 407 height 117
click at [1013, 538] on span "Save" at bounding box center [1008, 536] width 25 height 13
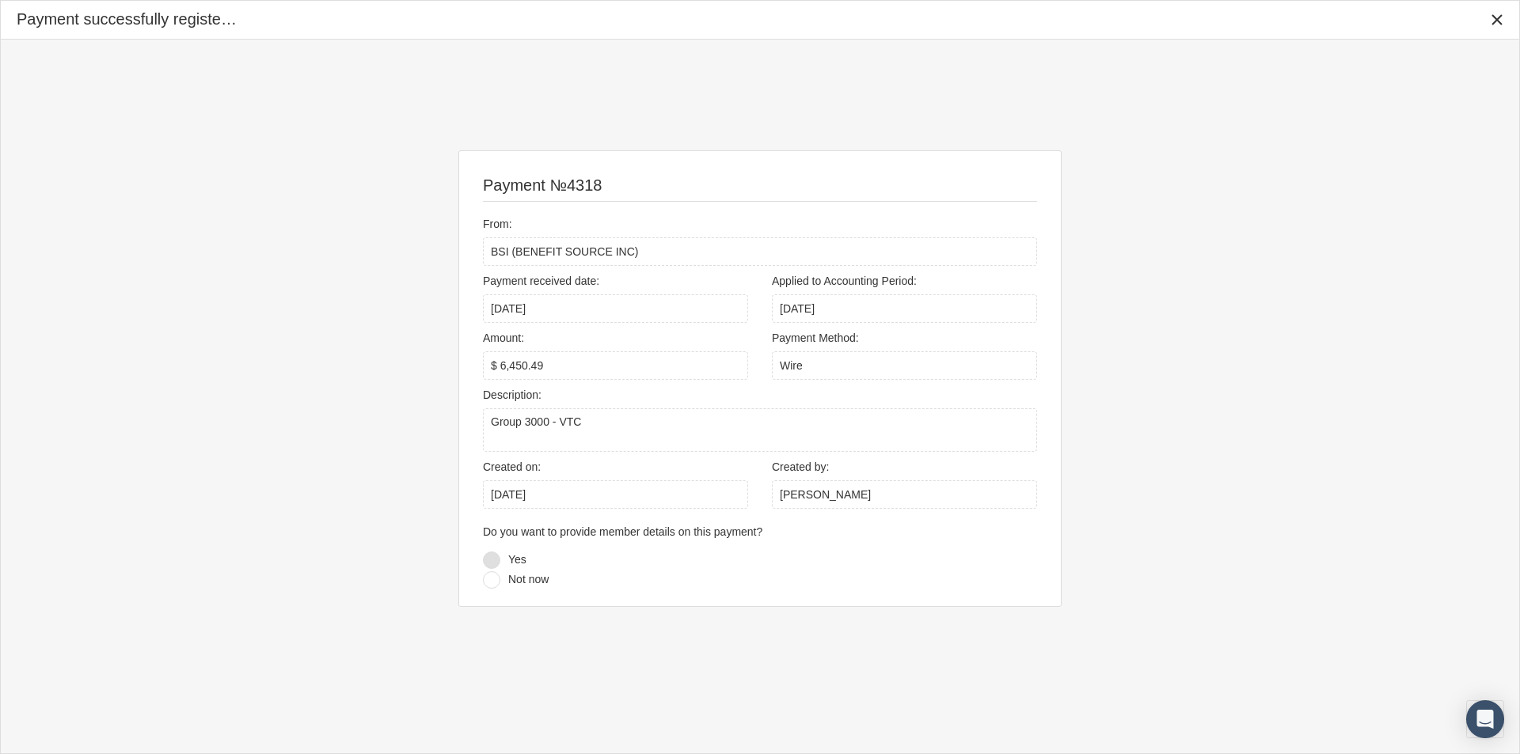
click at [490, 559] on div at bounding box center [491, 560] width 17 height 17
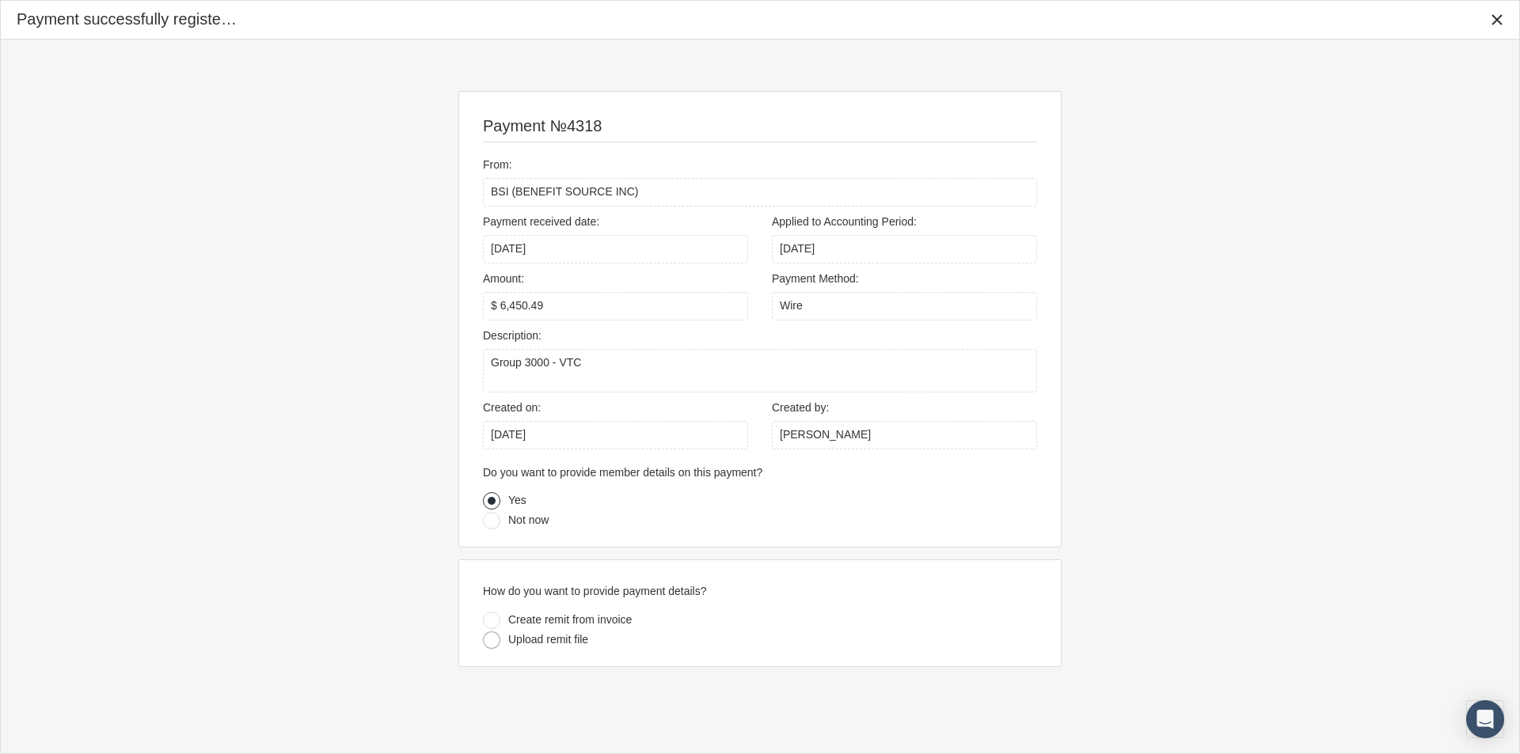
click at [494, 641] on div at bounding box center [491, 640] width 17 height 17
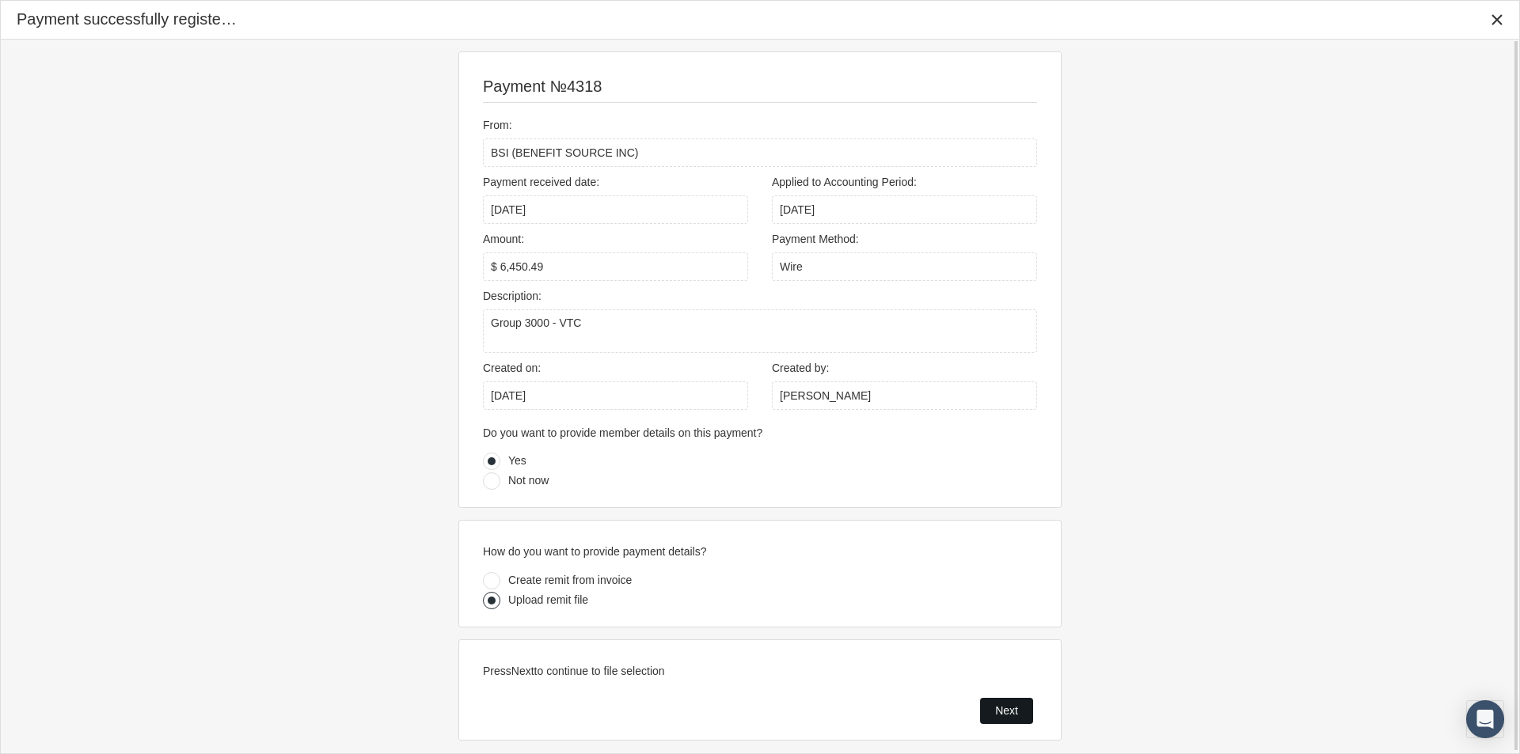
click at [999, 709] on span "Next" at bounding box center [1006, 710] width 23 height 13
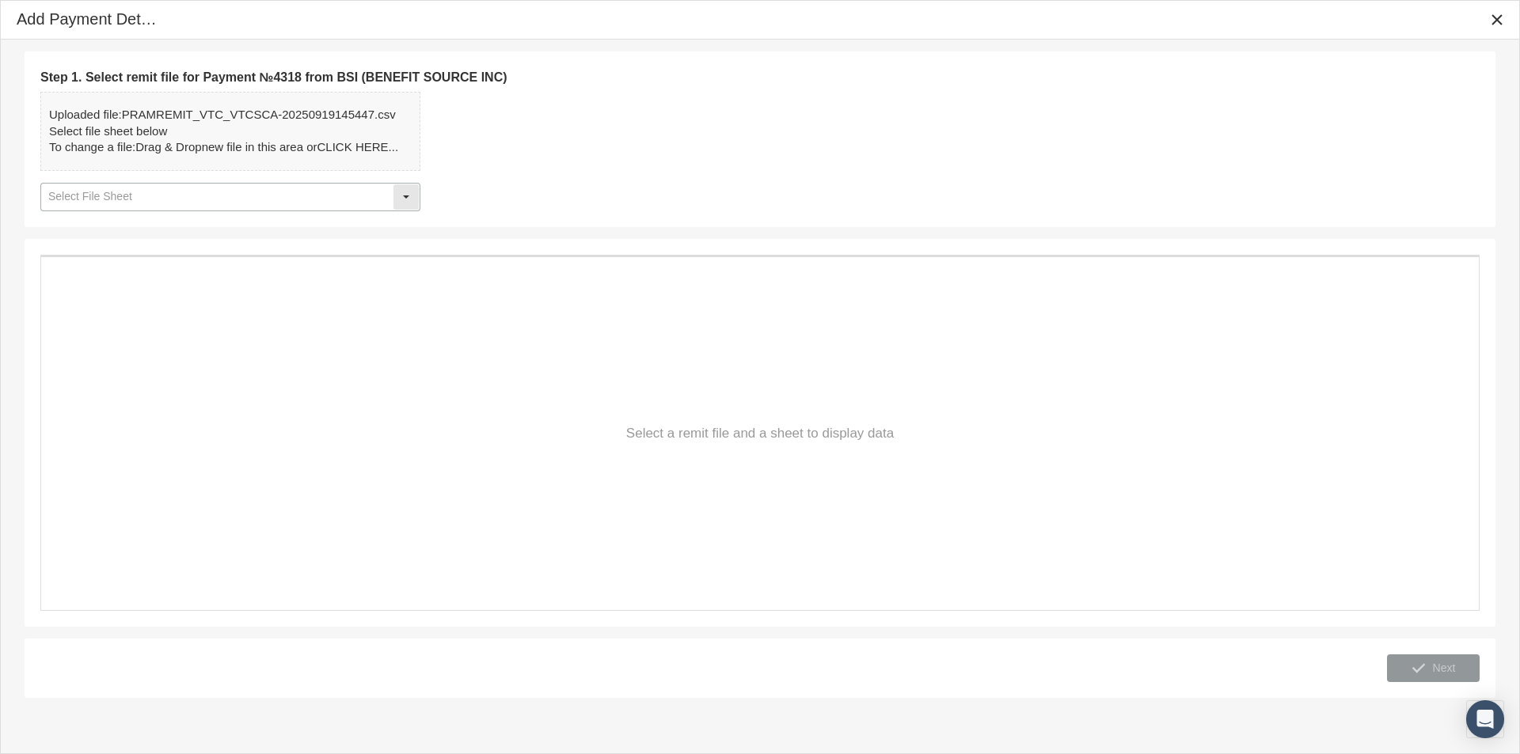
drag, startPoint x: 408, startPoint y: 191, endPoint x: 311, endPoint y: 205, distance: 97.6
click at [394, 192] on div "Select" at bounding box center [405, 196] width 25 height 25
click at [405, 195] on div "Select" at bounding box center [405, 196] width 25 height 25
click at [61, 218] on div "Table1" at bounding box center [230, 225] width 377 height 26
type input "Table1"
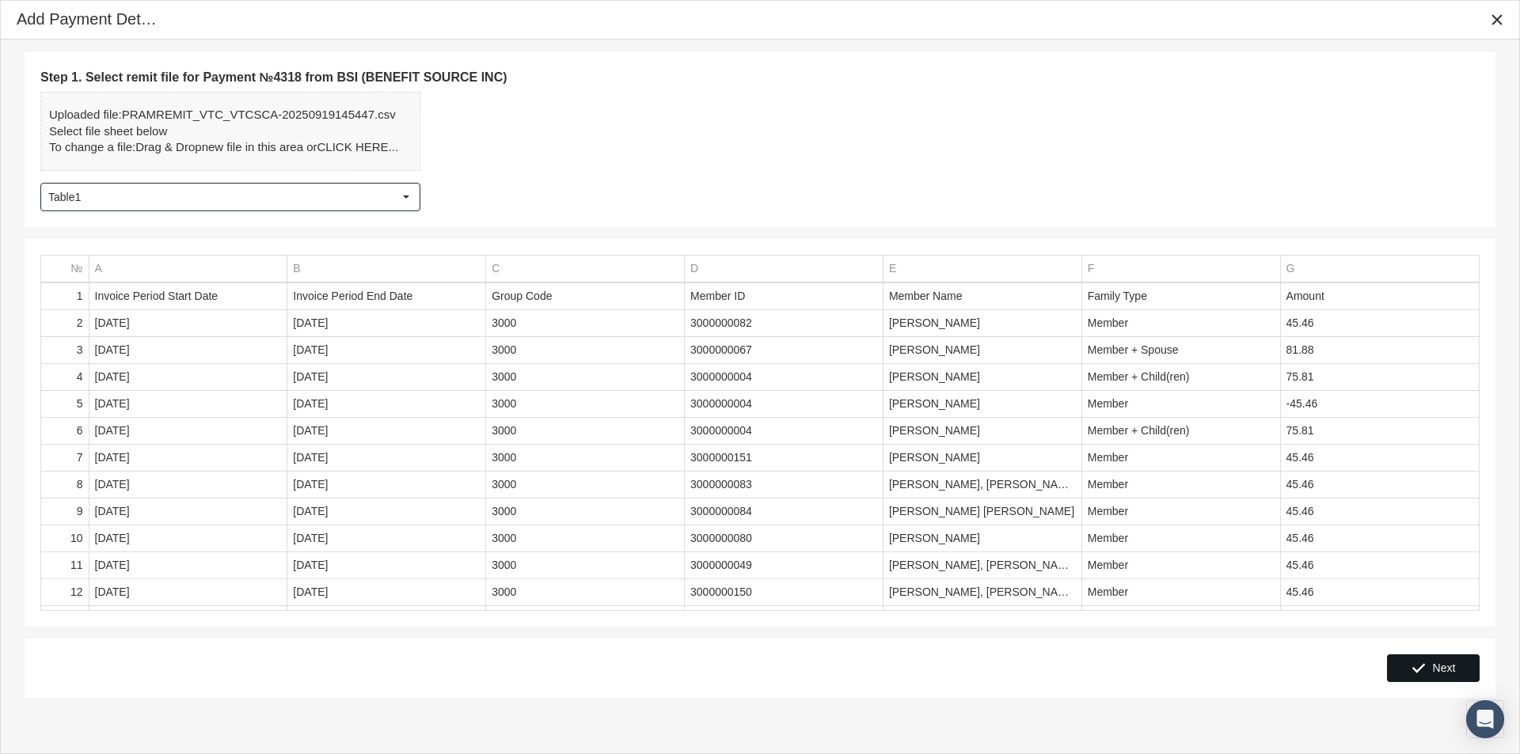
click at [1449, 668] on span "Next" at bounding box center [1444, 668] width 23 height 13
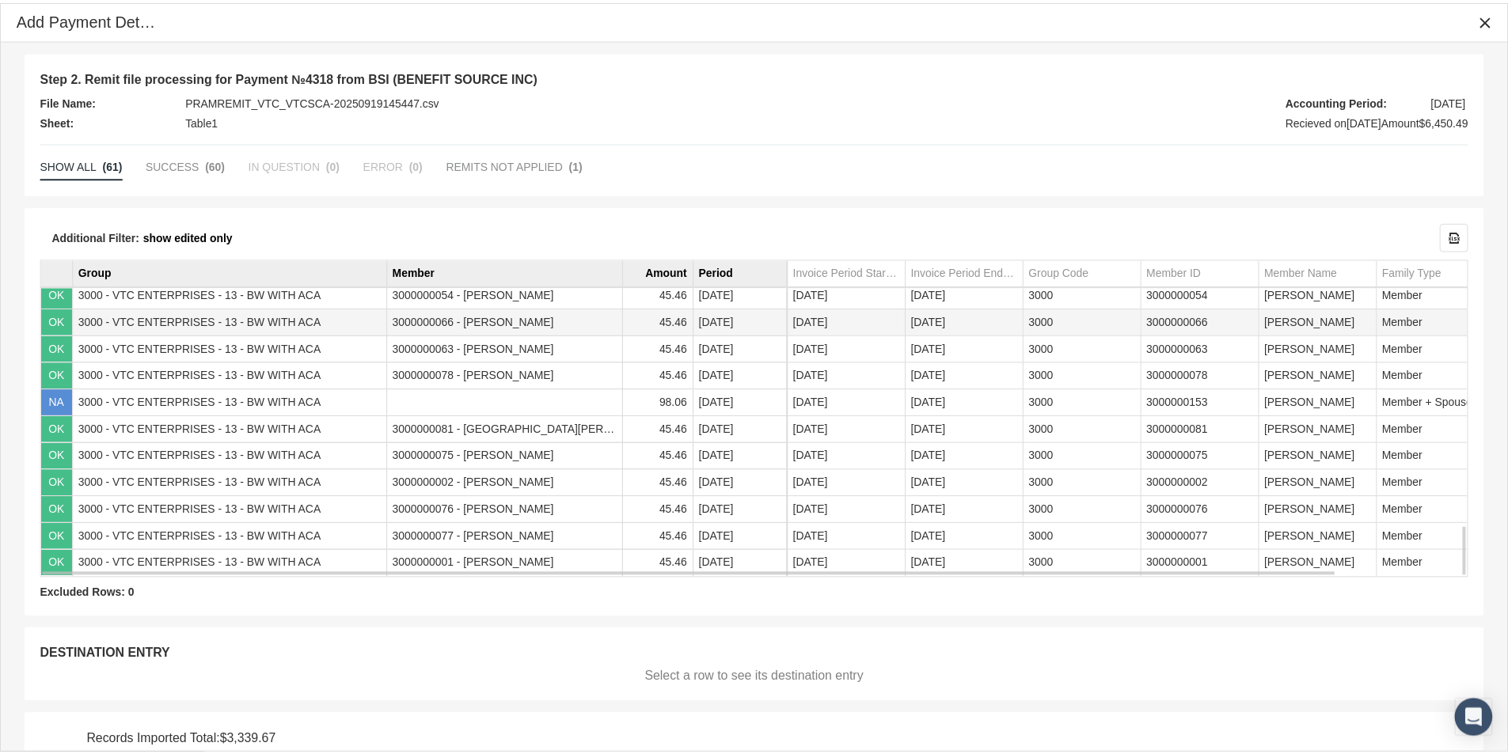
scroll to position [1113, 0]
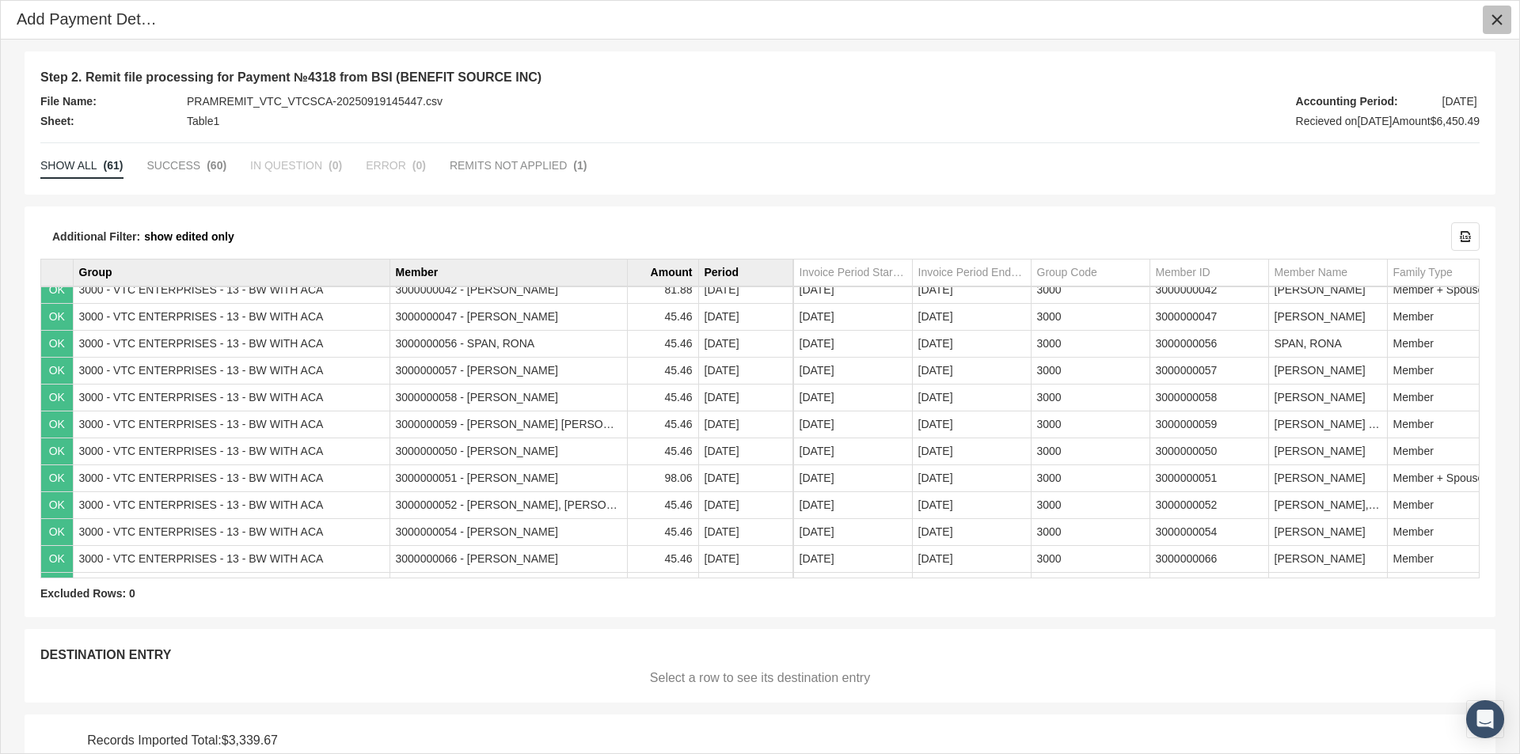
click at [1498, 19] on icon "Close" at bounding box center [1497, 20] width 14 height 14
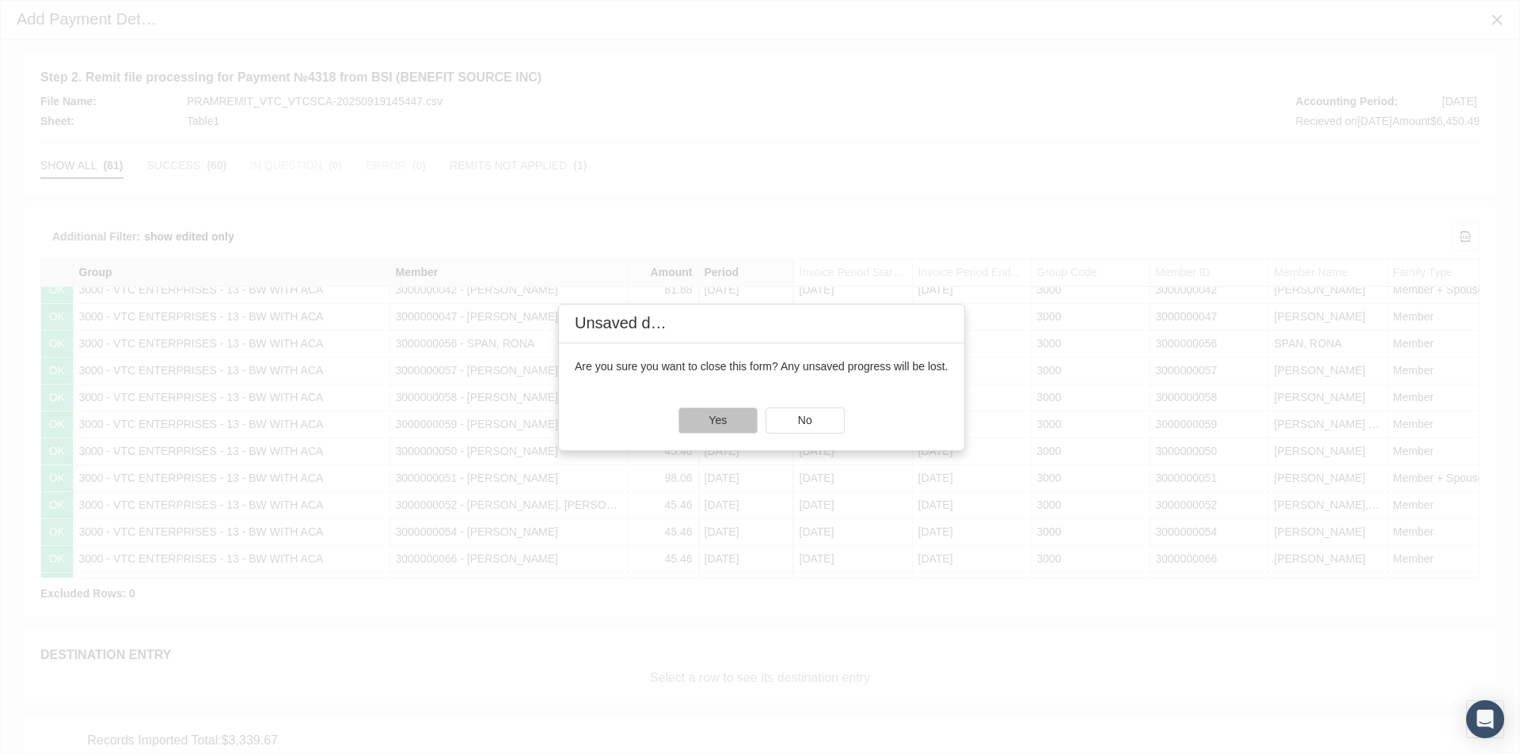
click at [729, 415] on div "Yes" at bounding box center [718, 420] width 78 height 25
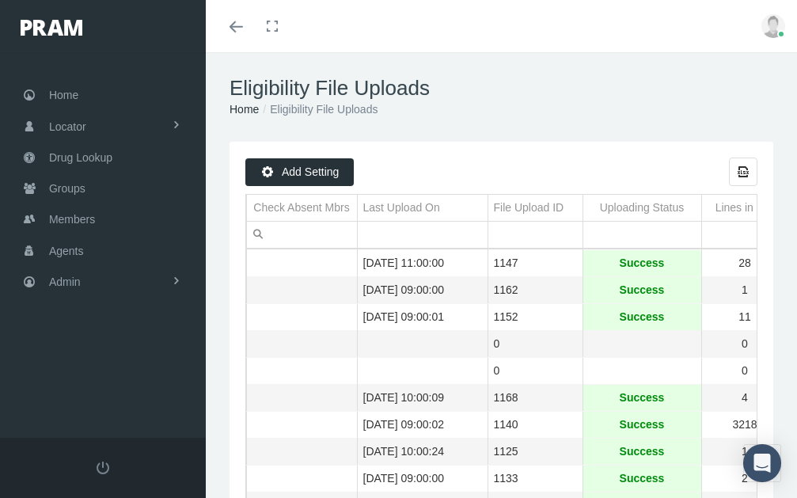
scroll to position [317, 0]
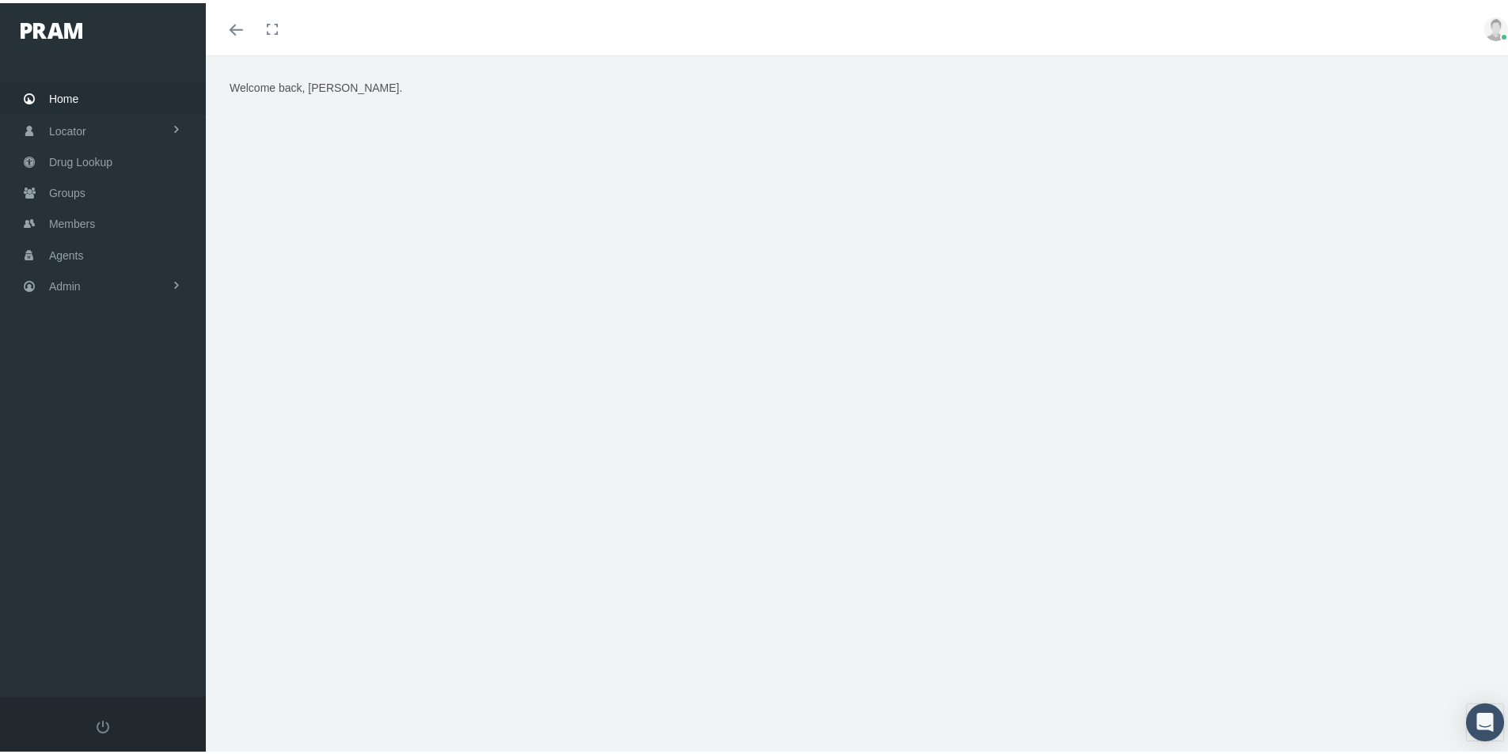
click at [125, 476] on div "Home Locator Pharmacy Cannabis Provider Drug Lookup Groups" at bounding box center [109, 373] width 218 height 642
click at [625, 81] on div "Welcome back, [PERSON_NAME]." at bounding box center [863, 274] width 1290 height 396
drag, startPoint x: 532, startPoint y: 731, endPoint x: 518, endPoint y: 708, distance: 27.3
click at [532, 730] on div "Welcome back, [PERSON_NAME]." at bounding box center [863, 411] width 1314 height 719
drag, startPoint x: 689, startPoint y: 720, endPoint x: 498, endPoint y: 723, distance: 190.8
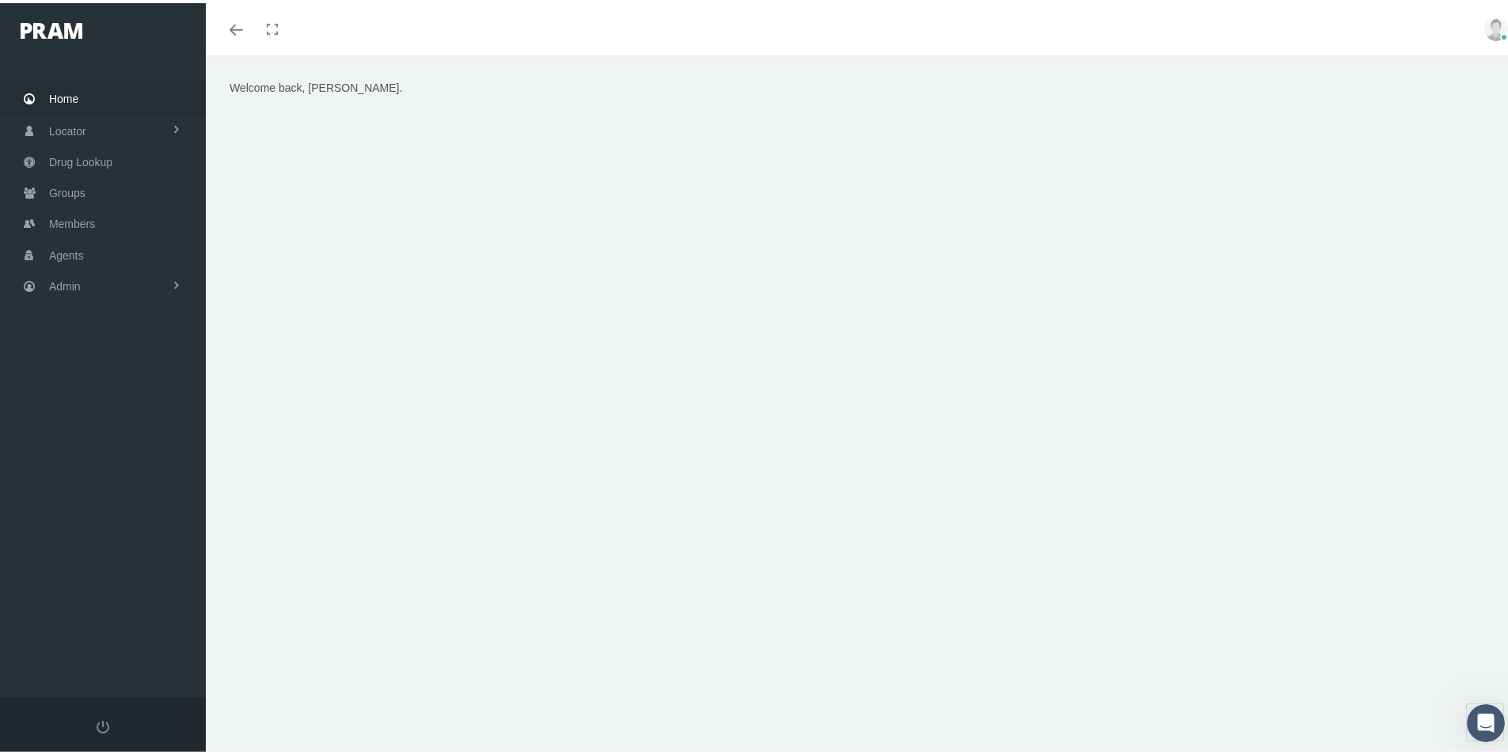
click at [689, 720] on div "Welcome back, Kim." at bounding box center [863, 411] width 1314 height 719
click at [1265, 306] on div "Welcome back, Kim." at bounding box center [863, 274] width 1290 height 396
click at [754, 714] on div "Welcome back, Kim." at bounding box center [863, 411] width 1314 height 719
click at [1300, 662] on div "Welcome back, Kim." at bounding box center [863, 411] width 1314 height 719
drag, startPoint x: 912, startPoint y: 700, endPoint x: 940, endPoint y: 700, distance: 28.5
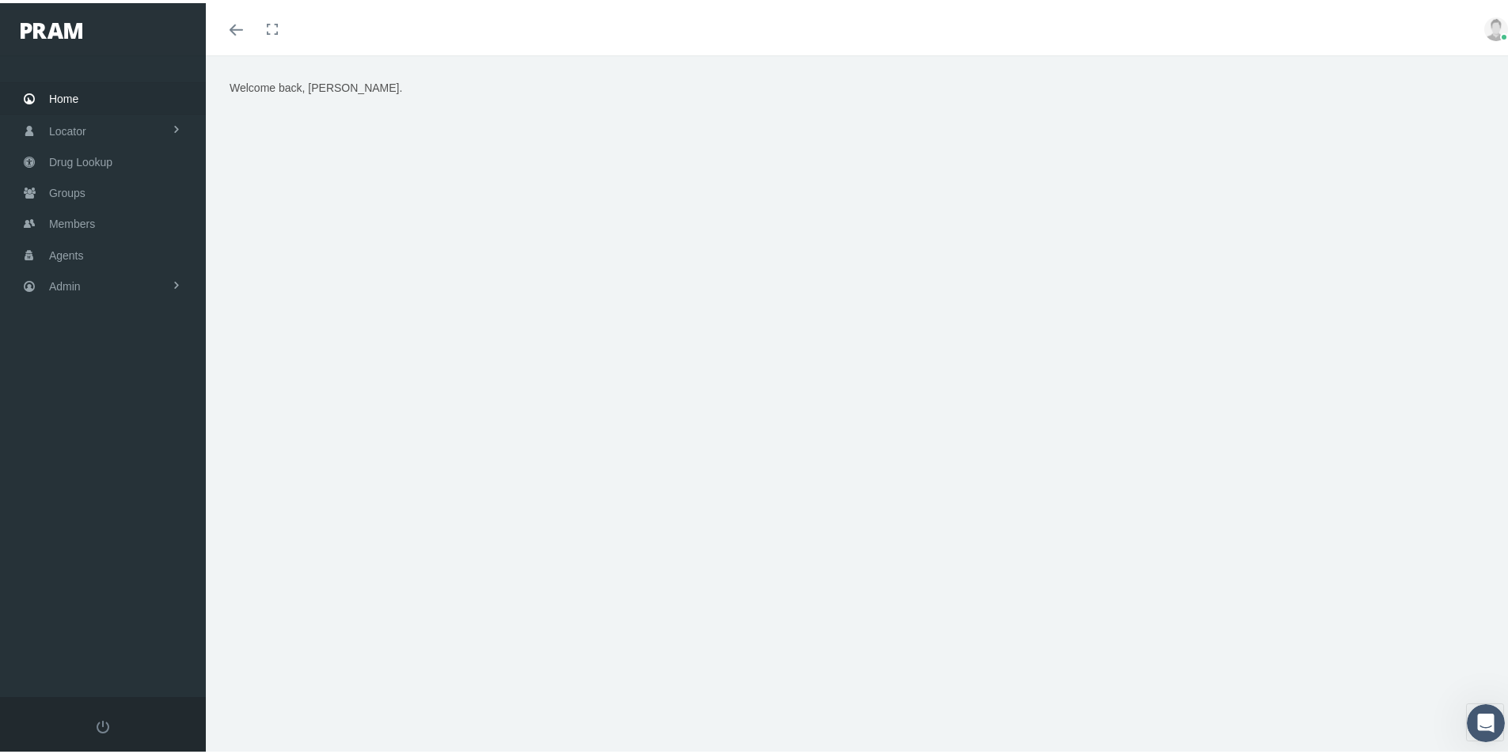
click at [913, 700] on div "Welcome back, Kim." at bounding box center [863, 411] width 1314 height 719
click at [490, 720] on div "Welcome back, Kim." at bounding box center [863, 411] width 1314 height 719
click at [61, 230] on span "Members" at bounding box center [72, 221] width 46 height 30
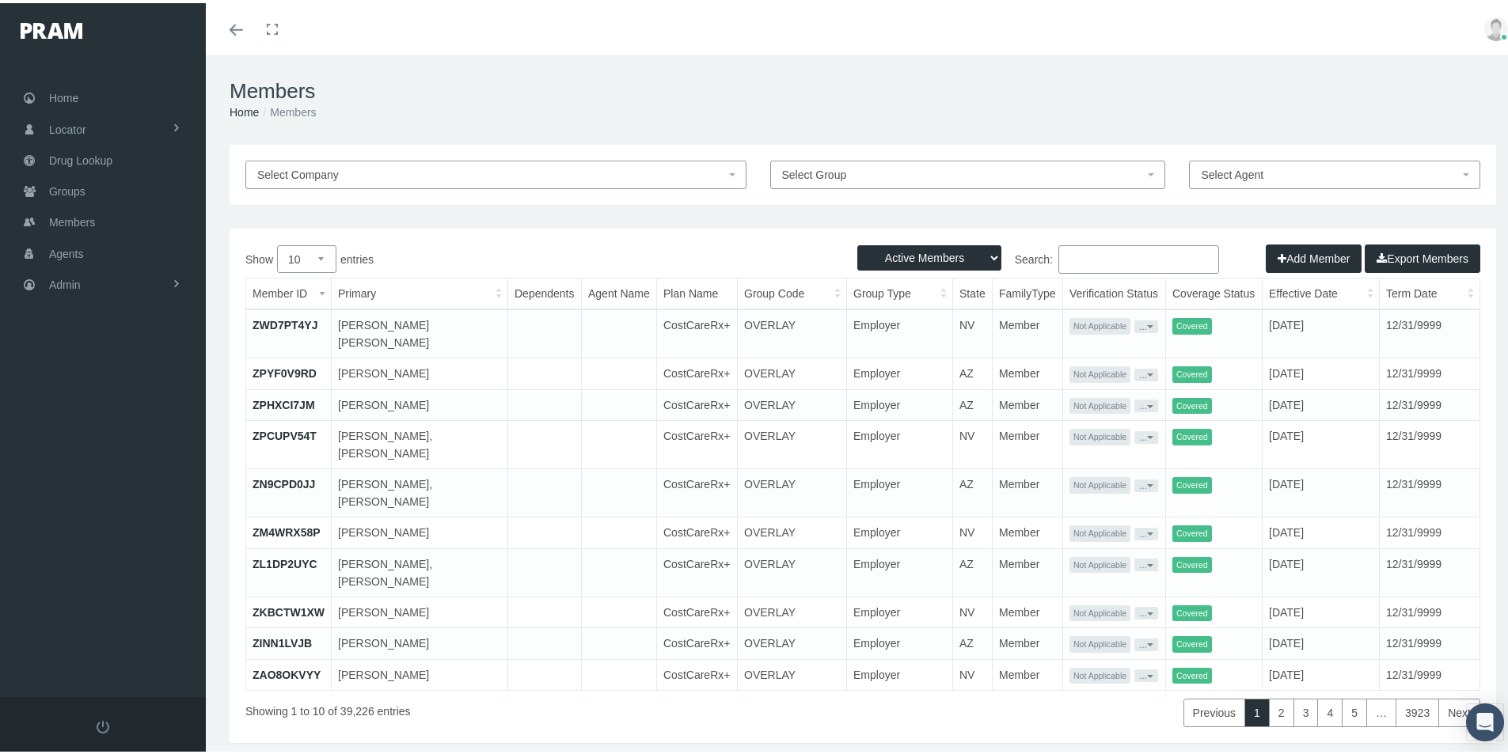
paste input "002380715"
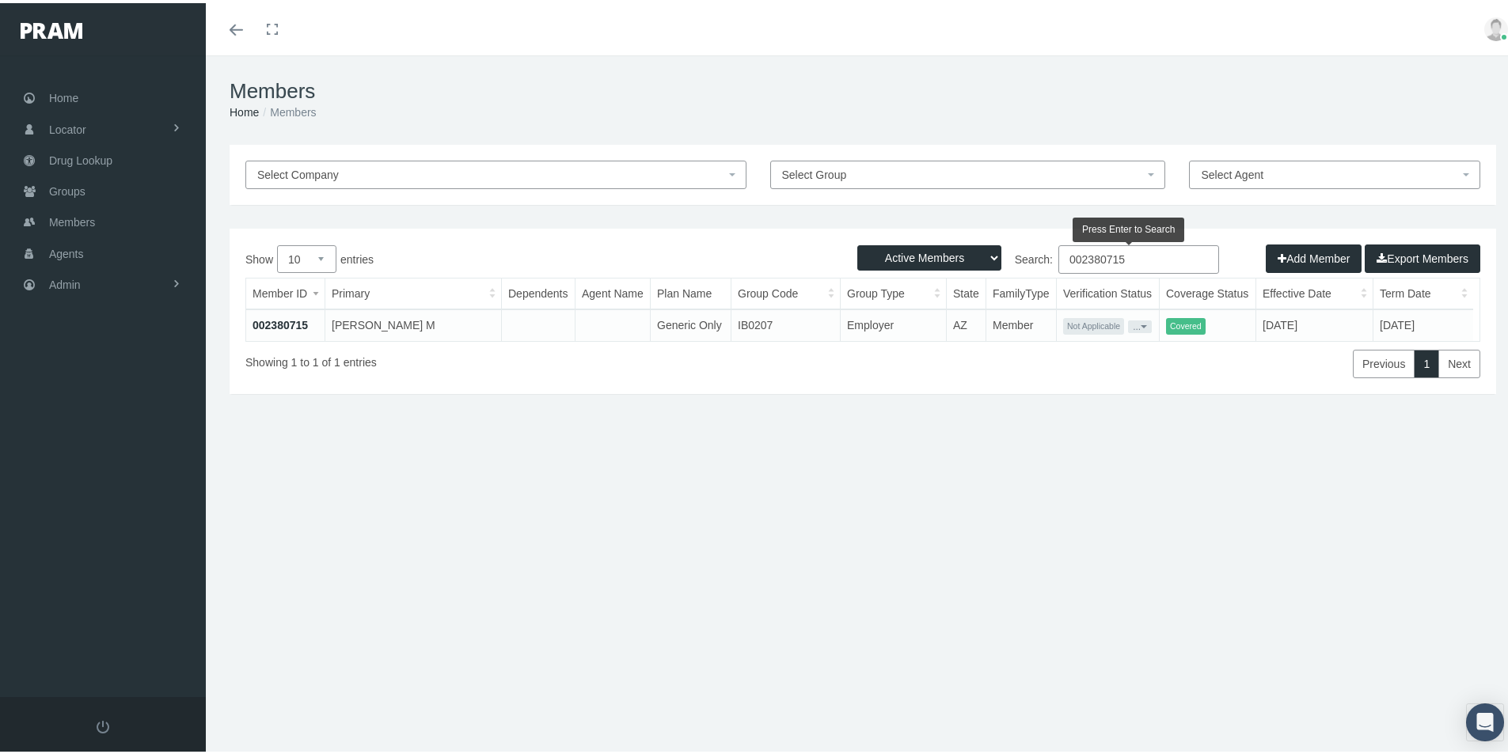
type input "002380715"
